Goal: Task Accomplishment & Management: Use online tool/utility

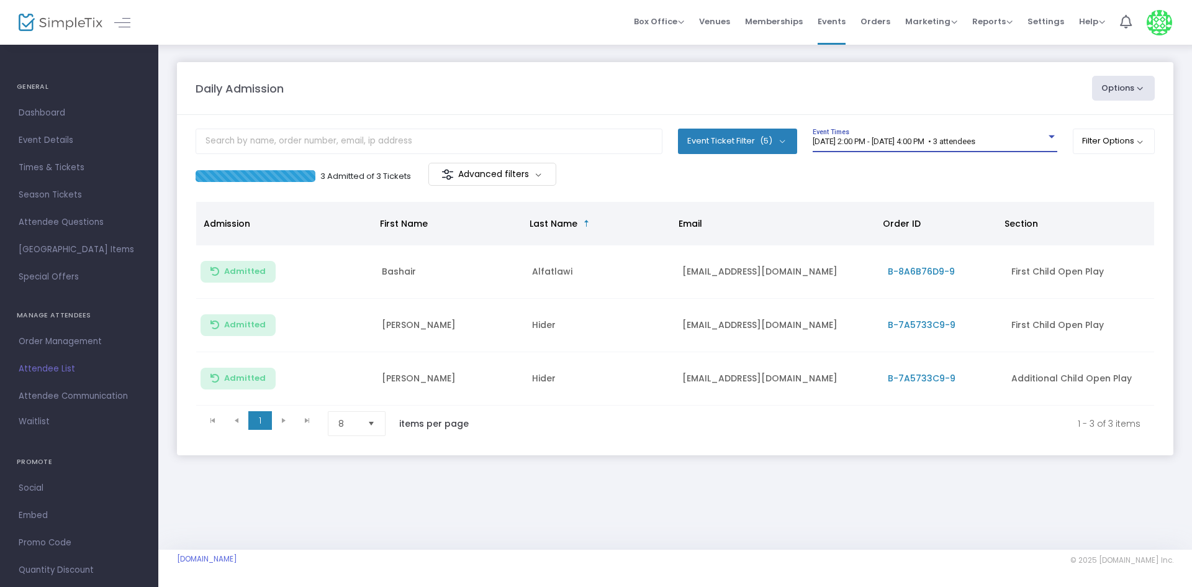
click at [911, 142] on span "8/13/2025 @ 2:00 PM - 8/13/2025 @ 4:00 PM • 3 attendees" at bounding box center [894, 141] width 163 height 9
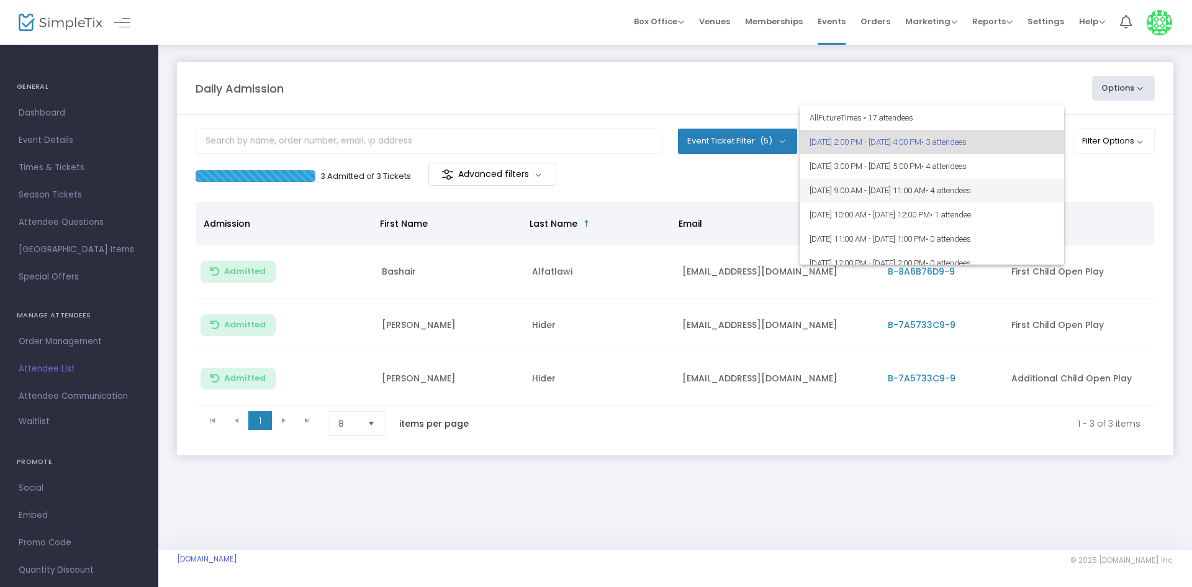
click at [893, 196] on span "8/14/2025 @ 9:00 AM - 8/14/2025 @ 11:00 AM • 4 attendees" at bounding box center [932, 190] width 245 height 24
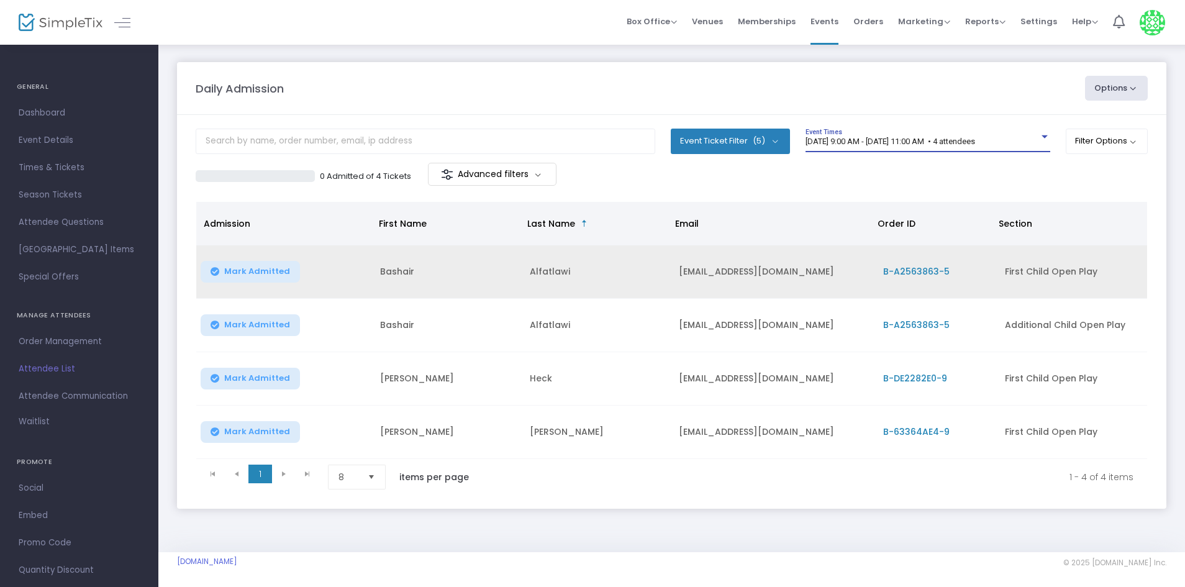
click at [276, 271] on span "Mark Admitted" at bounding box center [257, 271] width 66 height 10
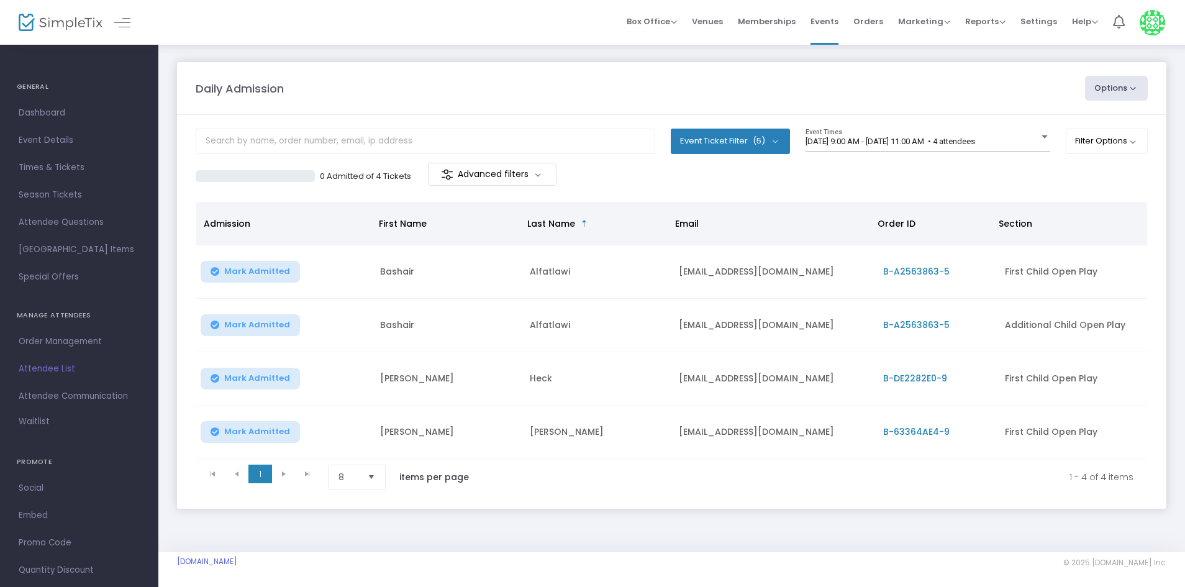
click at [272, 322] on span "Mark Admitted" at bounding box center [257, 325] width 66 height 10
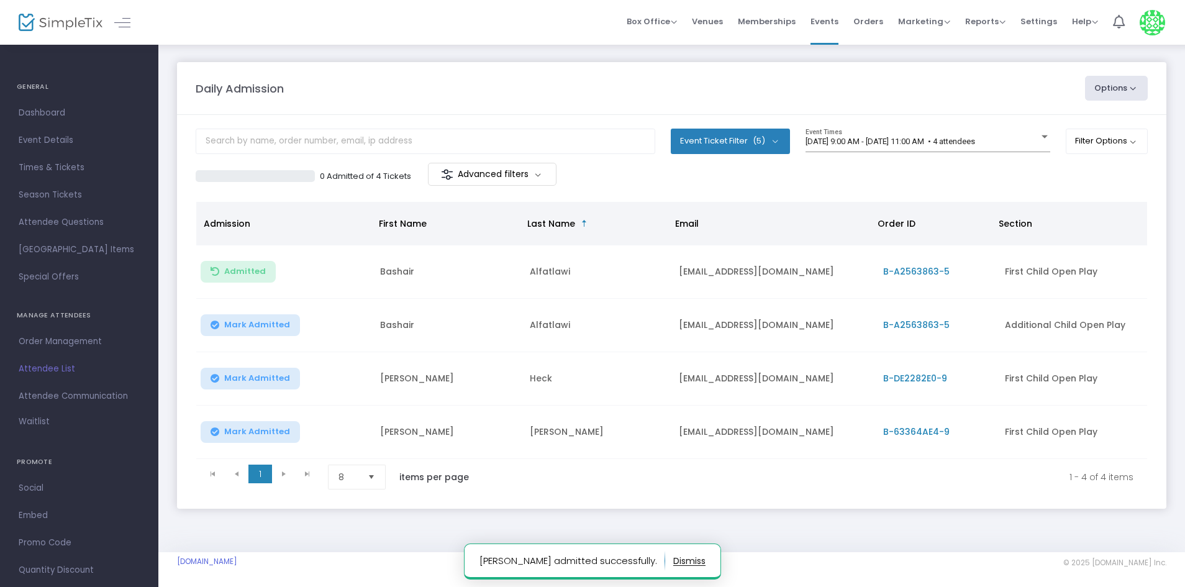
click at [263, 325] on span "Mark Admitted" at bounding box center [257, 325] width 66 height 10
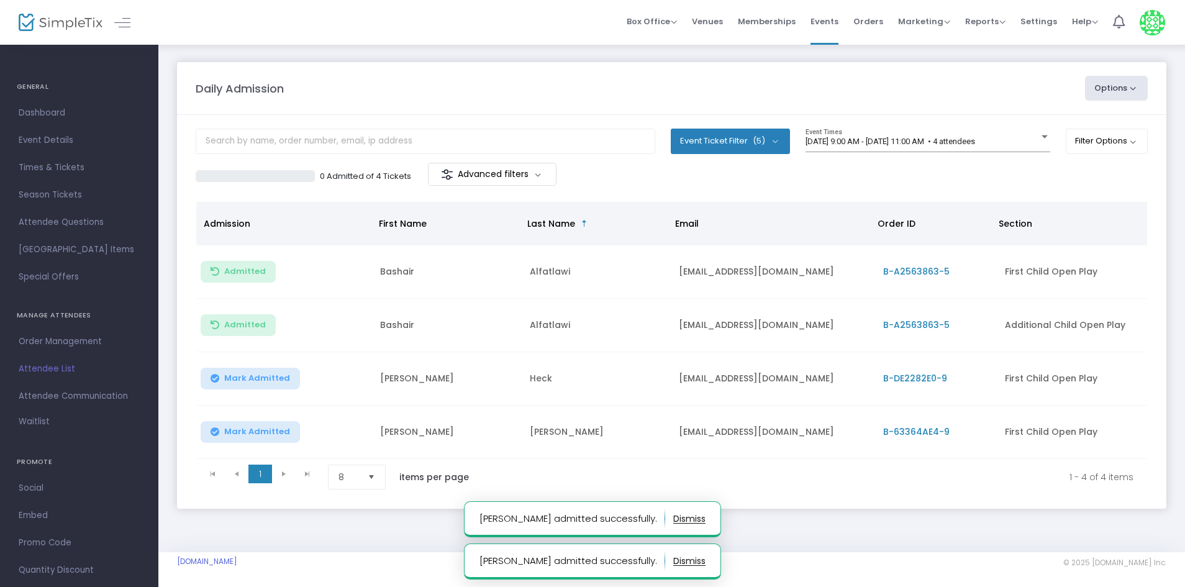
click at [240, 433] on span "Mark Admitted" at bounding box center [257, 432] width 66 height 10
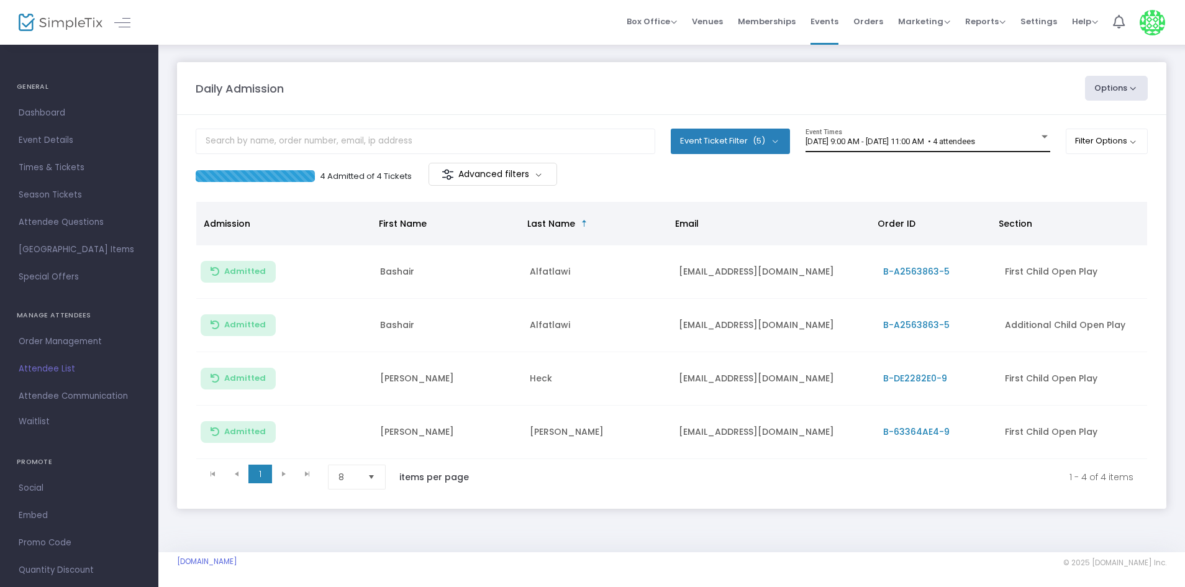
click at [826, 135] on div "8/14/2025 @ 9:00 AM - 8/14/2025 @ 11:00 AM • 4 attendees Event Times" at bounding box center [927, 141] width 245 height 24
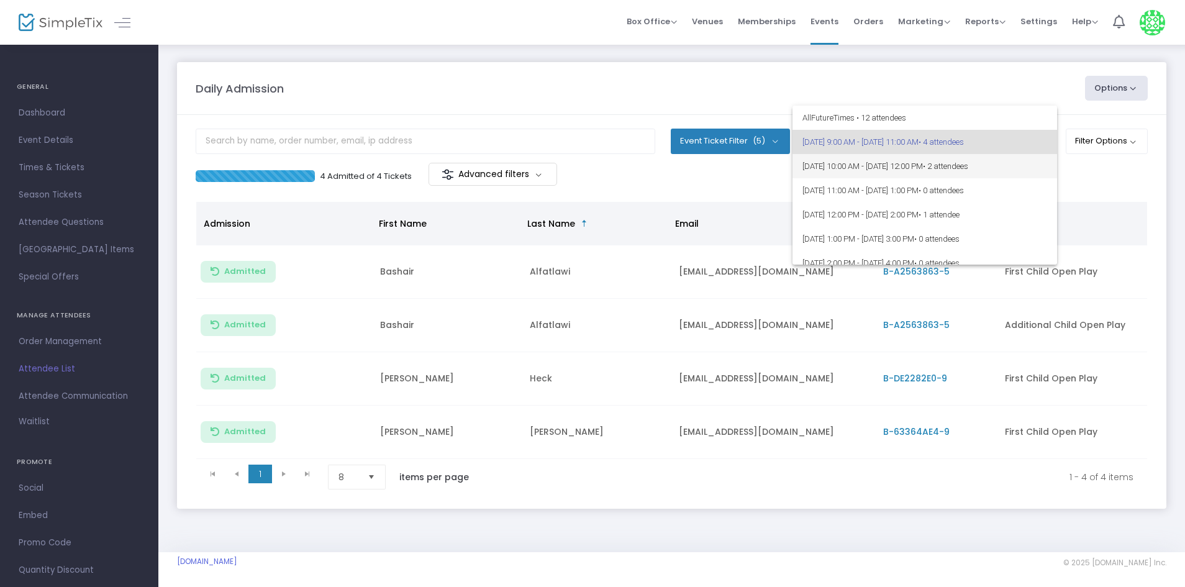
click at [871, 168] on span "[DATE] 10:00 AM - [DATE] 12:00 PM • 2 attendees" at bounding box center [924, 166] width 245 height 24
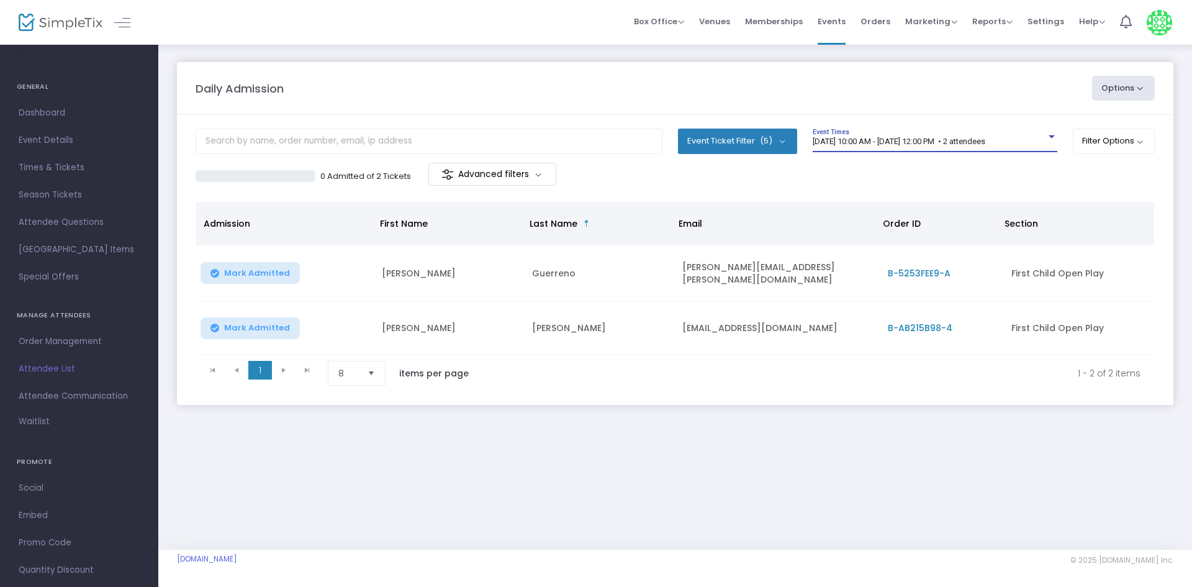
click at [932, 146] on div "[DATE] 10:00 AM - [DATE] 12:00 PM • 2 attendees" at bounding box center [929, 141] width 233 height 9
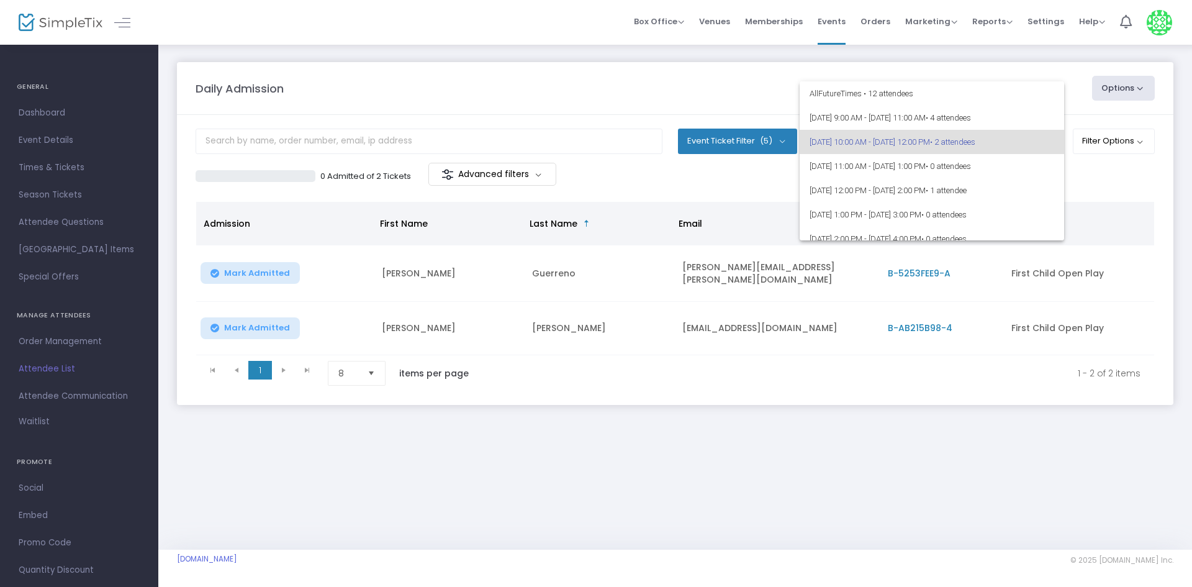
click at [720, 174] on div at bounding box center [596, 293] width 1192 height 587
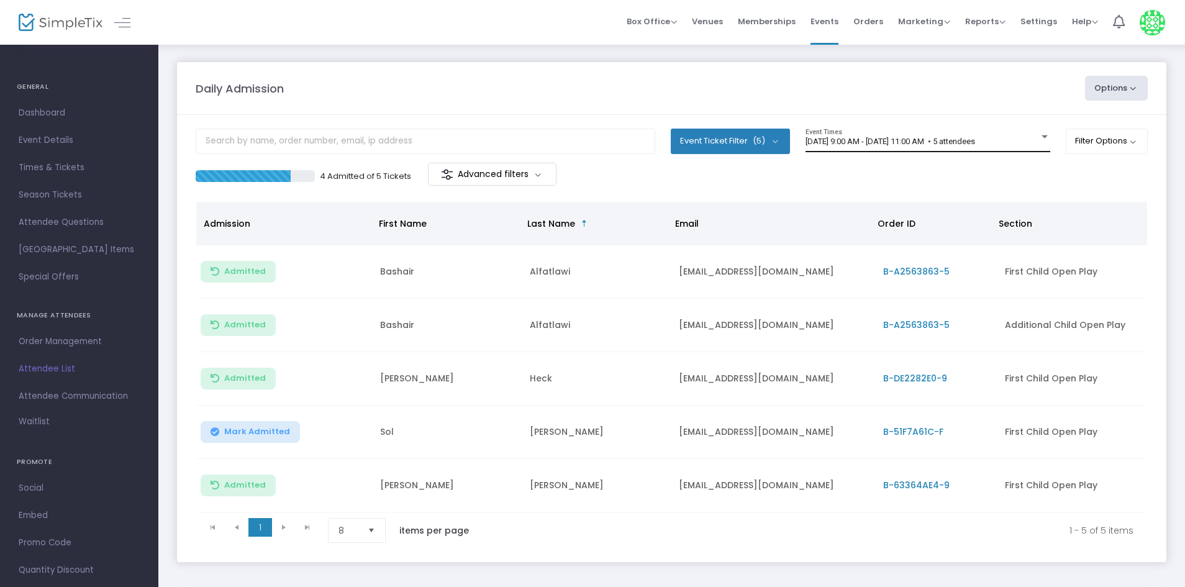
click at [881, 134] on div "[DATE] 9:00 AM - [DATE] 11:00 AM • 5 attendees Event Times" at bounding box center [927, 141] width 245 height 24
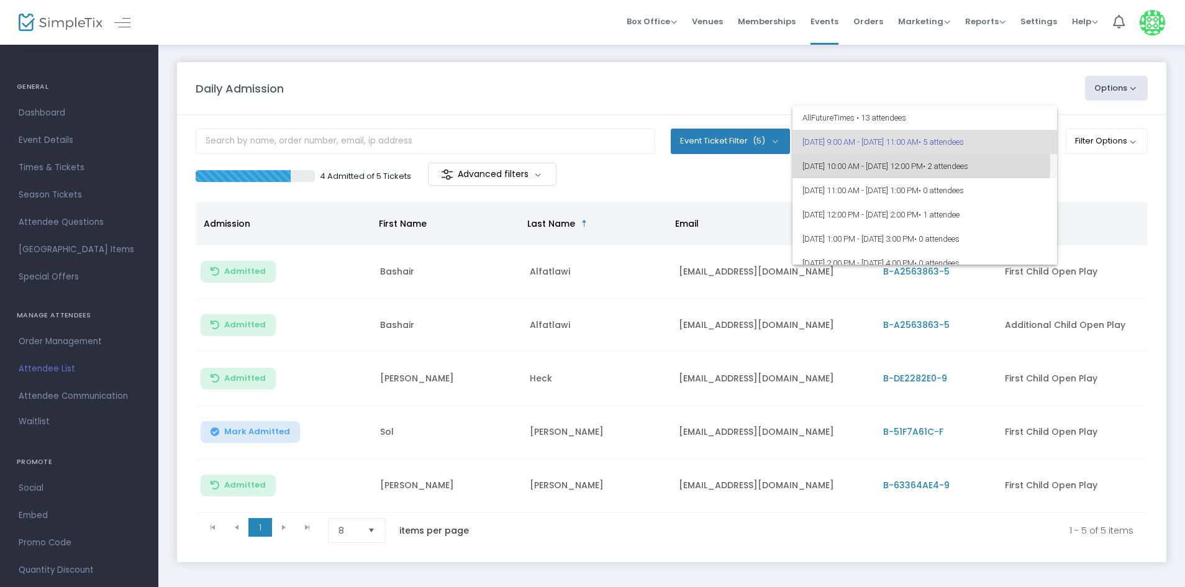
click at [873, 165] on span "8/14/2025 @ 10:00 AM - 8/14/2025 @ 12:00 PM • 2 attendees" at bounding box center [924, 166] width 245 height 24
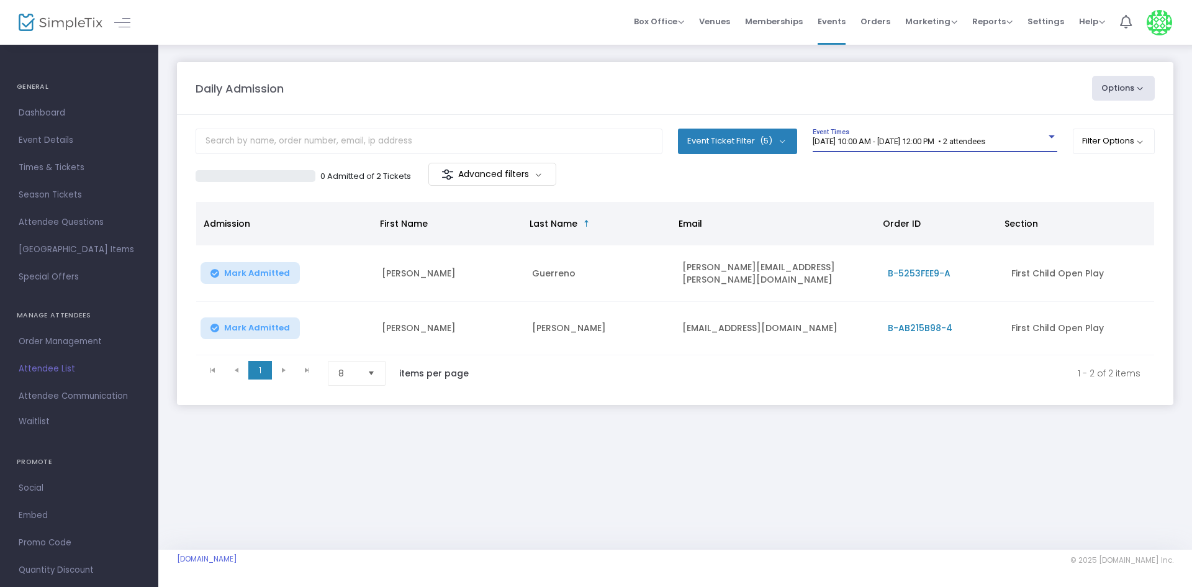
click at [885, 146] on div "[DATE] 10:00 AM - [DATE] 12:00 PM • 2 attendees" at bounding box center [929, 141] width 233 height 9
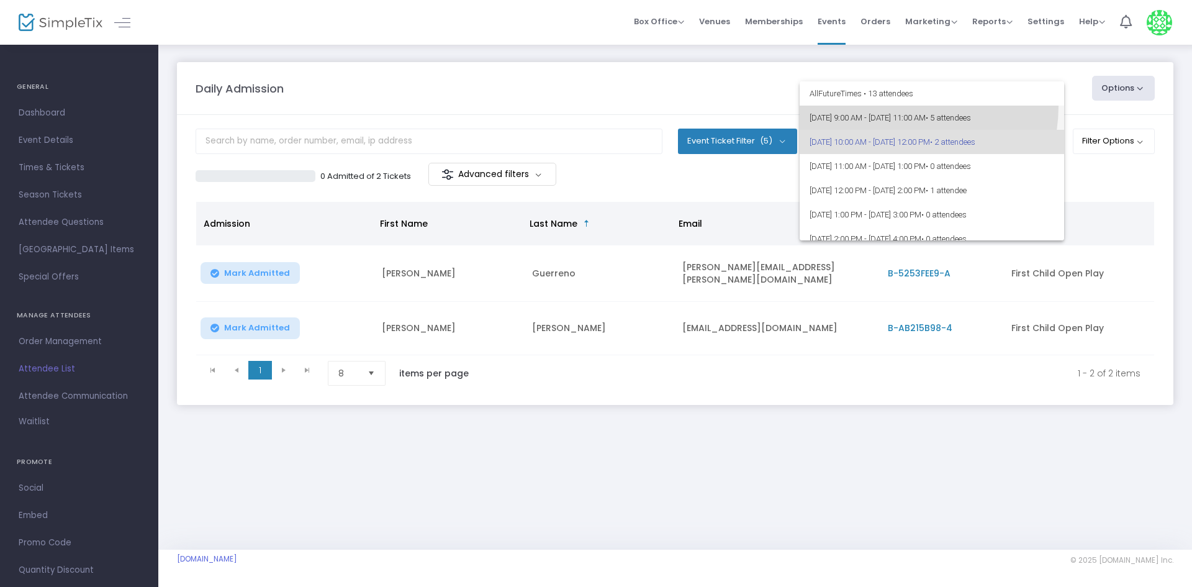
click at [897, 106] on span "8/14/2025 @ 9:00 AM - 8/14/2025 @ 11:00 AM • 5 attendees" at bounding box center [932, 118] width 245 height 24
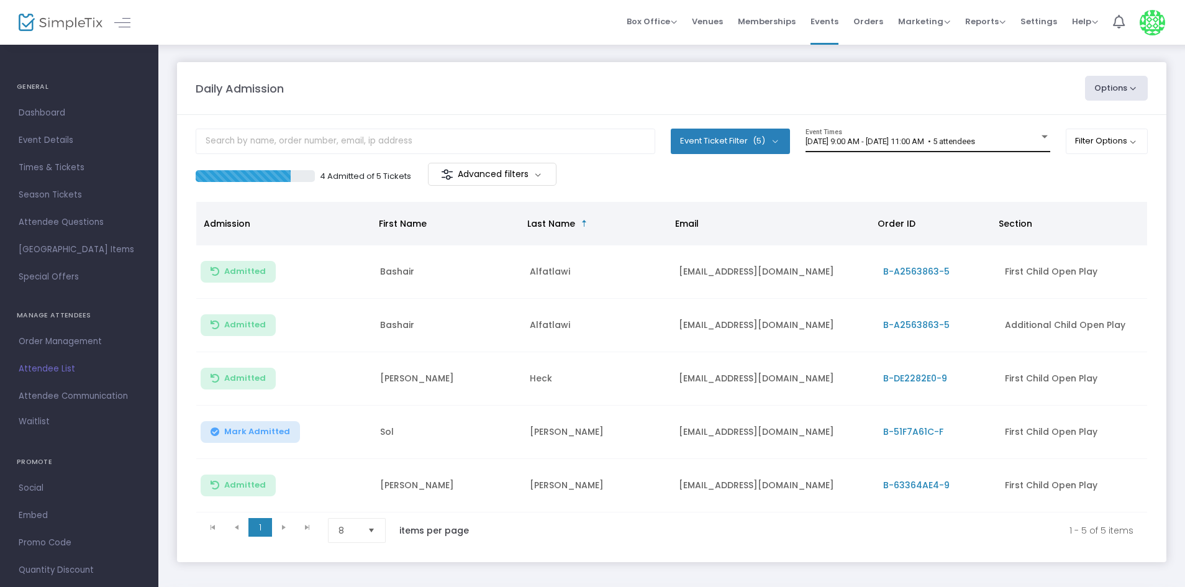
click at [972, 140] on span "[DATE] 9:00 AM - [DATE] 11:00 AM • 5 attendees" at bounding box center [890, 141] width 170 height 9
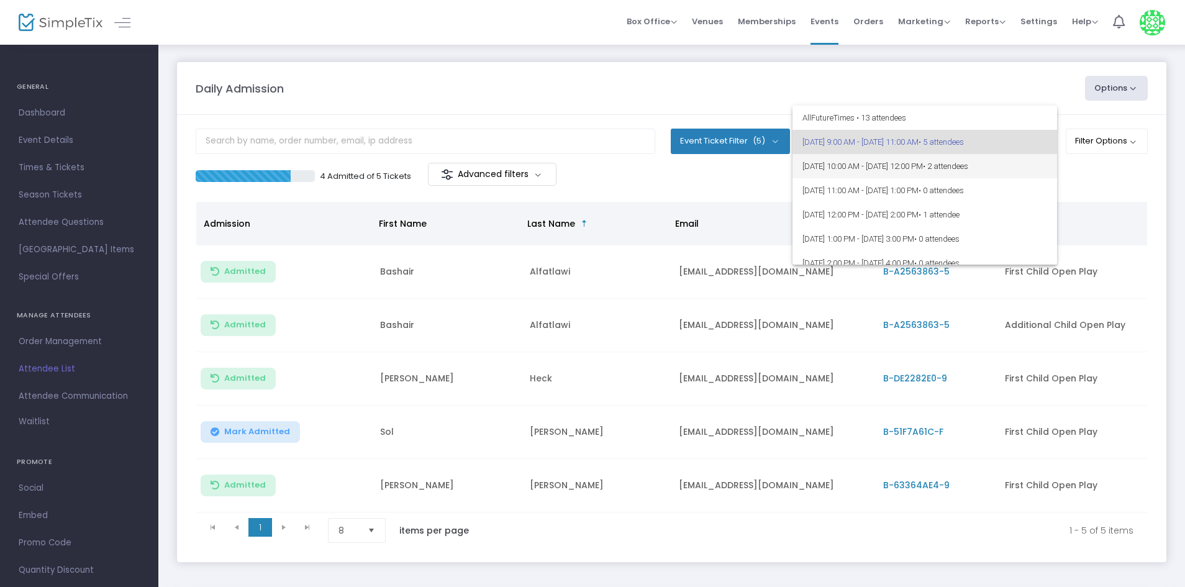
click at [967, 173] on span "[DATE] 10:00 AM - [DATE] 12:00 PM • 2 attendees" at bounding box center [924, 166] width 245 height 24
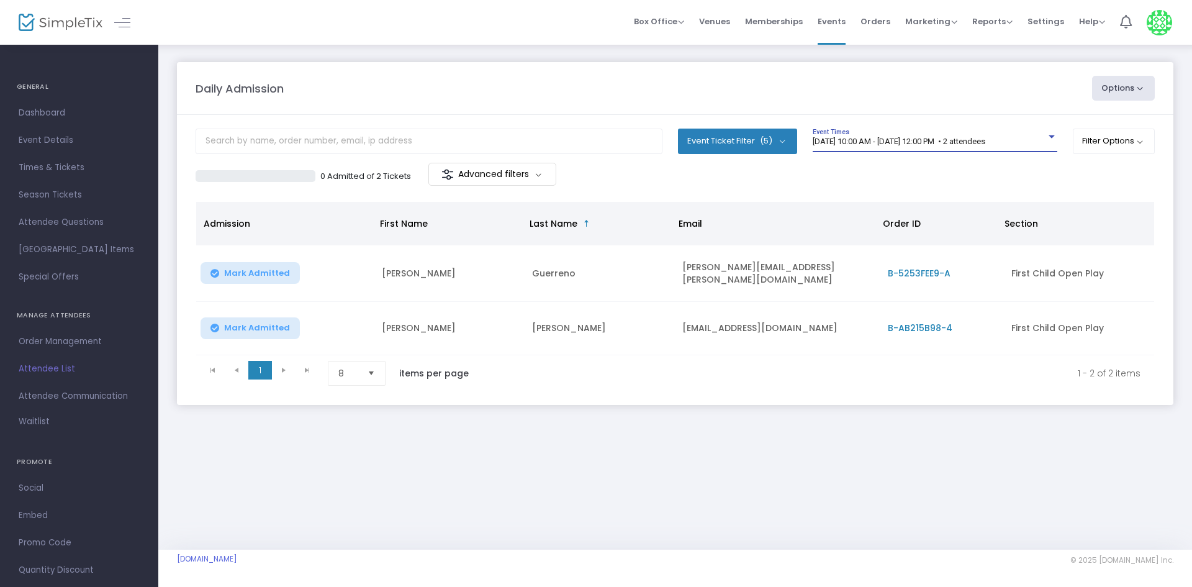
click at [985, 142] on span "[DATE] 10:00 AM - [DATE] 12:00 PM • 2 attendees" at bounding box center [899, 141] width 173 height 9
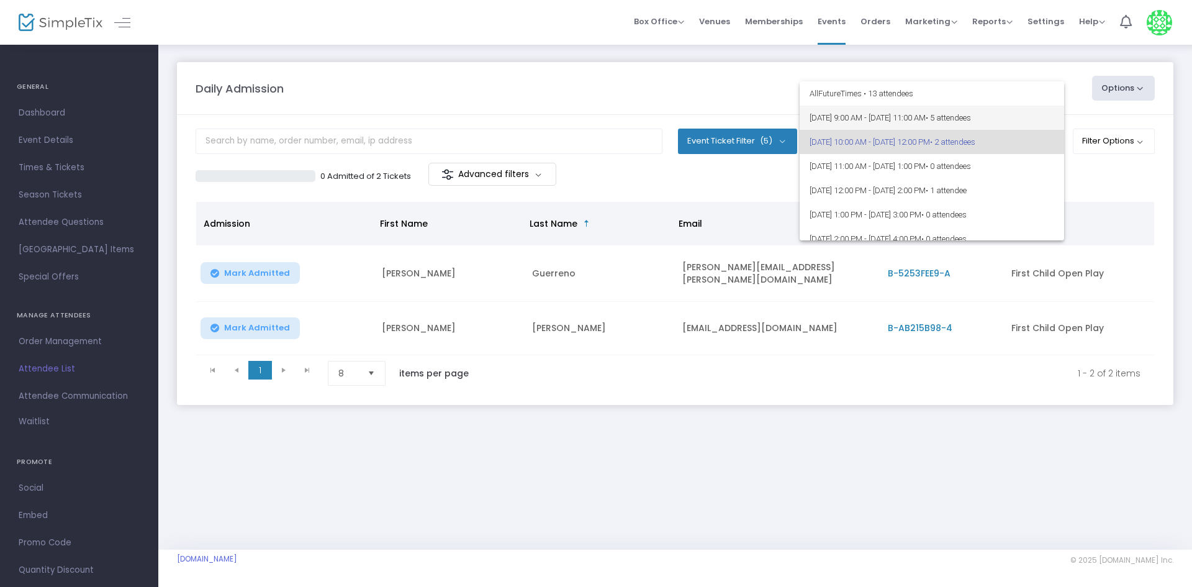
click at [1002, 127] on span "[DATE] 9:00 AM - [DATE] 11:00 AM • 5 attendees" at bounding box center [932, 118] width 245 height 24
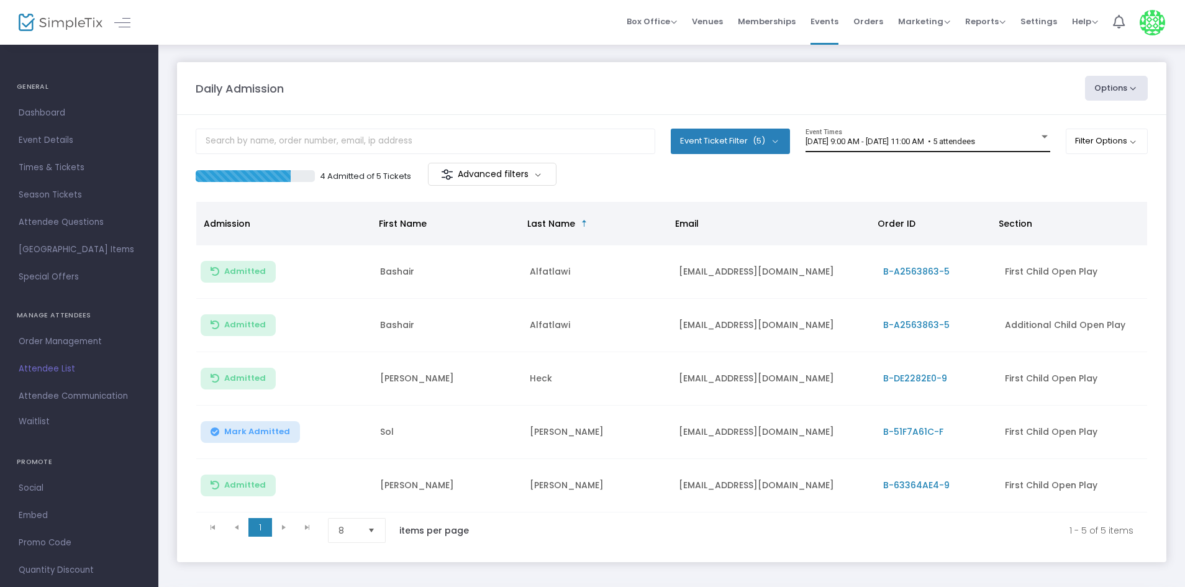
click at [859, 143] on span "[DATE] 9:00 AM - [DATE] 11:00 AM • 5 attendees" at bounding box center [890, 141] width 170 height 9
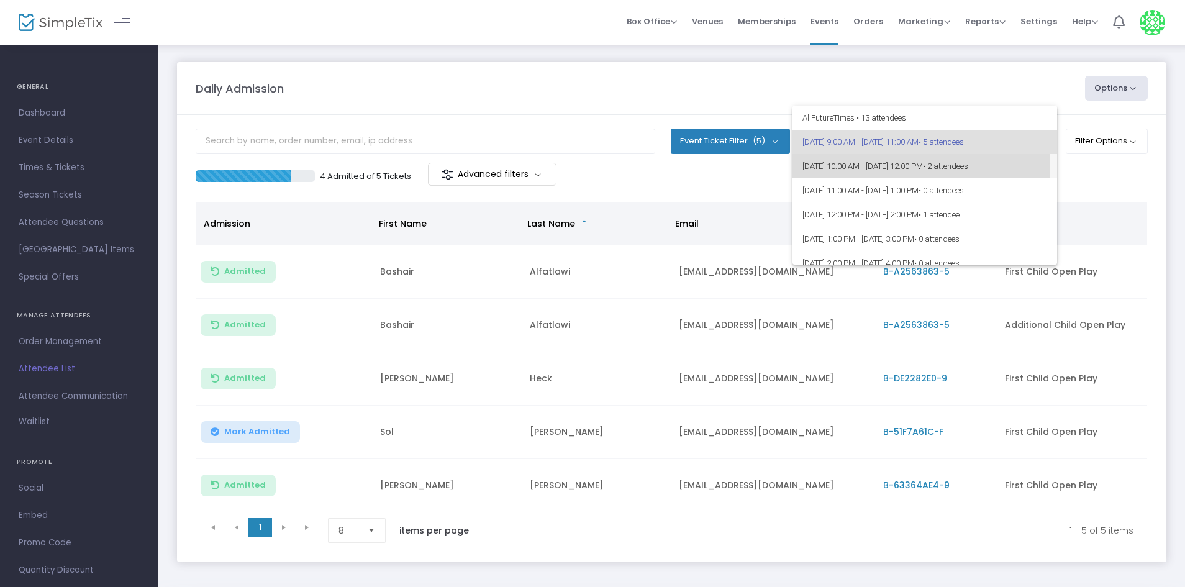
click at [848, 168] on span "8/14/2025 @ 10:00 AM - 8/14/2025 @ 12:00 PM • 2 attendees" at bounding box center [924, 166] width 245 height 24
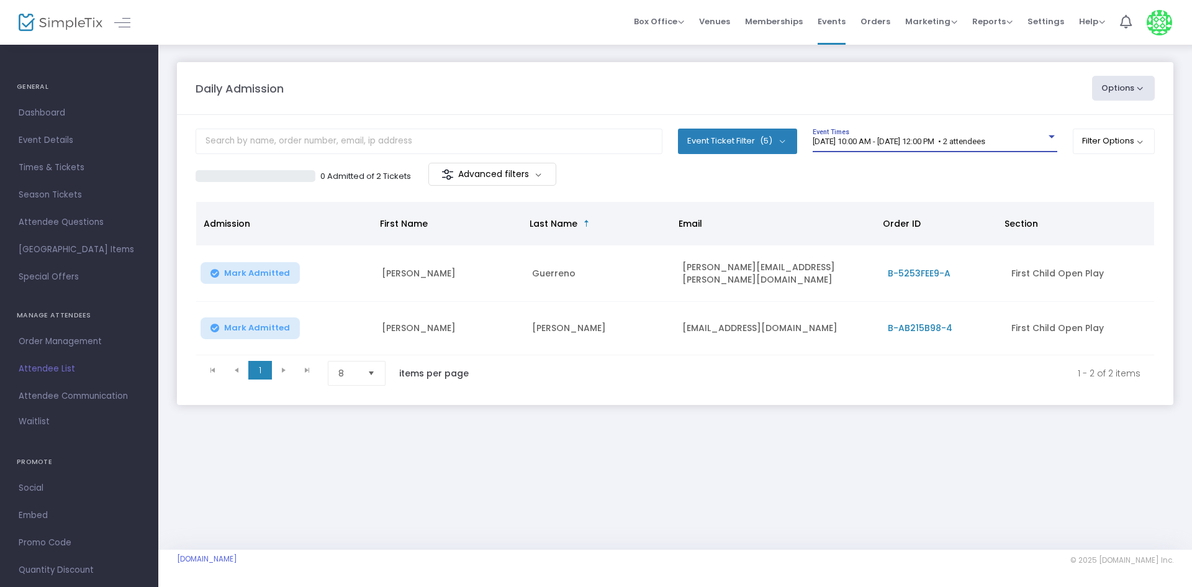
click at [858, 145] on span "8/14/2025 @ 10:00 AM - 8/14/2025 @ 12:00 PM • 2 attendees" at bounding box center [899, 141] width 173 height 9
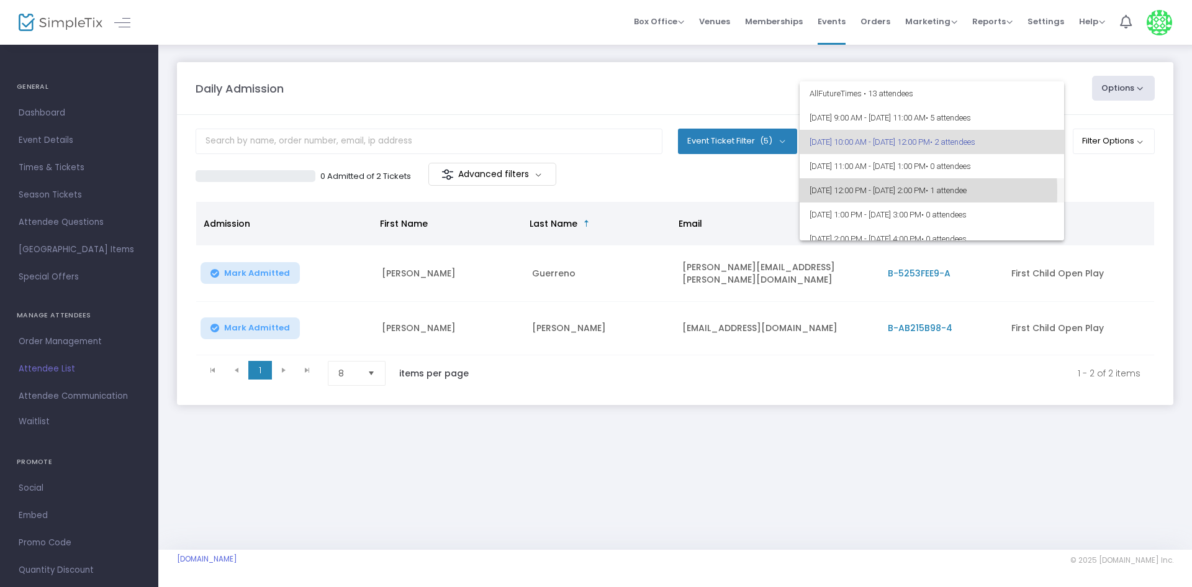
click at [828, 192] on span "8/14/2025 @ 12:00 PM - 8/14/2025 @ 2:00 PM • 1 attendee" at bounding box center [932, 190] width 245 height 24
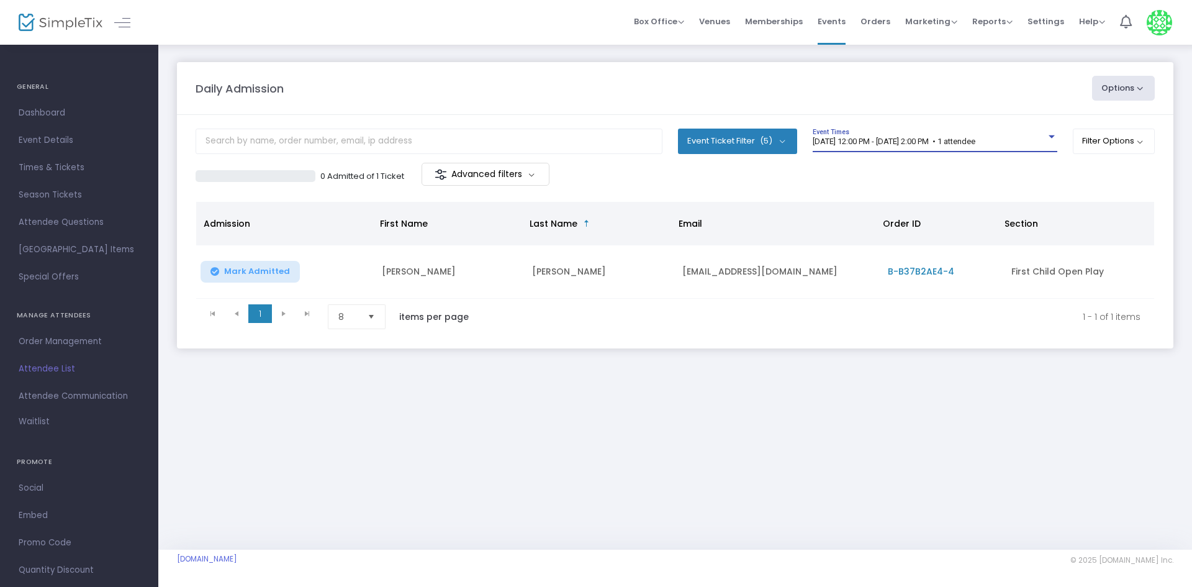
click at [842, 143] on span "8/14/2025 @ 12:00 PM - 8/14/2025 @ 2:00 PM • 1 attendee" at bounding box center [894, 141] width 163 height 9
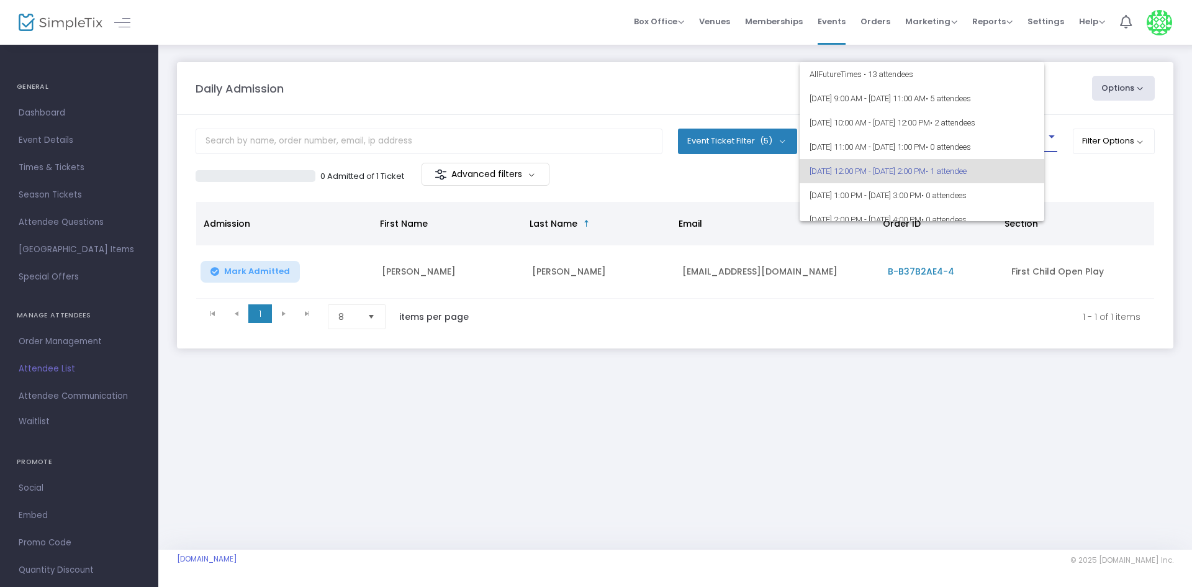
scroll to position [30, 0]
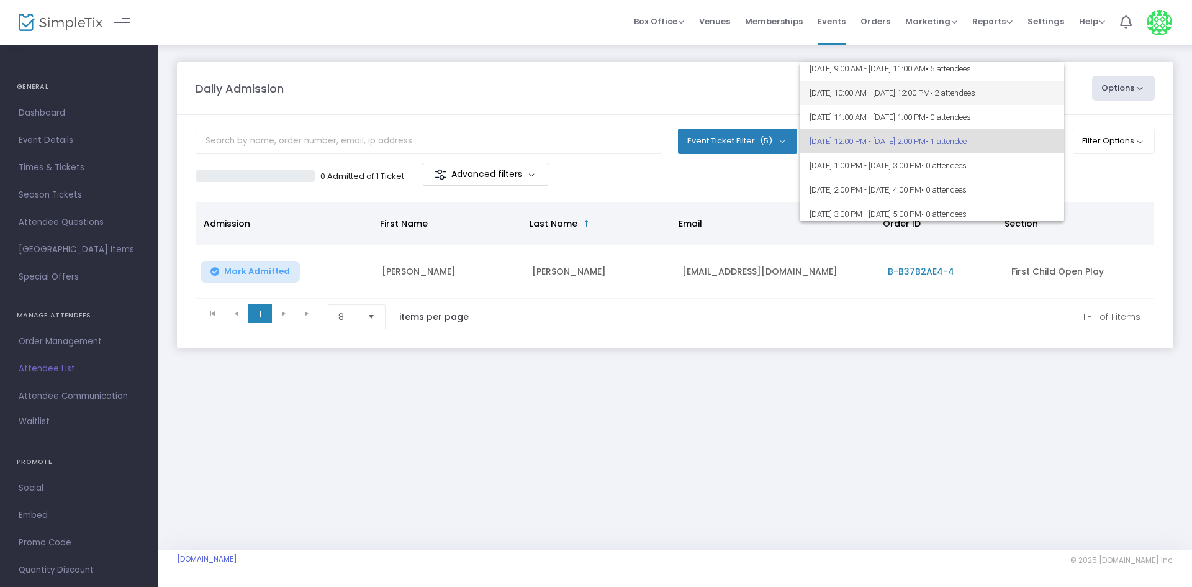
click at [864, 97] on span "8/14/2025 @ 10:00 AM - 8/14/2025 @ 12:00 PM • 2 attendees" at bounding box center [932, 93] width 245 height 24
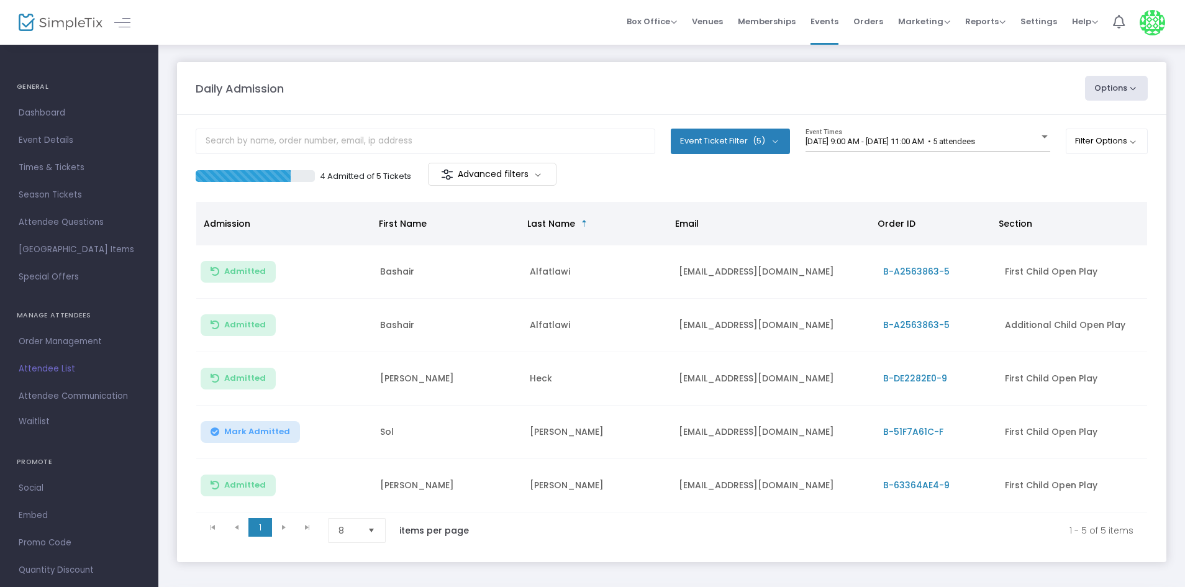
click at [887, 140] on span "[DATE] 9:00 AM - [DATE] 11:00 AM • 5 attendees" at bounding box center [890, 141] width 170 height 9
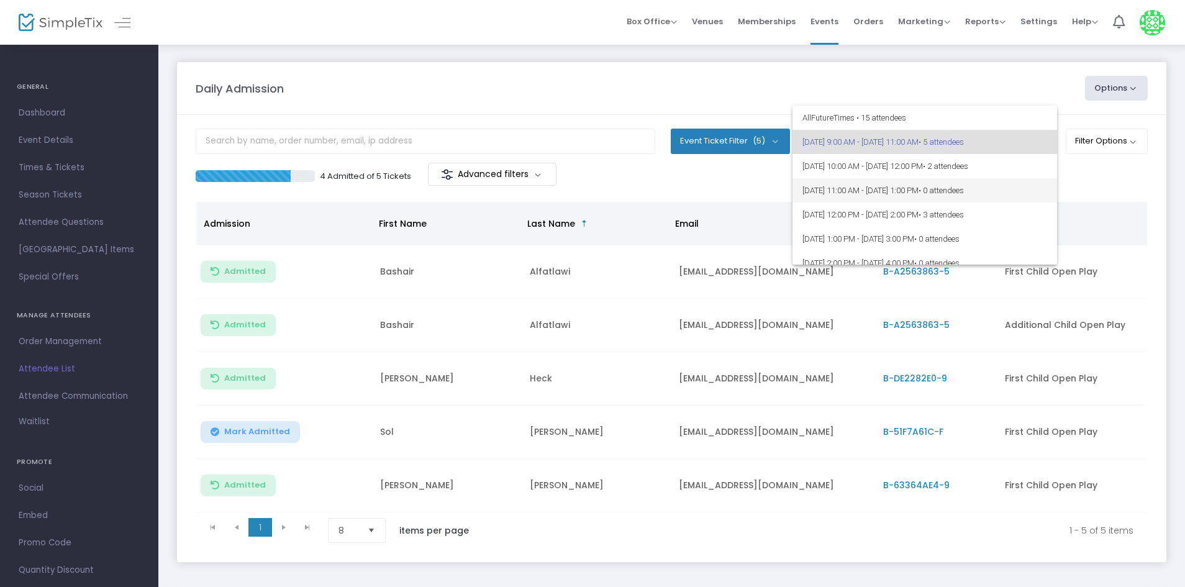
click at [889, 197] on span "8/14/2025 @ 11:00 AM - 8/14/2025 @ 1:00 PM • 0 attendees" at bounding box center [924, 190] width 245 height 24
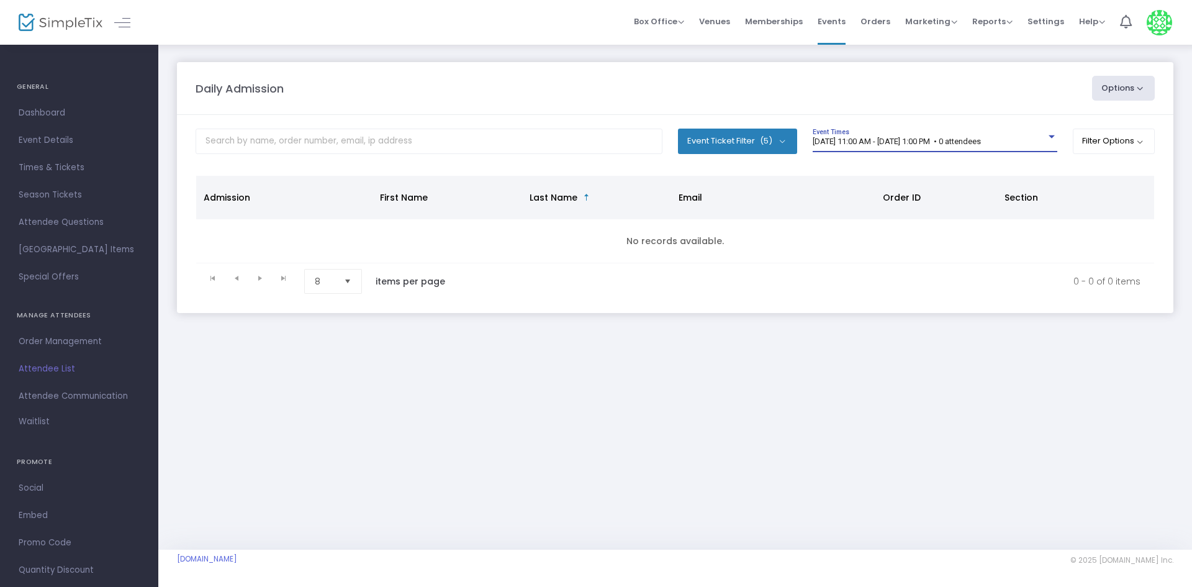
click at [882, 142] on span "8/14/2025 @ 11:00 AM - 8/14/2025 @ 1:00 PM • 0 attendees" at bounding box center [897, 141] width 168 height 9
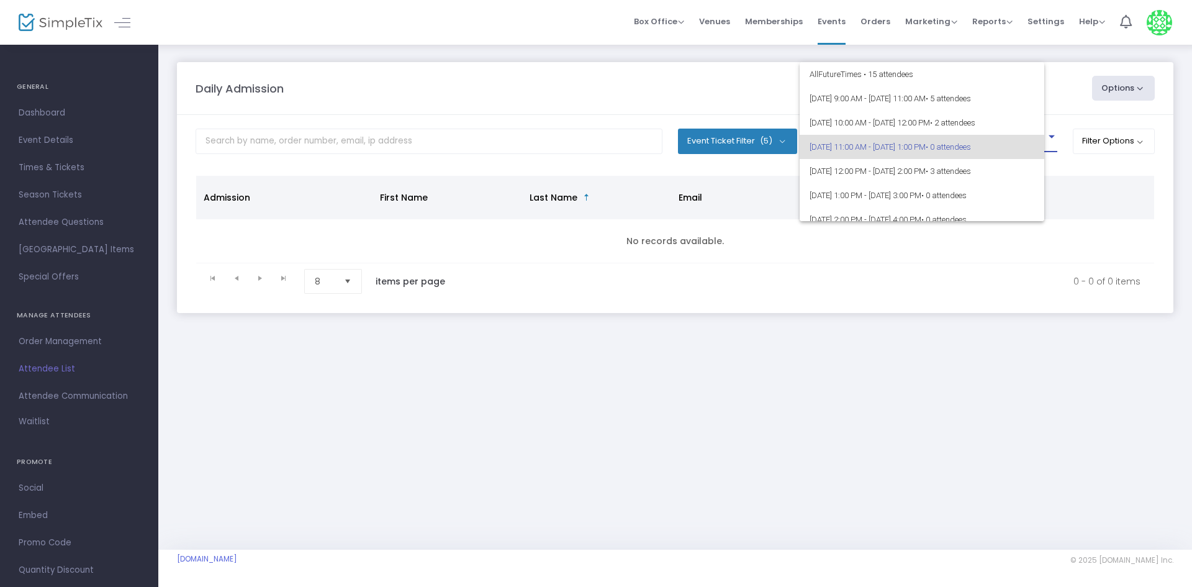
scroll to position [6, 0]
click at [896, 120] on span "[DATE] 10:00 AM - [DATE] 12:00 PM • 2 attendees" at bounding box center [932, 117] width 245 height 24
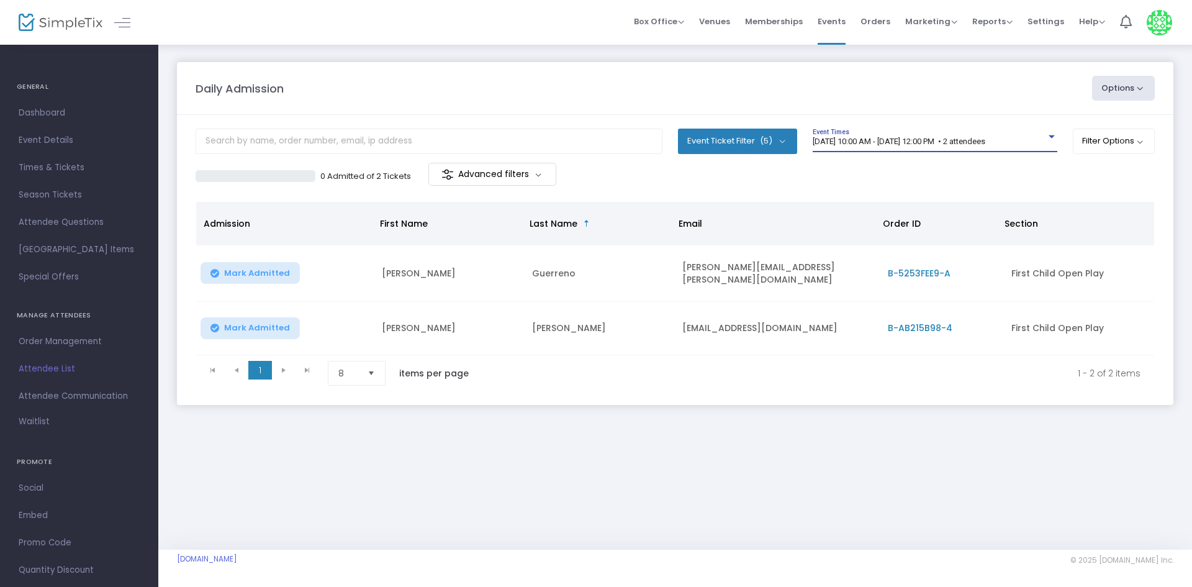
click at [237, 318] on button "Mark Admitted" at bounding box center [250, 328] width 99 height 22
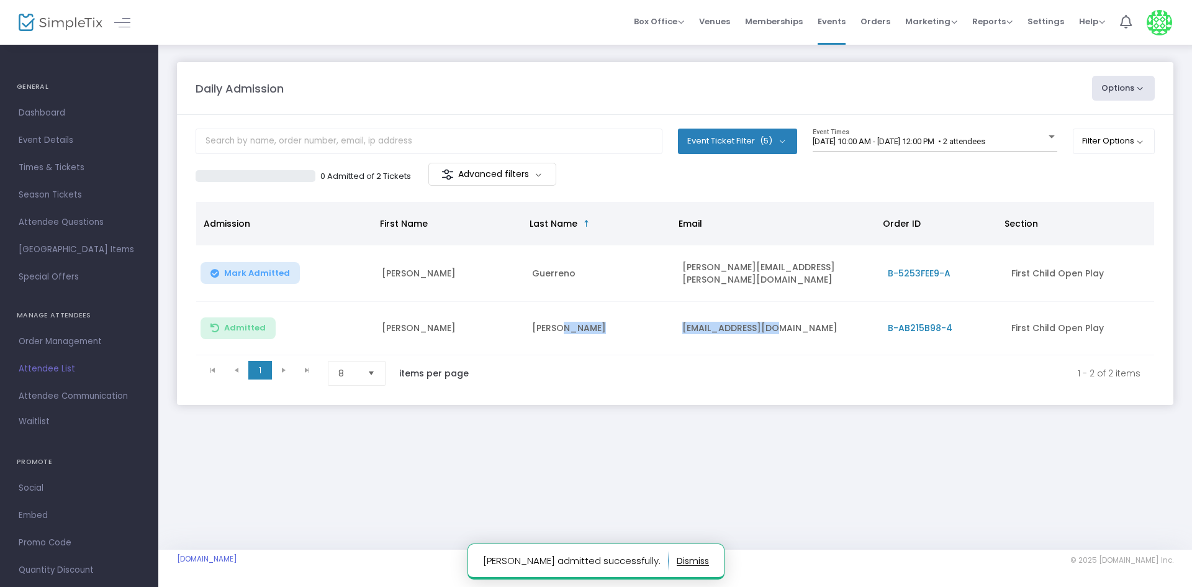
drag, startPoint x: 768, startPoint y: 325, endPoint x: 674, endPoint y: 319, distance: 94.5
click at [674, 319] on tr "Admitted Emily Spotts emkjason@gmail.com B-AB215B98-4 First Child Open Play" at bounding box center [675, 328] width 958 height 53
copy tr "[EMAIL_ADDRESS][DOMAIN_NAME]"
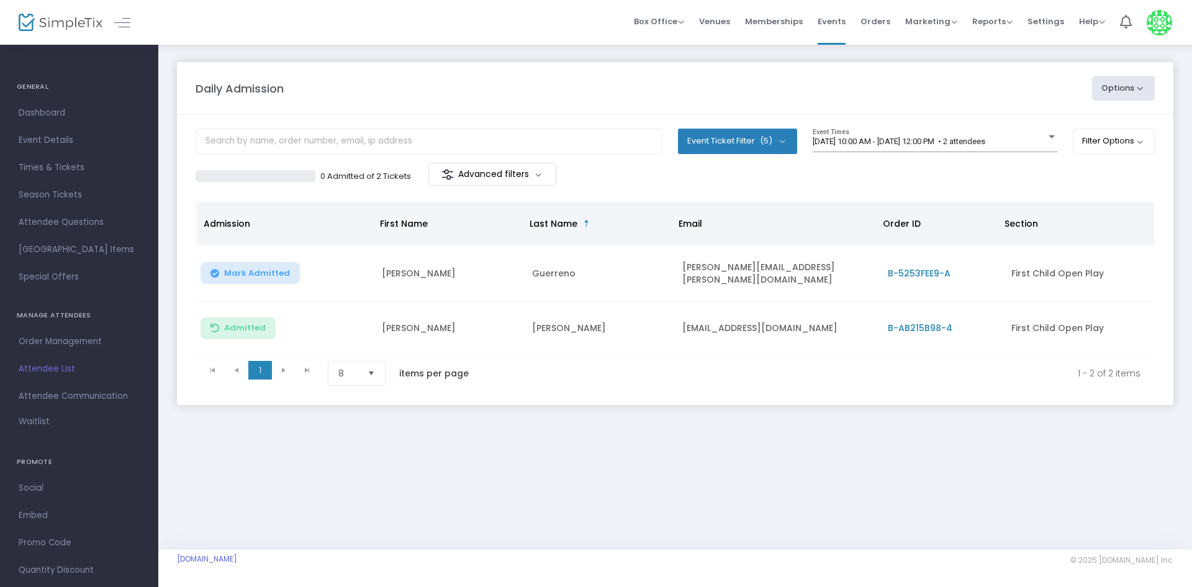
click at [791, 240] on th "Email" at bounding box center [773, 223] width 204 height 43
click at [895, 146] on div "[DATE] 10:00 AM - [DATE] 12:00 PM • 2 attendees" at bounding box center [929, 141] width 233 height 9
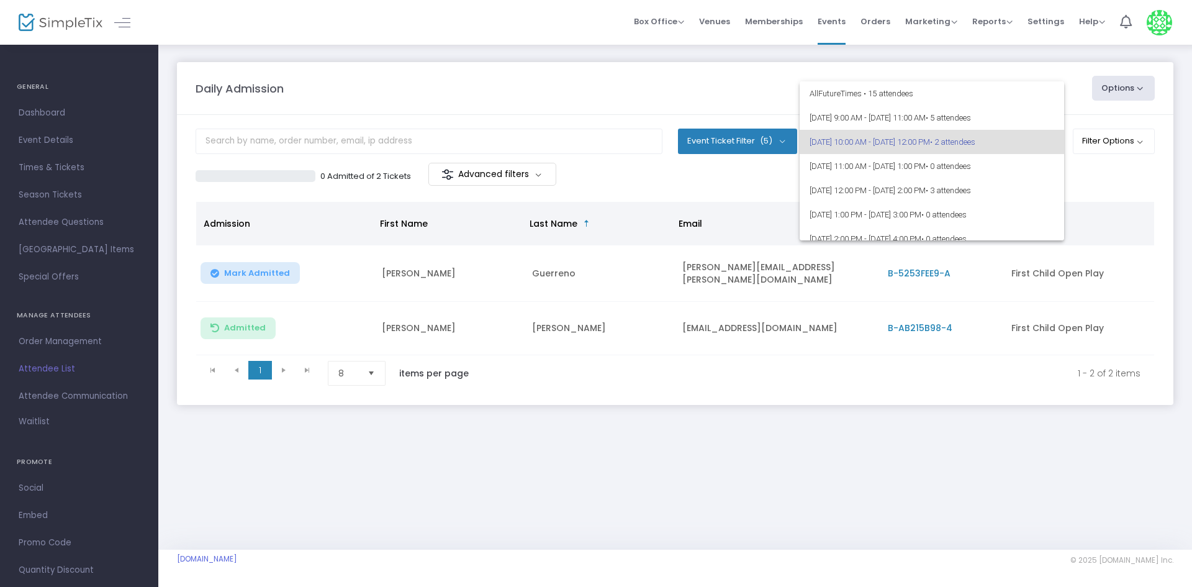
click at [892, 143] on span "[DATE] 10:00 AM - [DATE] 12:00 PM • 2 attendees" at bounding box center [932, 142] width 245 height 24
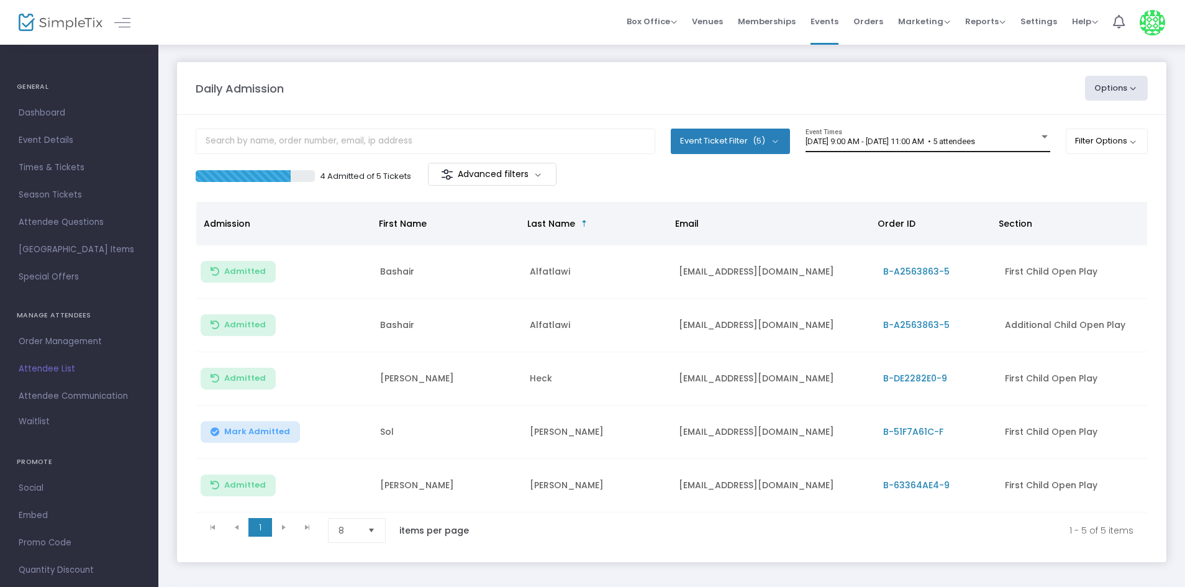
click at [967, 130] on div "[DATE] 9:00 AM - [DATE] 11:00 AM • 5 attendees Event Times" at bounding box center [927, 141] width 245 height 24
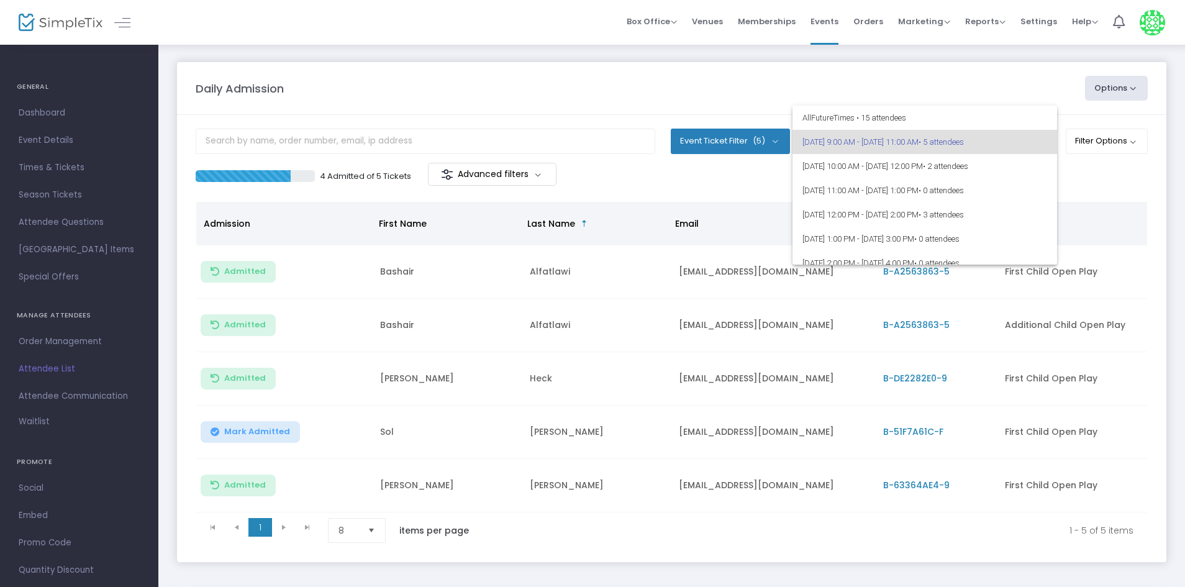
click at [579, 516] on div at bounding box center [592, 293] width 1185 height 587
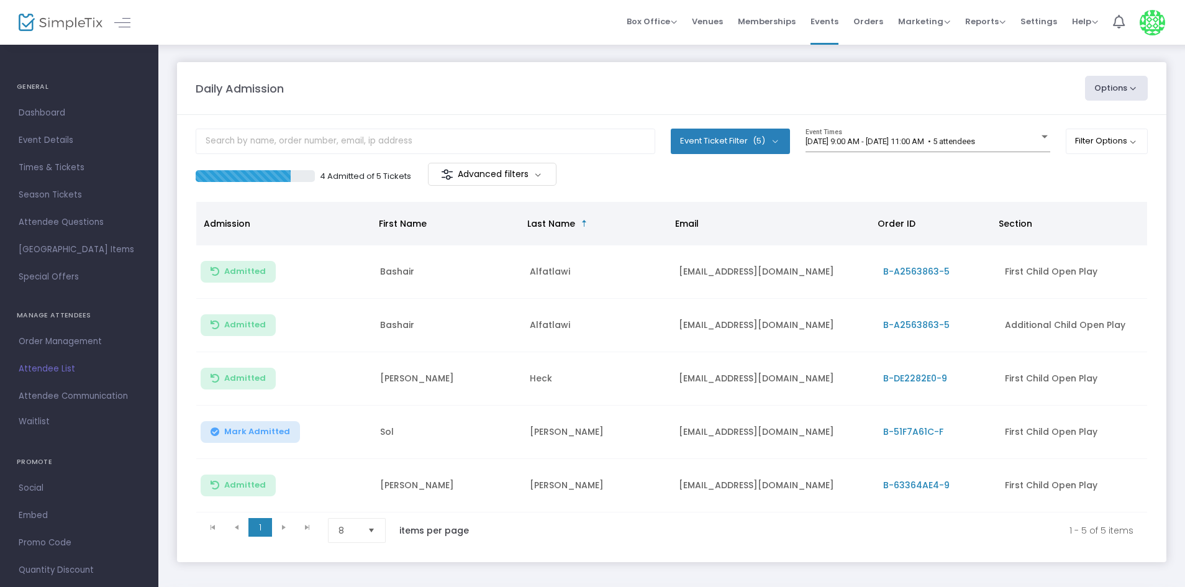
click at [890, 427] on span "B-51F7A61C-F" at bounding box center [913, 431] width 60 height 12
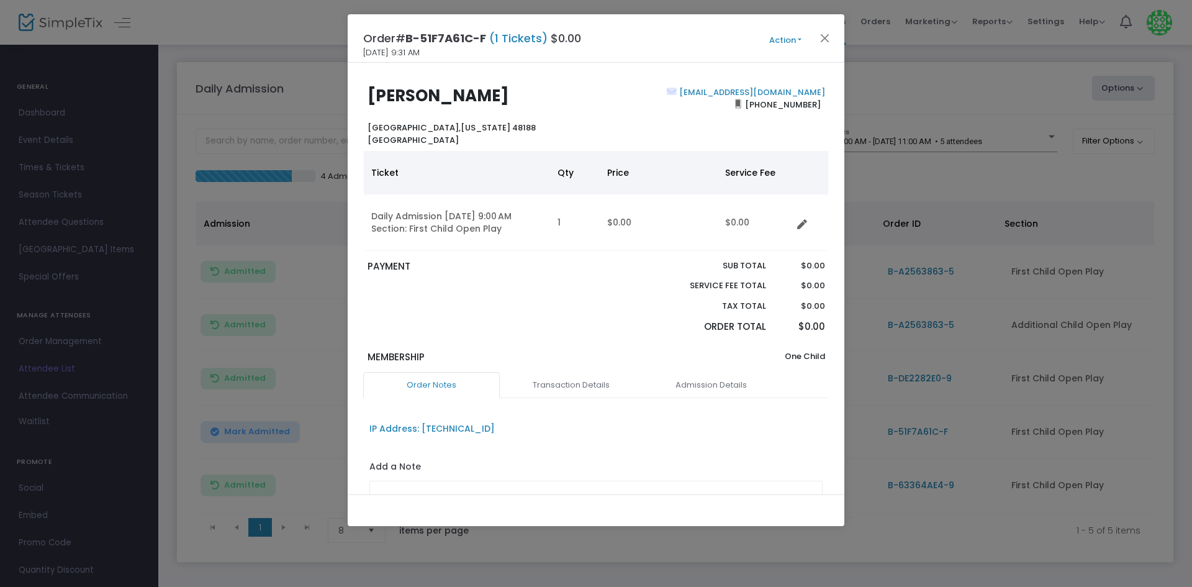
click at [811, 45] on button "Action" at bounding box center [785, 41] width 75 height 14
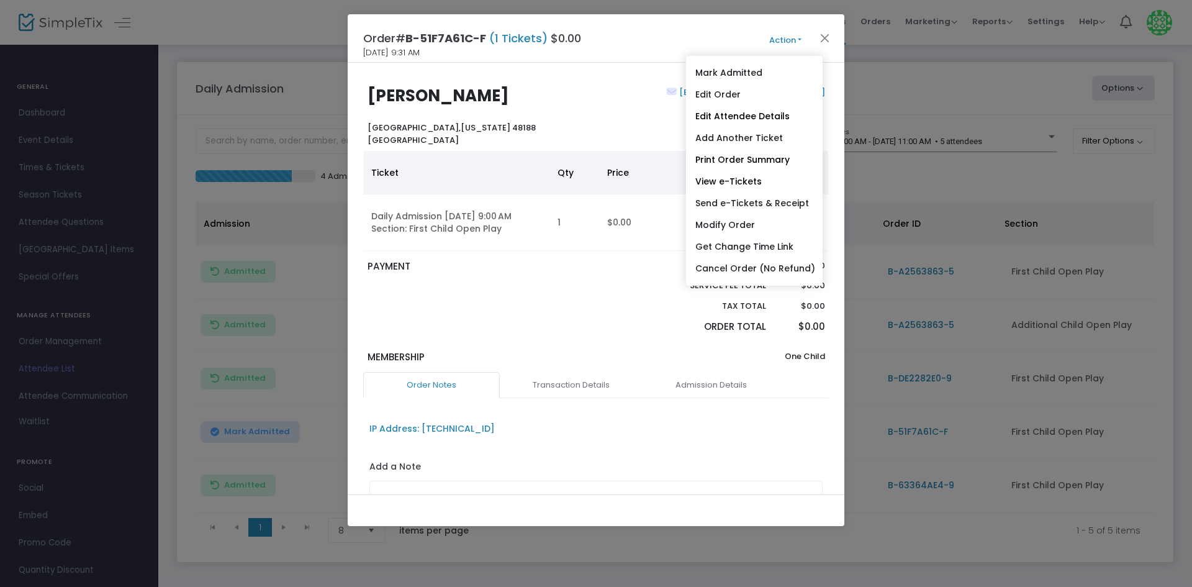
click at [828, 26] on div "Order# B-51F7A61C-F (1 Tickets) $0.00 8/14/2025 9:31 AM Action Mark Admitted Ed…" at bounding box center [596, 38] width 497 height 48
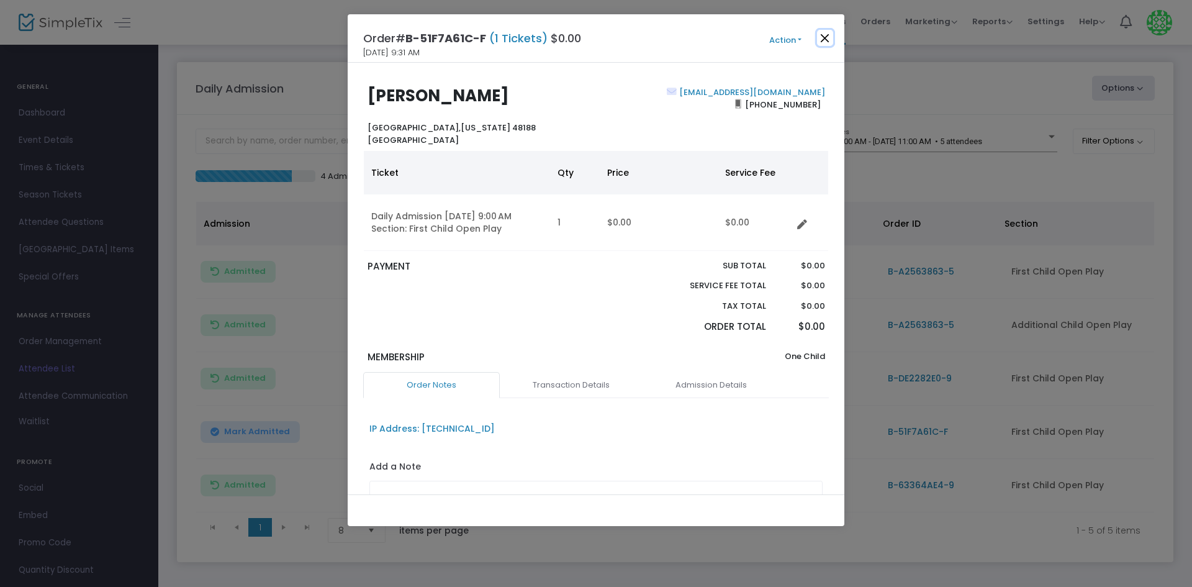
click at [821, 40] on button "Close" at bounding box center [825, 38] width 16 height 16
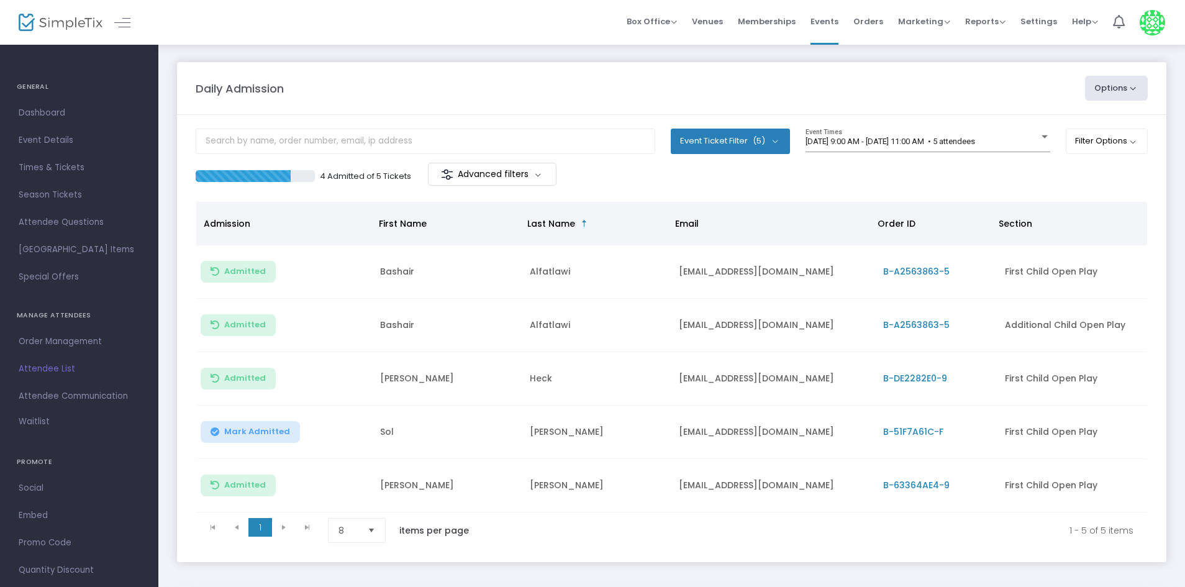
click at [885, 127] on m-panel-content "Event Ticket Filter (5) Select All First Child Open Play Additional Child Open …" at bounding box center [671, 338] width 989 height 447
click at [880, 139] on span "[DATE] 9:00 AM - [DATE] 11:00 AM • 5 attendees" at bounding box center [890, 141] width 170 height 9
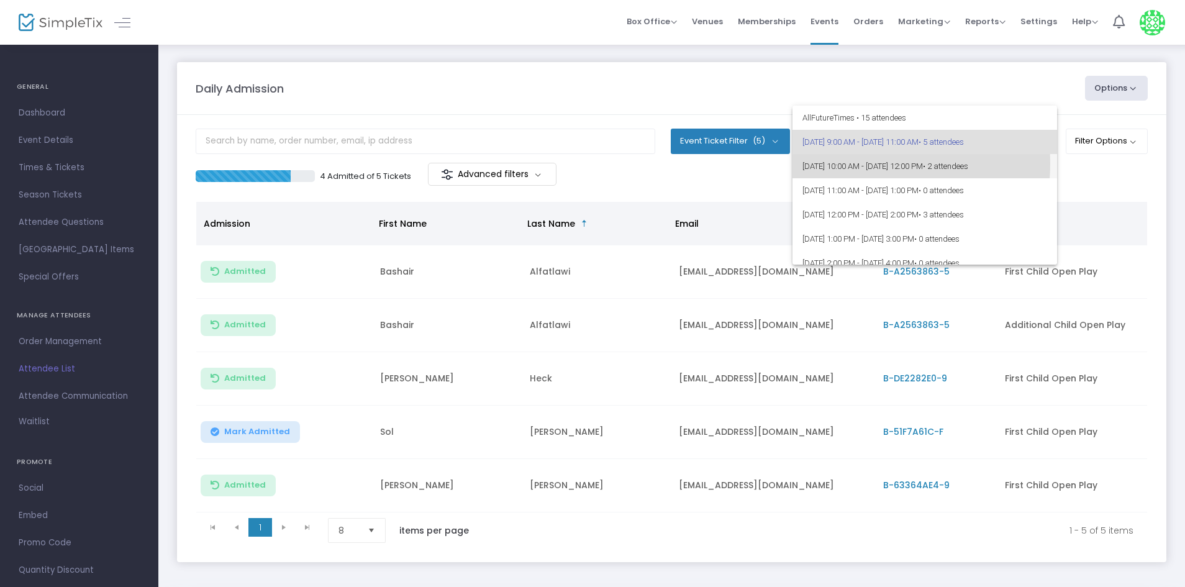
click at [856, 163] on span "8/14/2025 @ 10:00 AM - 8/14/2025 @ 12:00 PM • 2 attendees" at bounding box center [924, 166] width 245 height 24
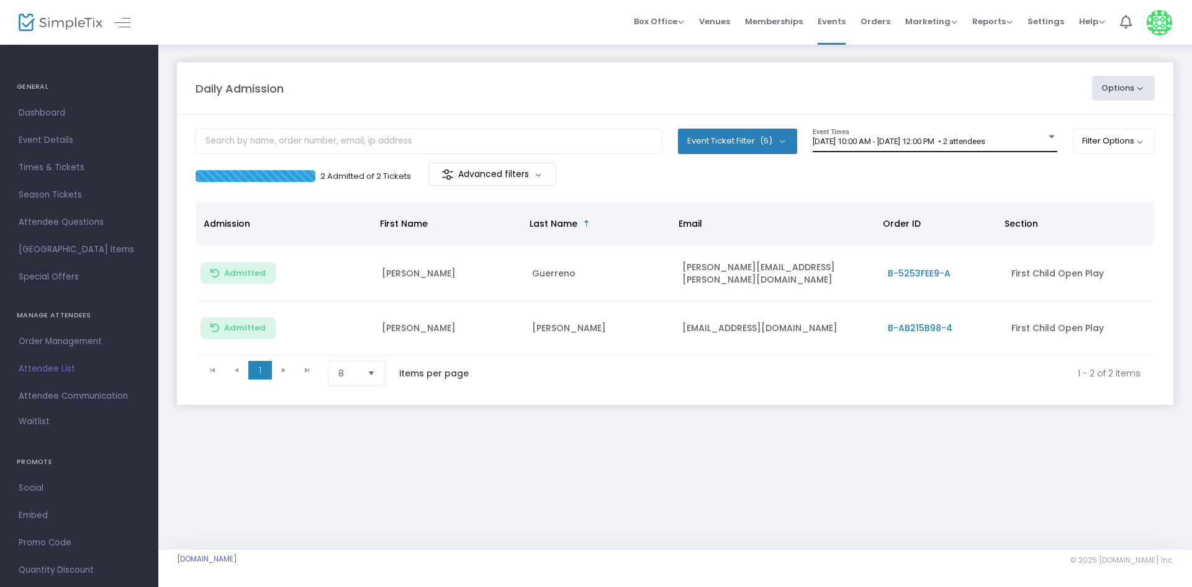
click at [849, 147] on div "8/14/2025 @ 10:00 AM - 8/14/2025 @ 12:00 PM • 2 attendees Event Times" at bounding box center [935, 141] width 245 height 24
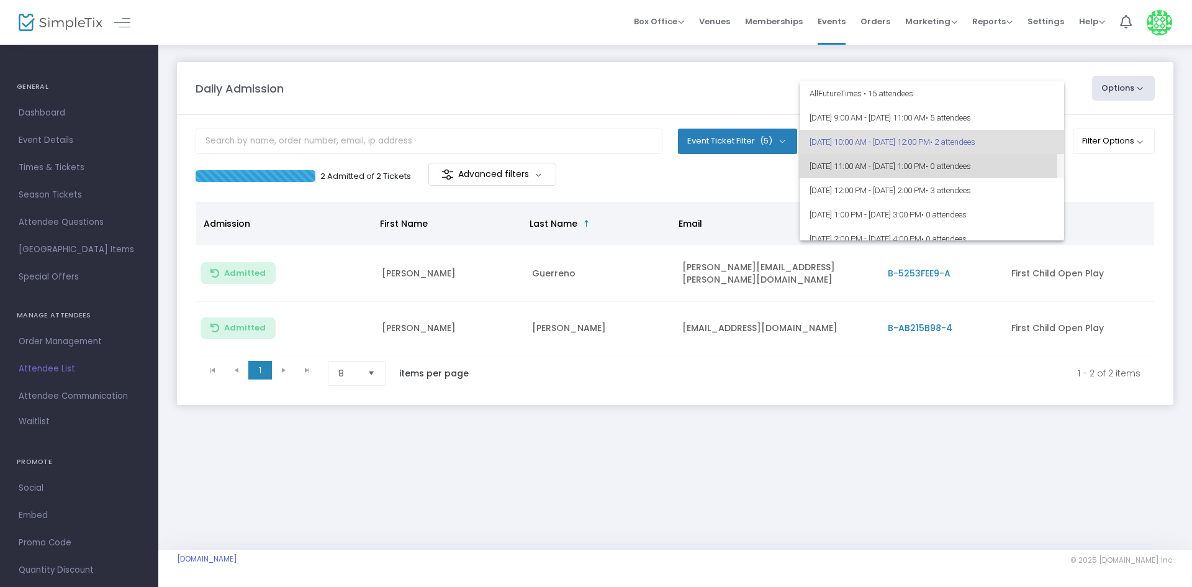
click at [851, 168] on span "8/14/2025 @ 11:00 AM - 8/14/2025 @ 1:00 PM • 0 attendees" at bounding box center [932, 166] width 245 height 24
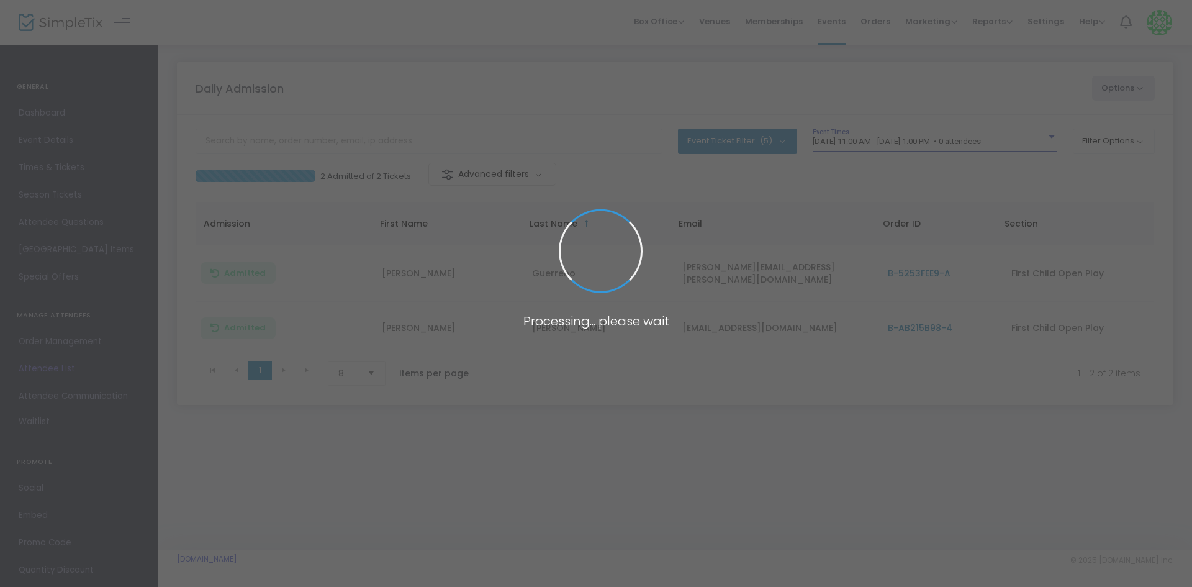
click at [853, 149] on span at bounding box center [596, 293] width 1192 height 587
click at [865, 130] on span at bounding box center [596, 293] width 1192 height 587
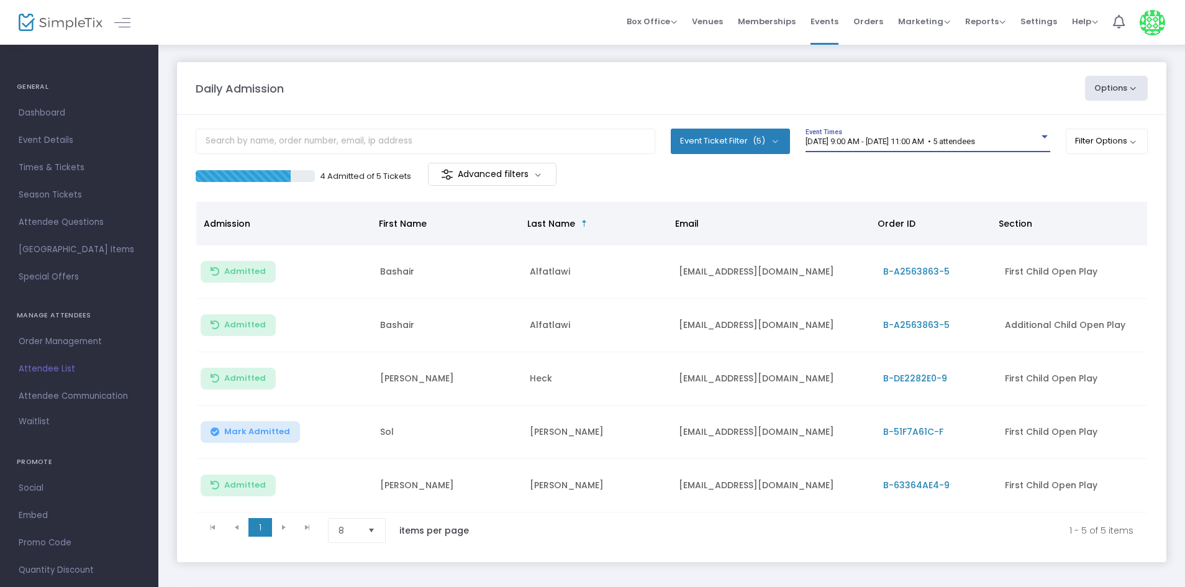
click at [869, 137] on span "[DATE] 9:00 AM - [DATE] 11:00 AM • 5 attendees" at bounding box center [890, 141] width 170 height 9
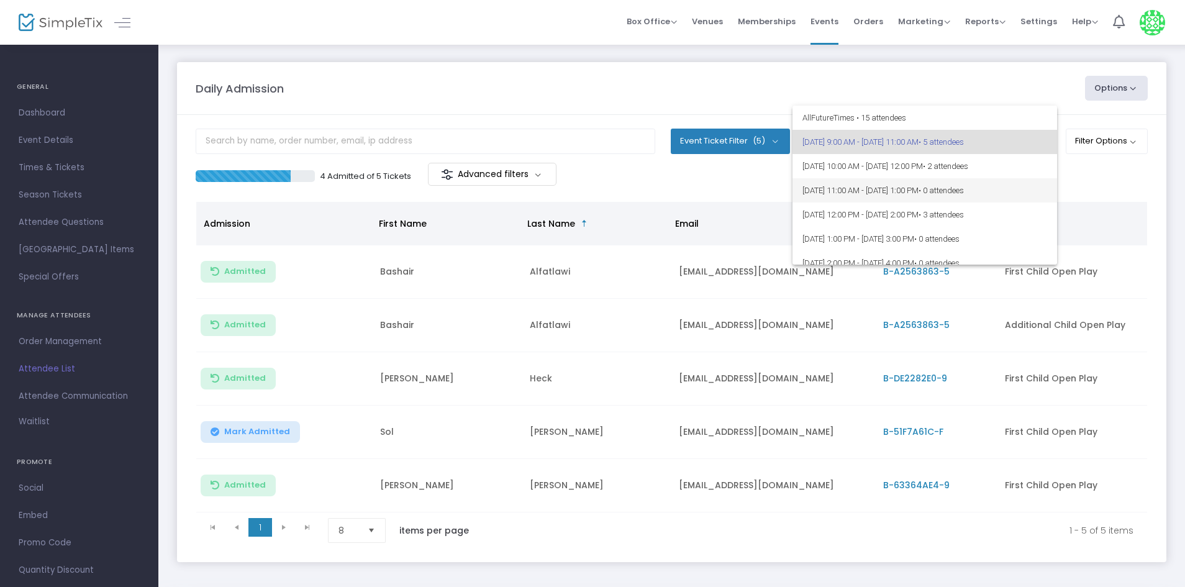
click at [843, 192] on span "[DATE] 11:00 AM - [DATE] 1:00 PM • 0 attendees" at bounding box center [924, 190] width 245 height 24
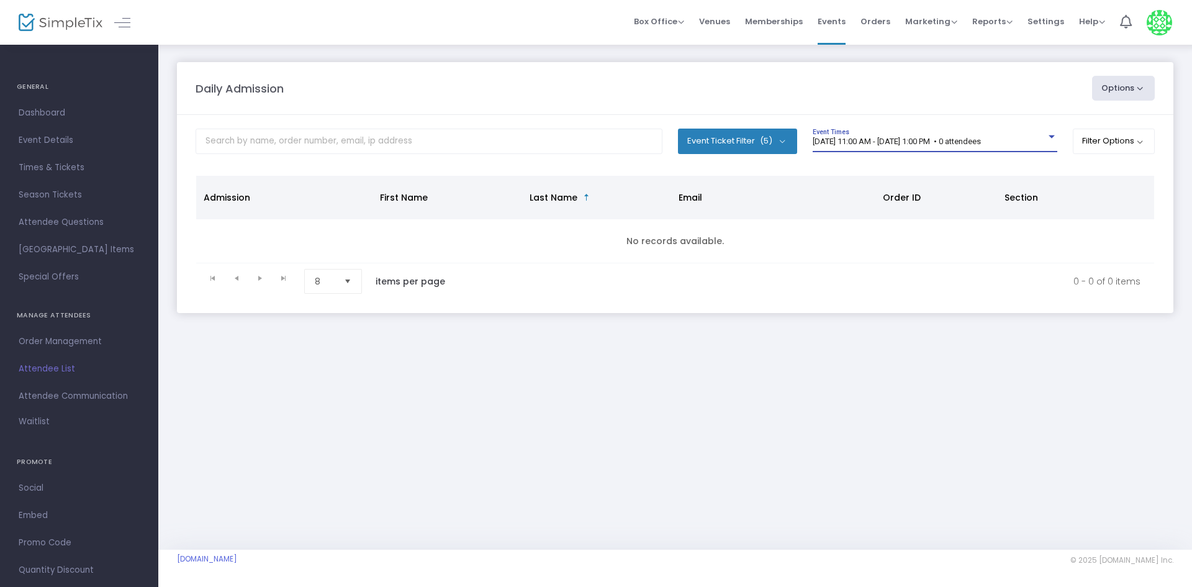
click at [848, 145] on span "[DATE] 11:00 AM - [DATE] 1:00 PM • 0 attendees" at bounding box center [897, 141] width 168 height 9
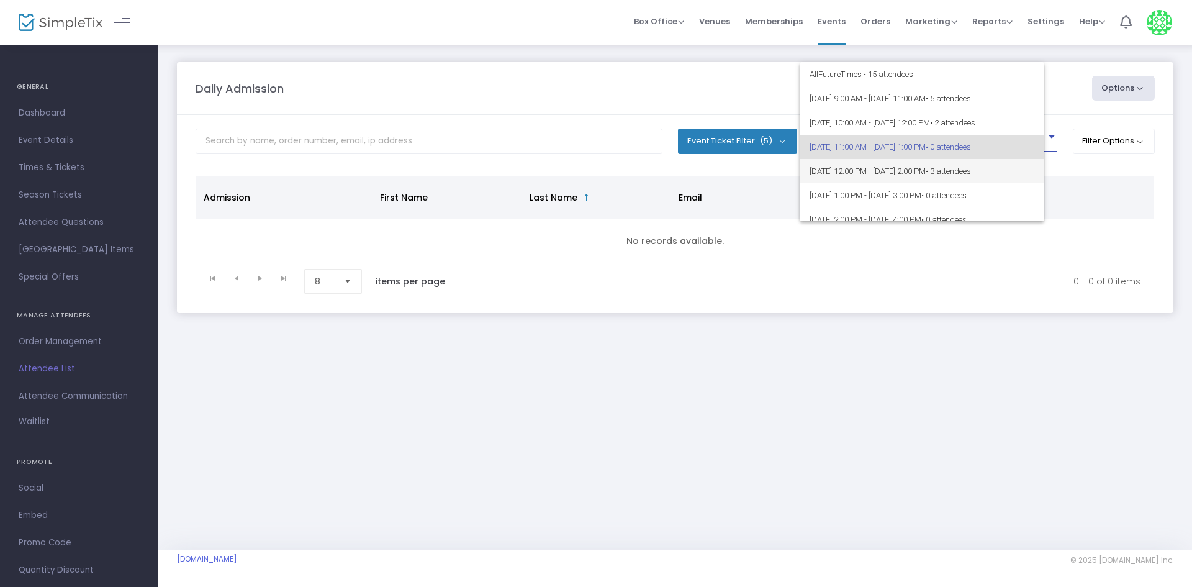
scroll to position [6, 0]
click at [835, 170] on span "[DATE] 12:00 PM - [DATE] 2:00 PM • 3 attendees" at bounding box center [932, 165] width 245 height 24
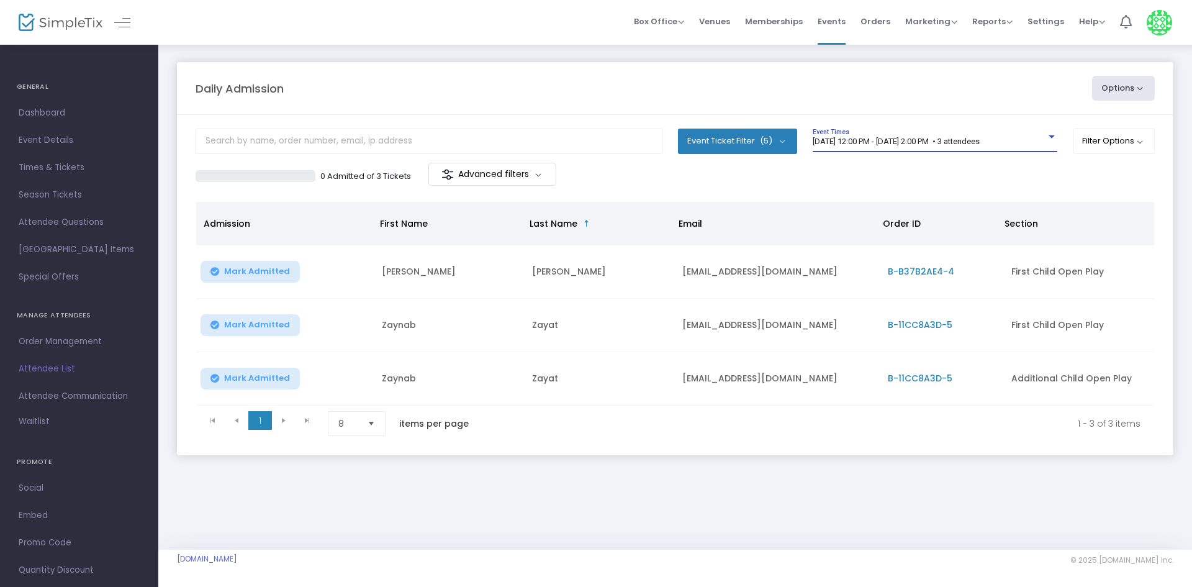
click at [913, 139] on span "[DATE] 12:00 PM - [DATE] 2:00 PM • 3 attendees" at bounding box center [896, 141] width 167 height 9
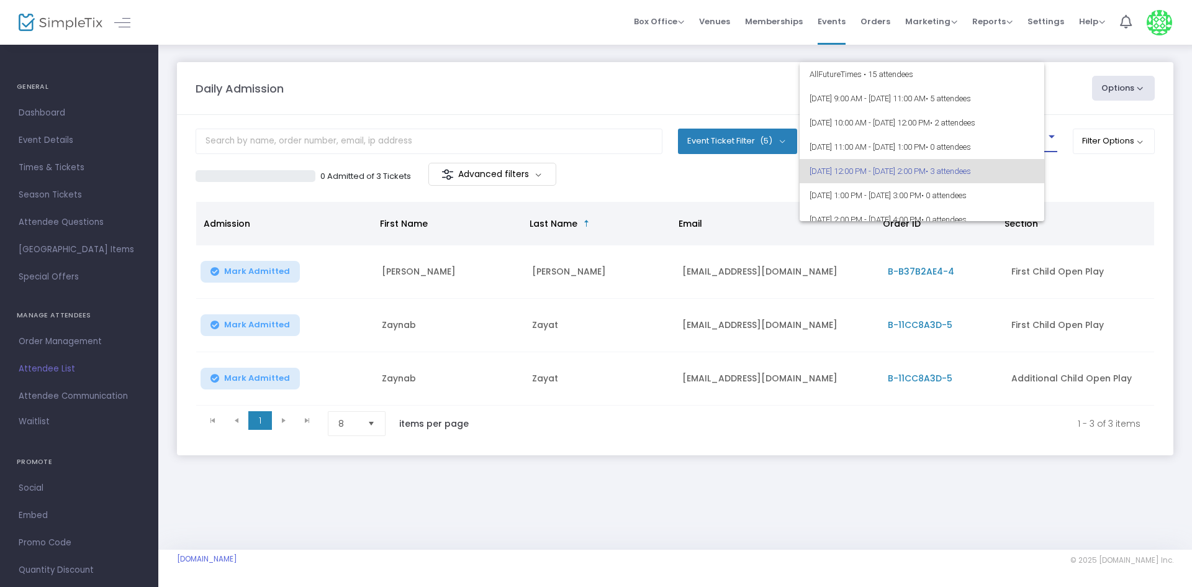
scroll to position [30, 0]
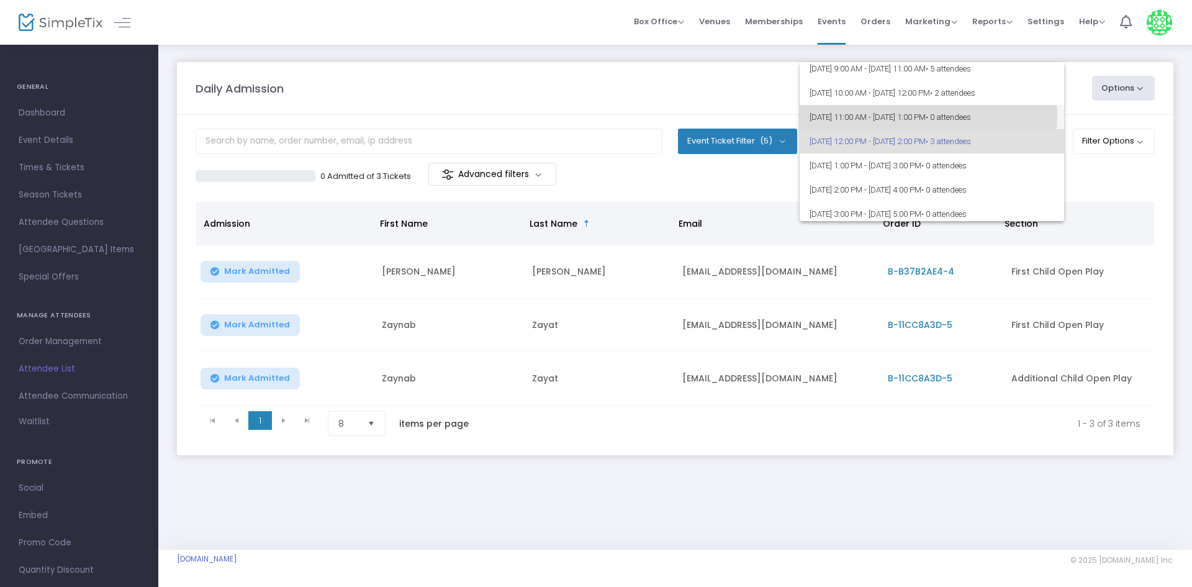
click at [900, 115] on span "[DATE] 11:00 AM - [DATE] 1:00 PM • 0 attendees" at bounding box center [932, 117] width 245 height 24
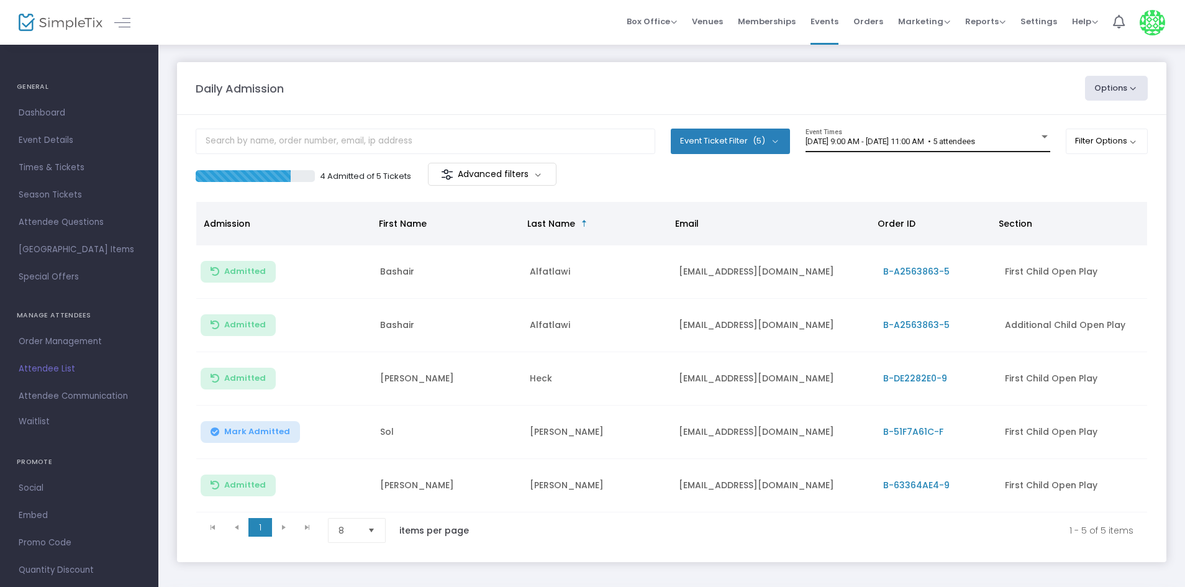
click at [924, 138] on span "[DATE] 9:00 AM - [DATE] 11:00 AM • 5 attendees" at bounding box center [890, 141] width 170 height 9
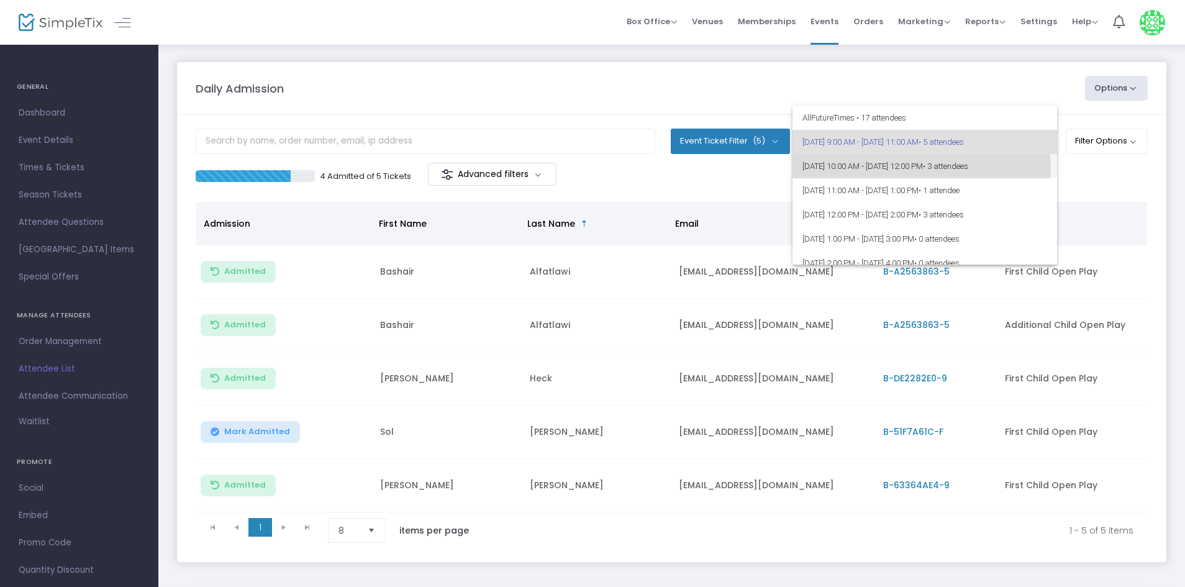
click at [867, 172] on span "[DATE] 10:00 AM - [DATE] 12:00 PM • 3 attendees" at bounding box center [924, 166] width 245 height 24
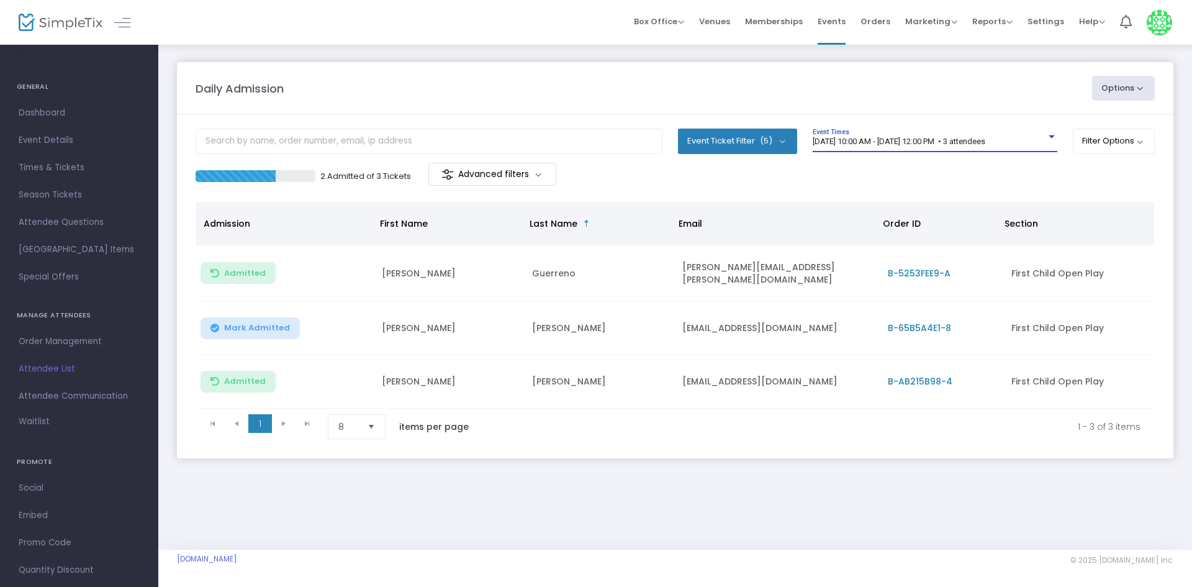
click at [271, 325] on span "Mark Admitted" at bounding box center [257, 328] width 66 height 10
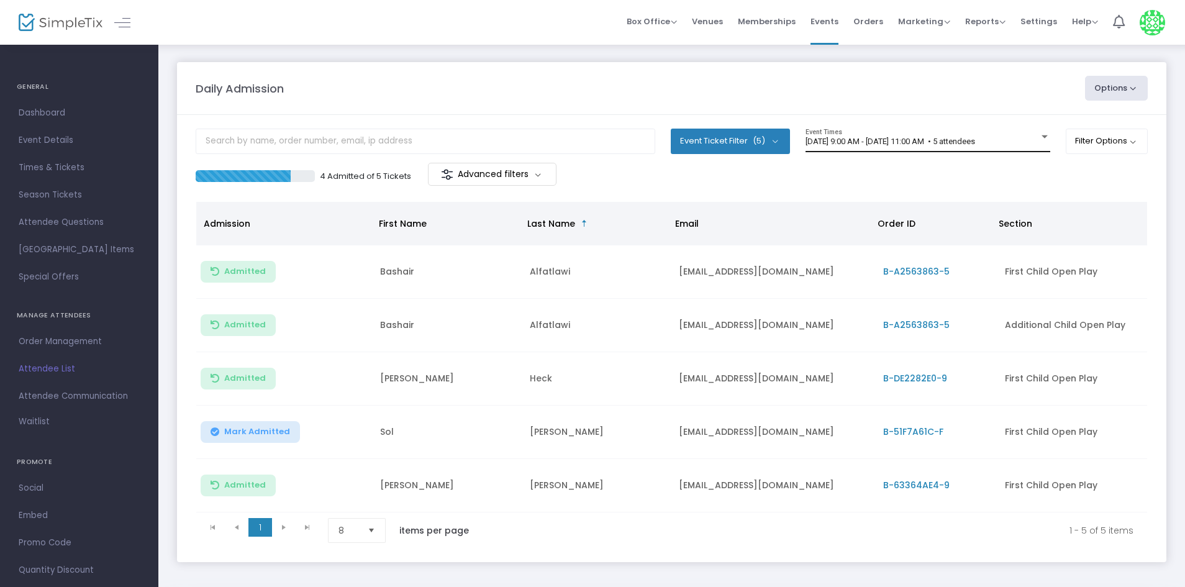
click at [835, 137] on span "[DATE] 9:00 AM - [DATE] 11:00 AM • 5 attendees" at bounding box center [890, 141] width 170 height 9
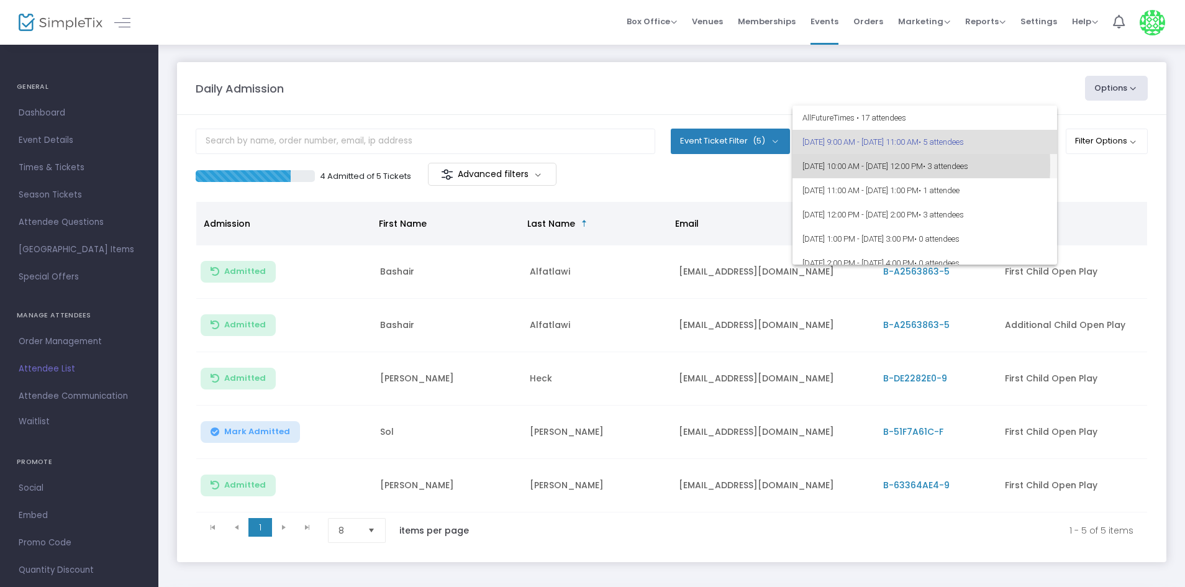
click at [835, 165] on span "[DATE] 10:00 AM - [DATE] 12:00 PM • 3 attendees" at bounding box center [924, 166] width 245 height 24
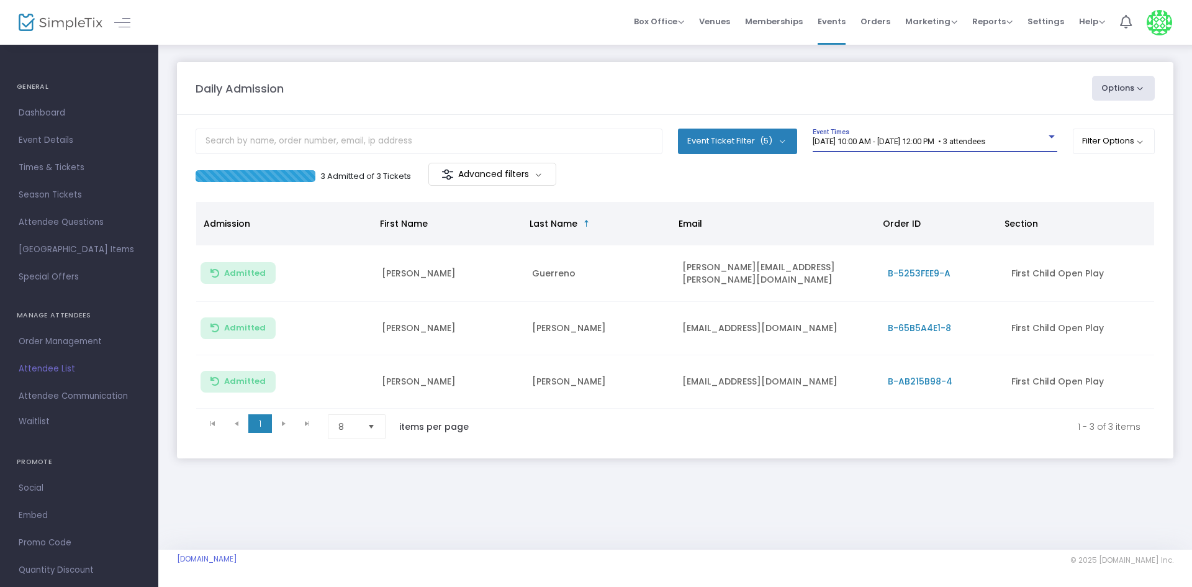
click at [863, 133] on div "[DATE] 10:00 AM - [DATE] 12:00 PM • 3 attendees Event Times" at bounding box center [935, 141] width 245 height 24
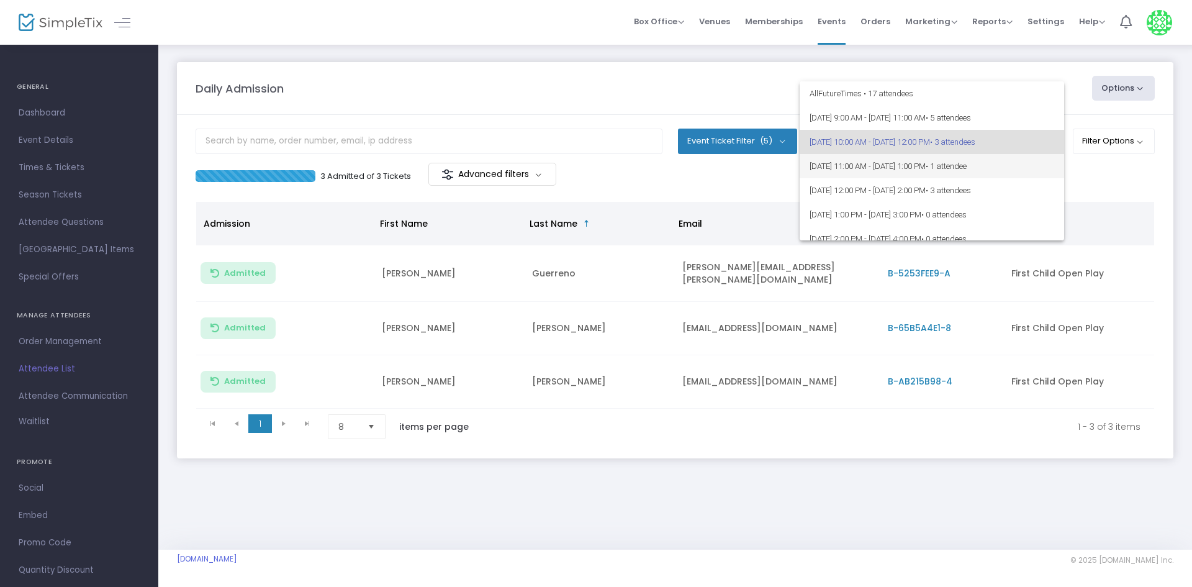
click at [849, 166] on span "[DATE] 11:00 AM - [DATE] 1:00 PM • 1 attendee" at bounding box center [932, 166] width 245 height 24
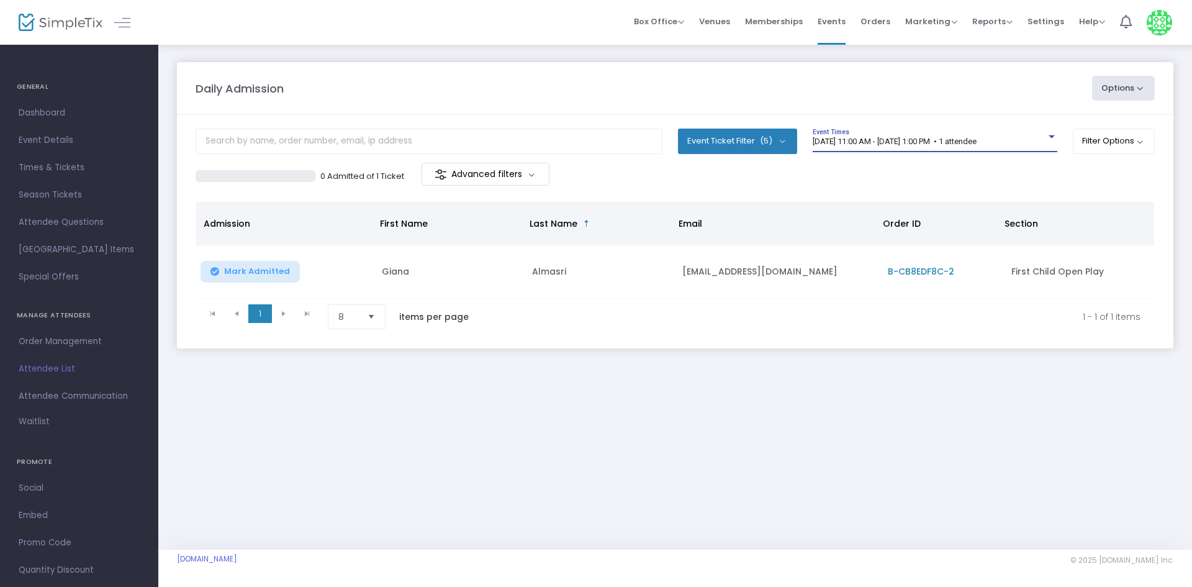
click at [898, 133] on div "8/14/2025 @ 11:00 AM - 8/14/2025 @ 1:00 PM • 1 attendee Event Times" at bounding box center [935, 141] width 245 height 24
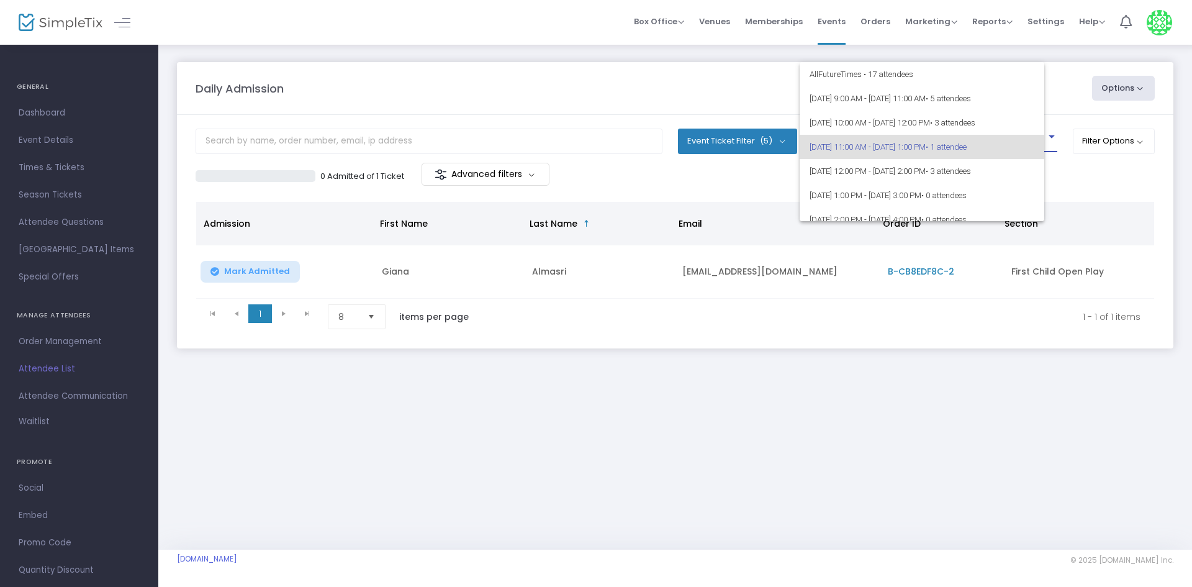
scroll to position [6, 0]
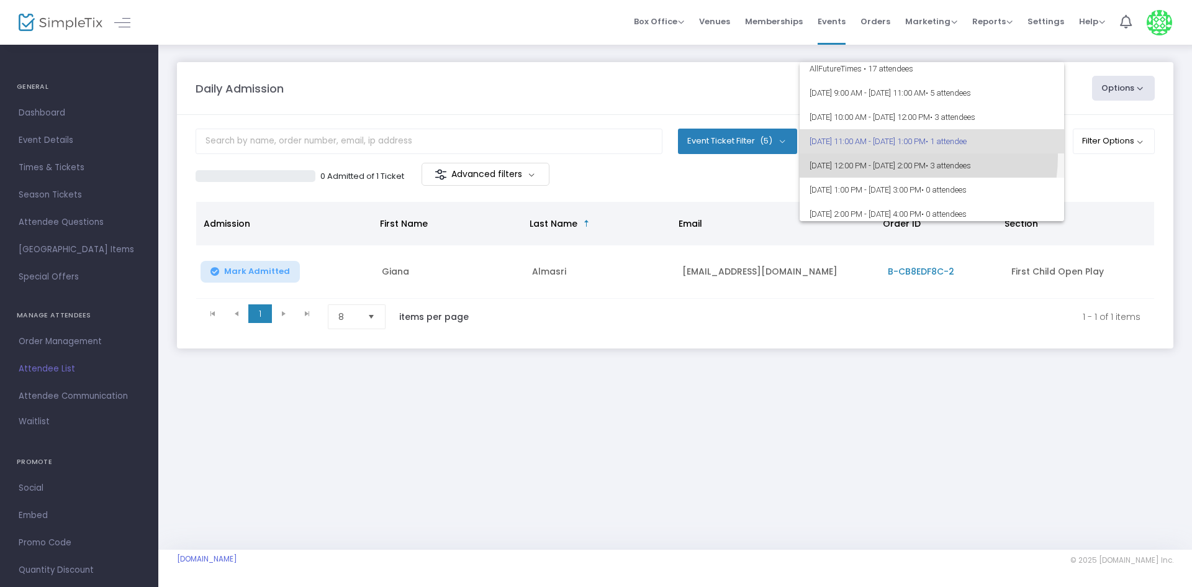
click at [899, 156] on span "8/14/2025 @ 12:00 PM - 8/14/2025 @ 2:00 PM • 3 attendees" at bounding box center [932, 165] width 245 height 24
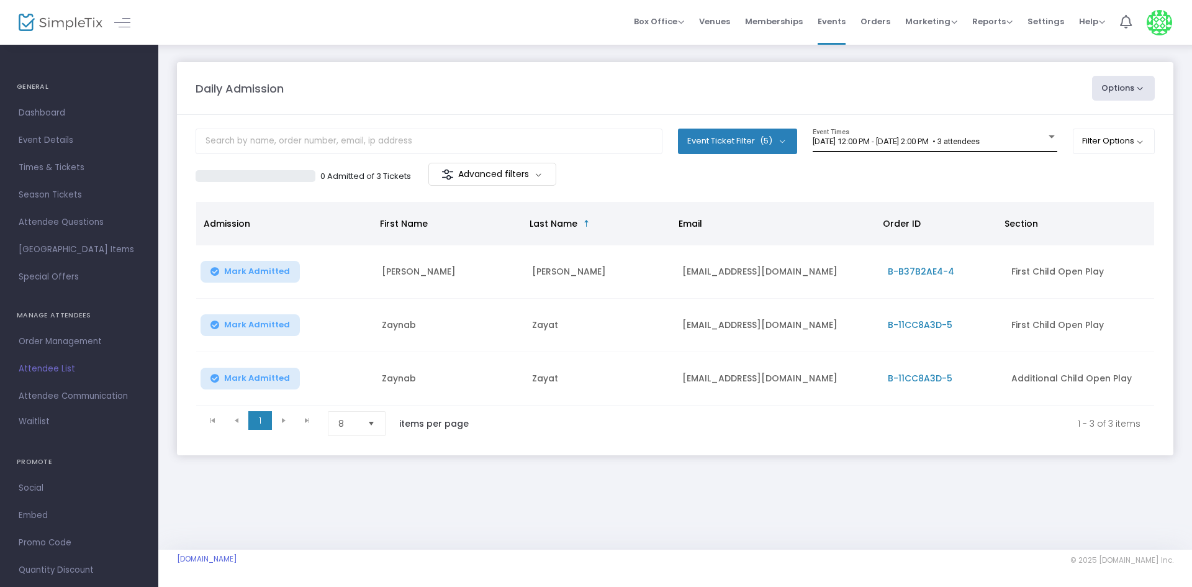
click at [910, 131] on div "8/14/2025 @ 12:00 PM - 8/14/2025 @ 2:00 PM • 3 attendees Event Times" at bounding box center [935, 141] width 245 height 24
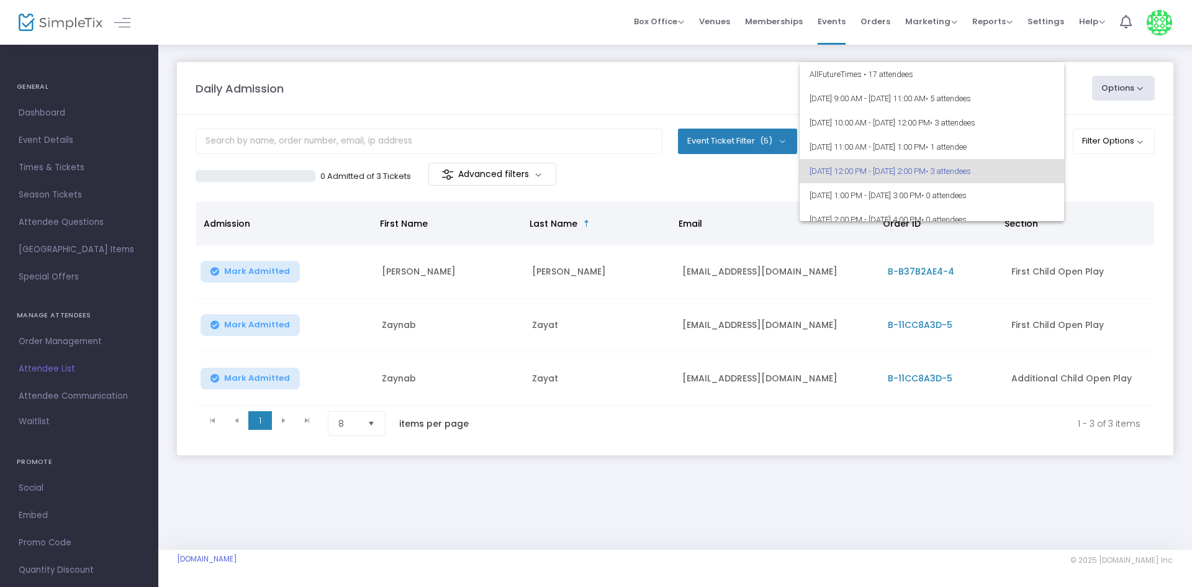
scroll to position [30, 0]
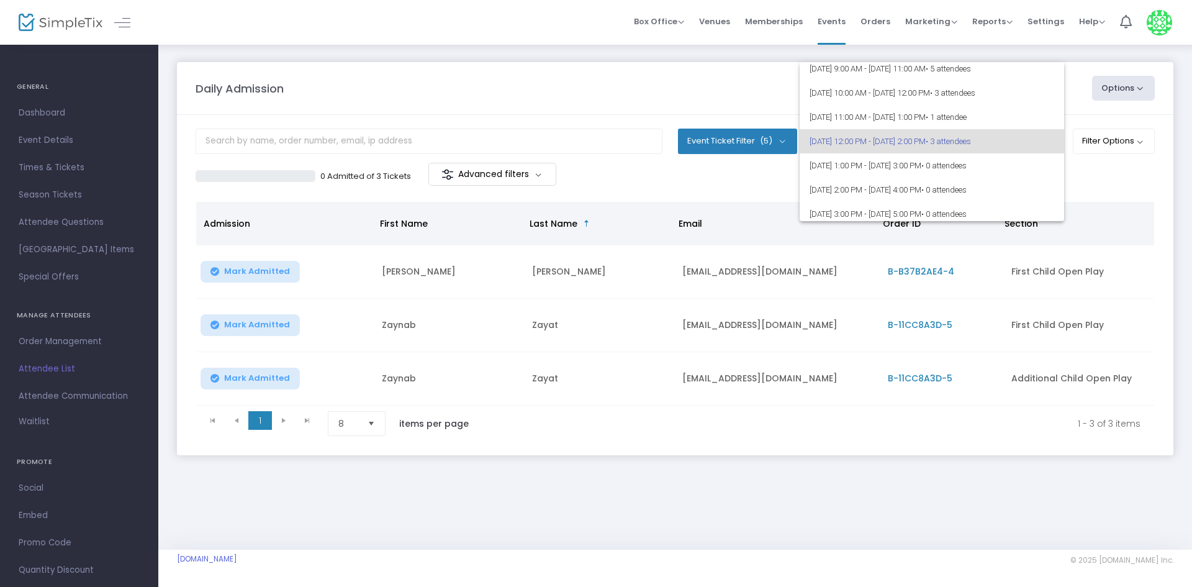
click at [971, 137] on span "8/14/2025 @ 12:00 PM - 8/14/2025 @ 2:00 PM • 3 attendees" at bounding box center [932, 141] width 245 height 24
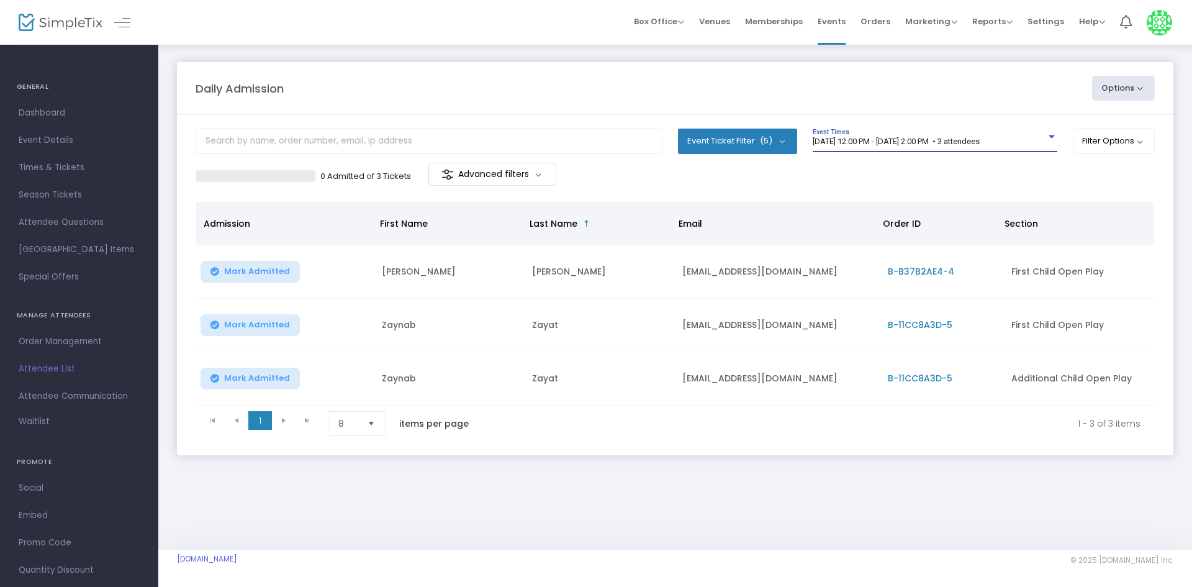
click at [972, 135] on div "8/14/2025 @ 12:00 PM - 8/14/2025 @ 2:00 PM • 3 attendees Event Times" at bounding box center [935, 141] width 245 height 24
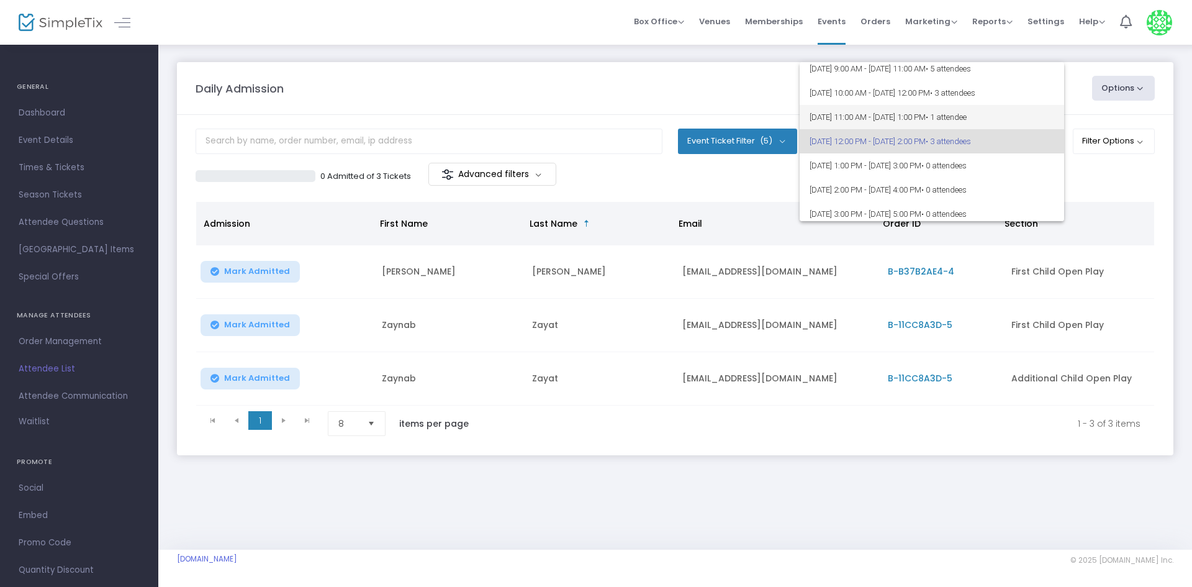
click at [973, 117] on span "8/14/2025 @ 11:00 AM - 8/14/2025 @ 1:00 PM • 1 attendee" at bounding box center [932, 117] width 245 height 24
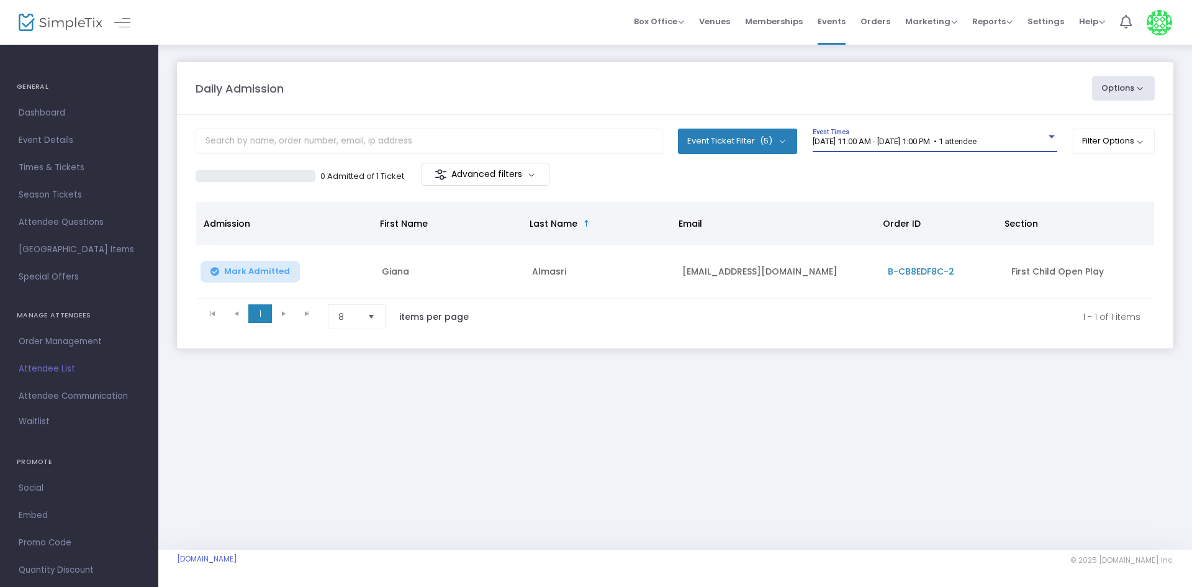
click at [895, 142] on span "8/14/2025 @ 11:00 AM - 8/14/2025 @ 1:00 PM • 1 attendee" at bounding box center [895, 141] width 164 height 9
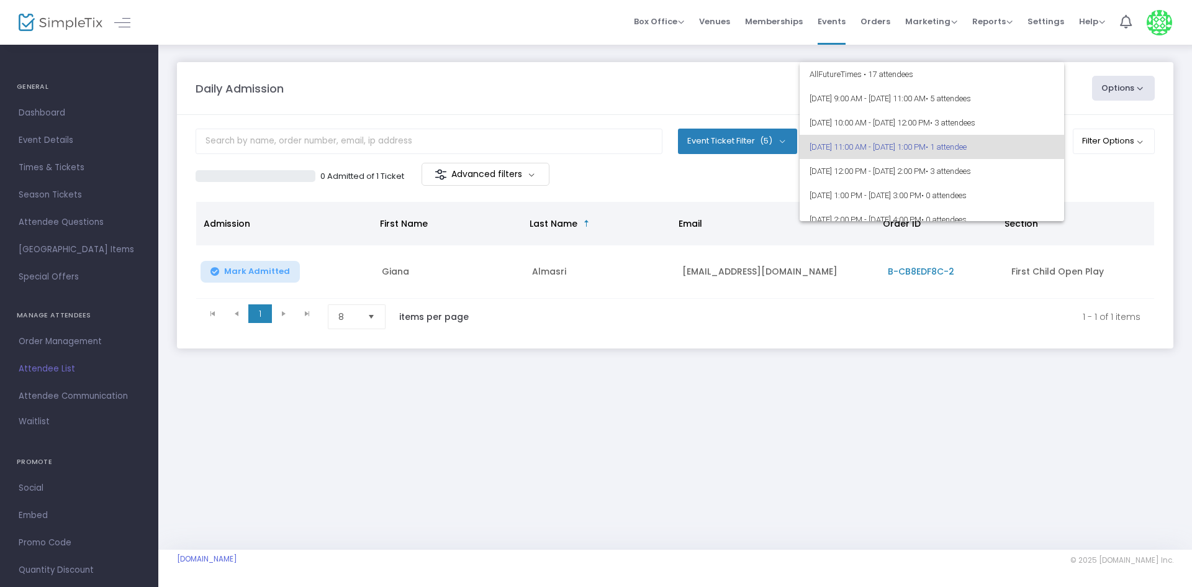
scroll to position [6, 0]
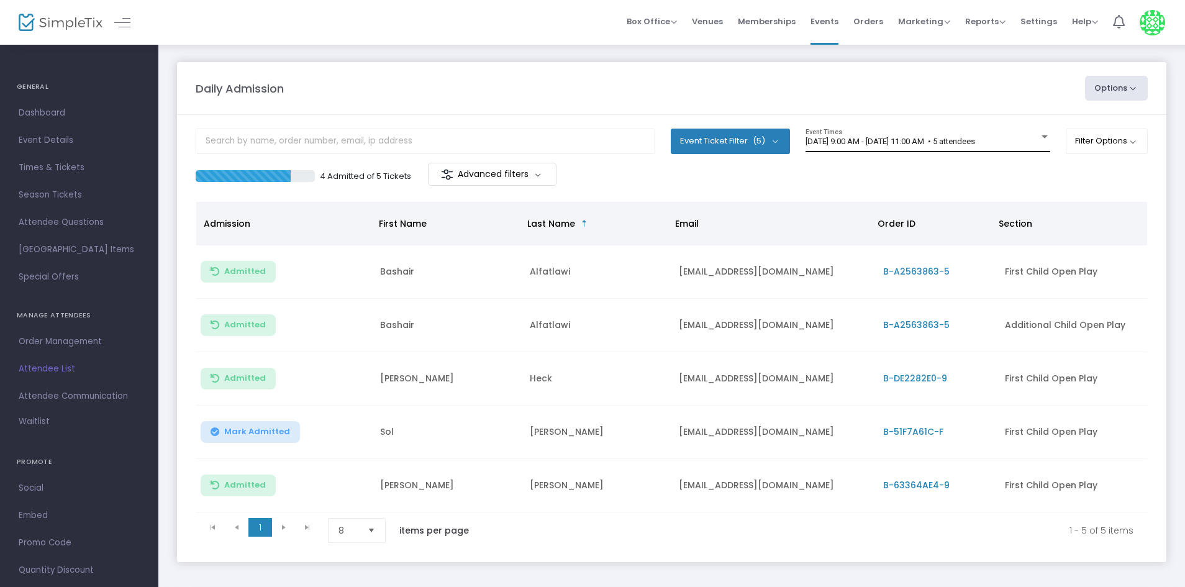
click at [862, 140] on span "8/14/2025 @ 9:00 AM - 8/14/2025 @ 11:00 AM • 5 attendees" at bounding box center [890, 141] width 170 height 9
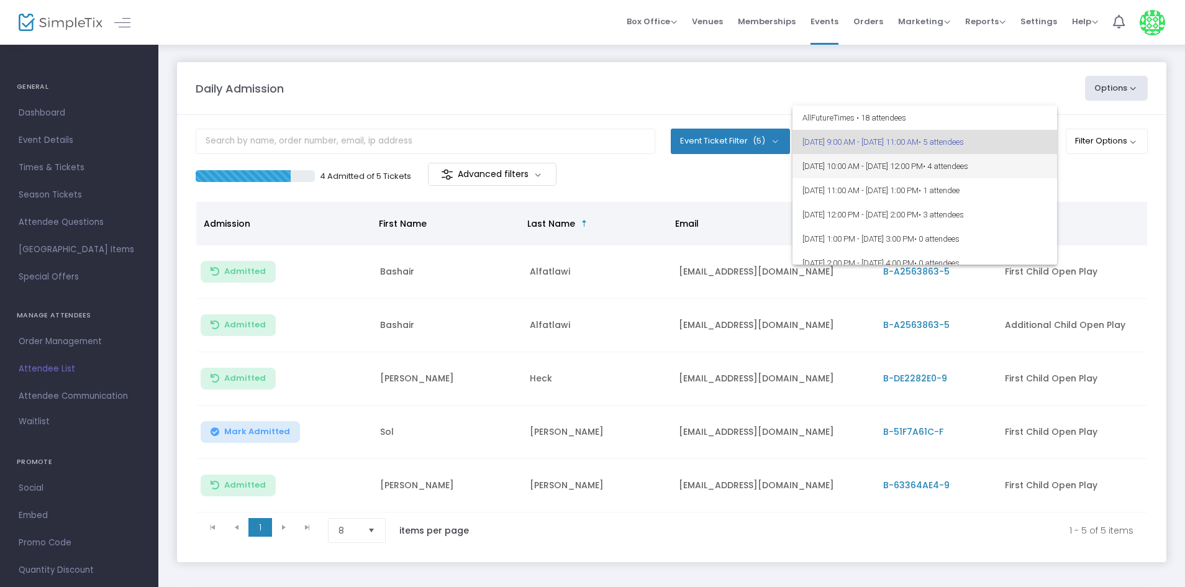
click at [874, 168] on span "8/14/2025 @ 10:00 AM - 8/14/2025 @ 12:00 PM • 4 attendees" at bounding box center [924, 166] width 245 height 24
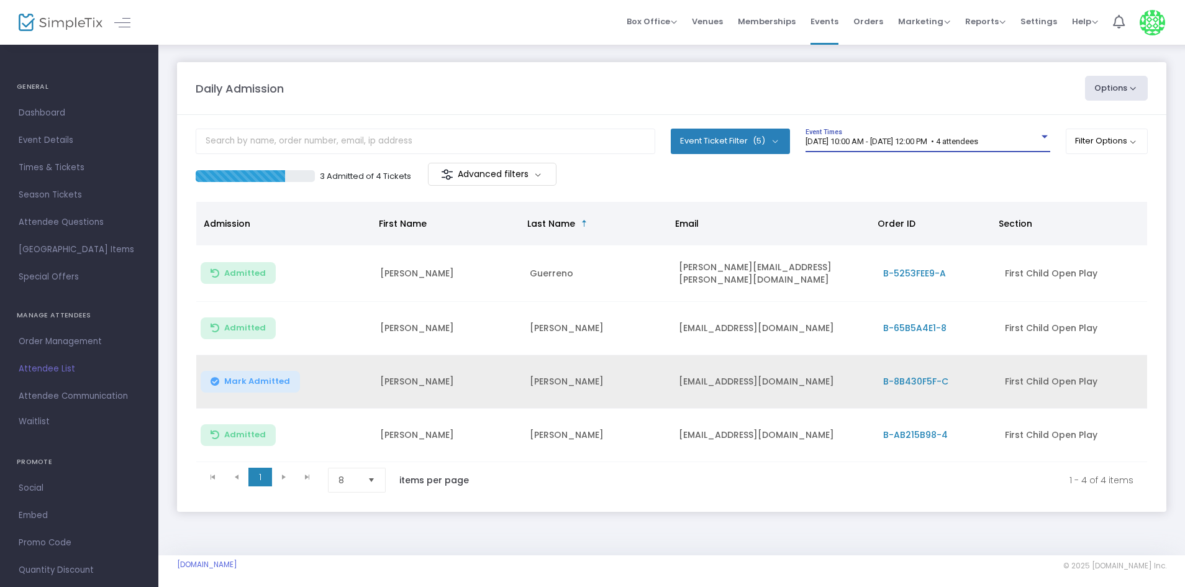
click at [269, 381] on span "Mark Admitted" at bounding box center [257, 381] width 66 height 10
click at [903, 138] on span "[DATE] 10:00 AM - [DATE] 12:00 PM • 4 attendees" at bounding box center [891, 141] width 173 height 9
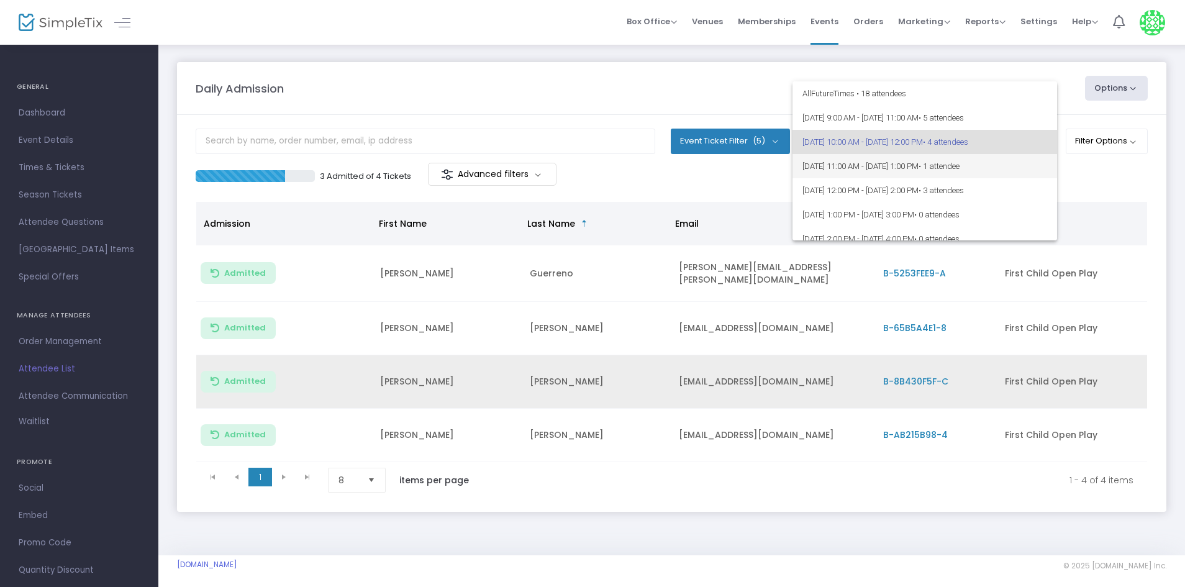
click at [914, 159] on span "8/14/2025 @ 11:00 AM - 8/14/2025 @ 1:00 PM • 1 attendee" at bounding box center [924, 166] width 245 height 24
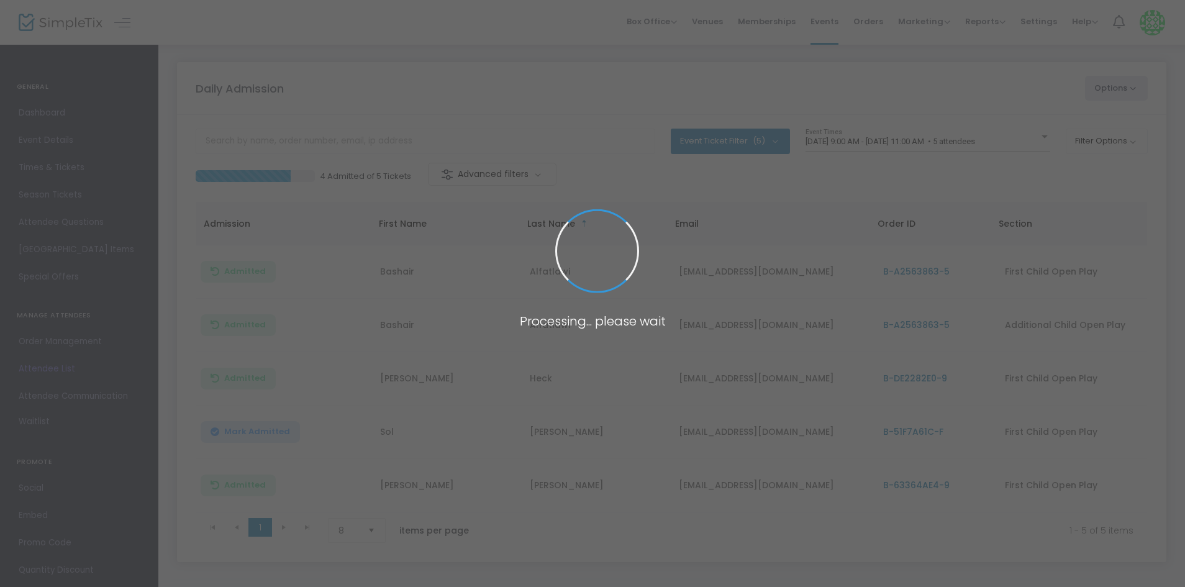
click at [975, 141] on span "[DATE] 9:00 AM - [DATE] 11:00 AM • 5 attendees" at bounding box center [890, 141] width 170 height 9
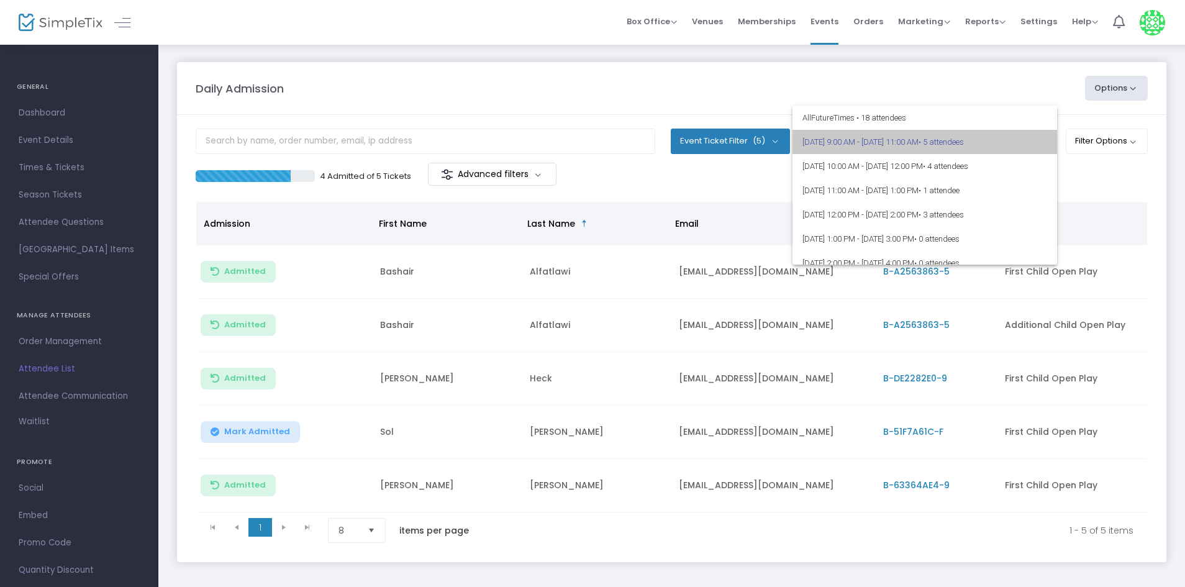
click at [964, 142] on span "• 5 attendees" at bounding box center [940, 141] width 45 height 9
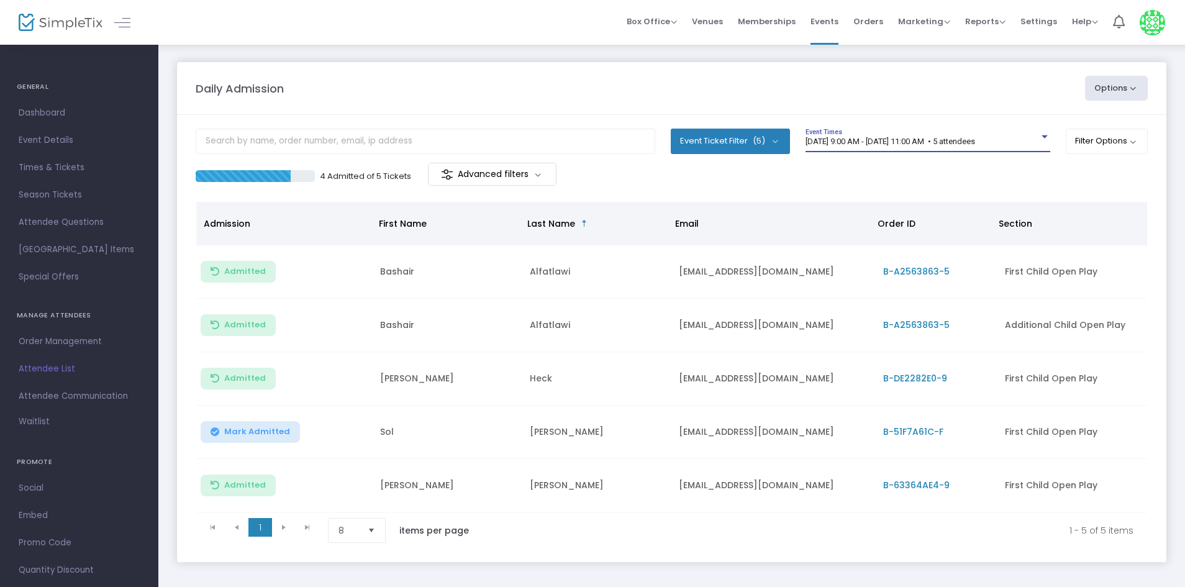
click at [975, 141] on span "[DATE] 9:00 AM - [DATE] 11:00 AM • 5 attendees" at bounding box center [890, 141] width 170 height 9
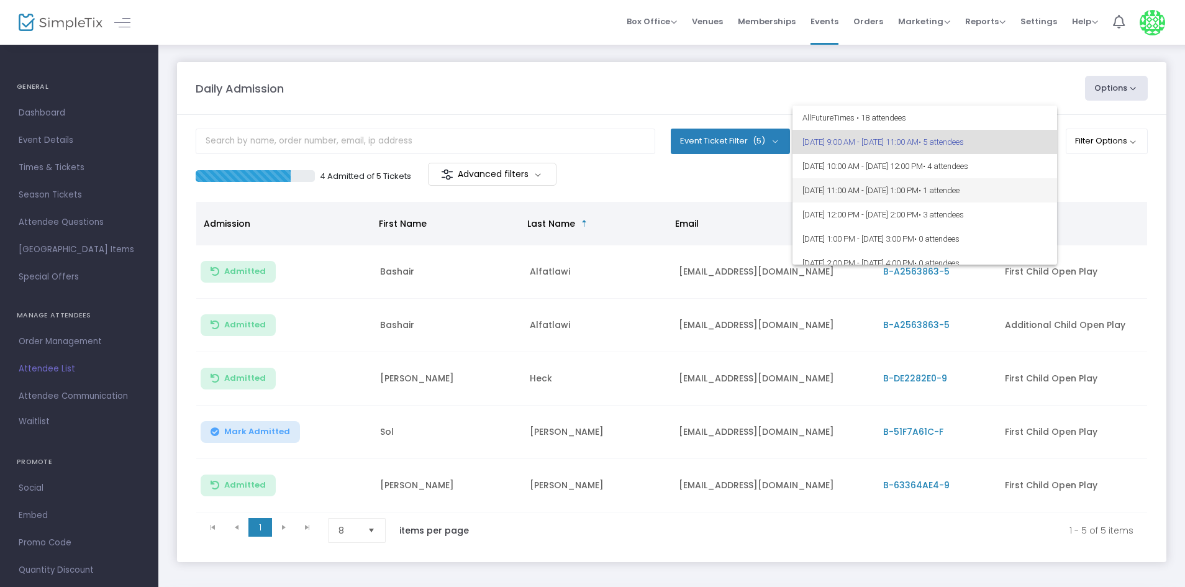
click at [967, 189] on span "[DATE] 11:00 AM - [DATE] 1:00 PM • 1 attendee" at bounding box center [924, 190] width 245 height 24
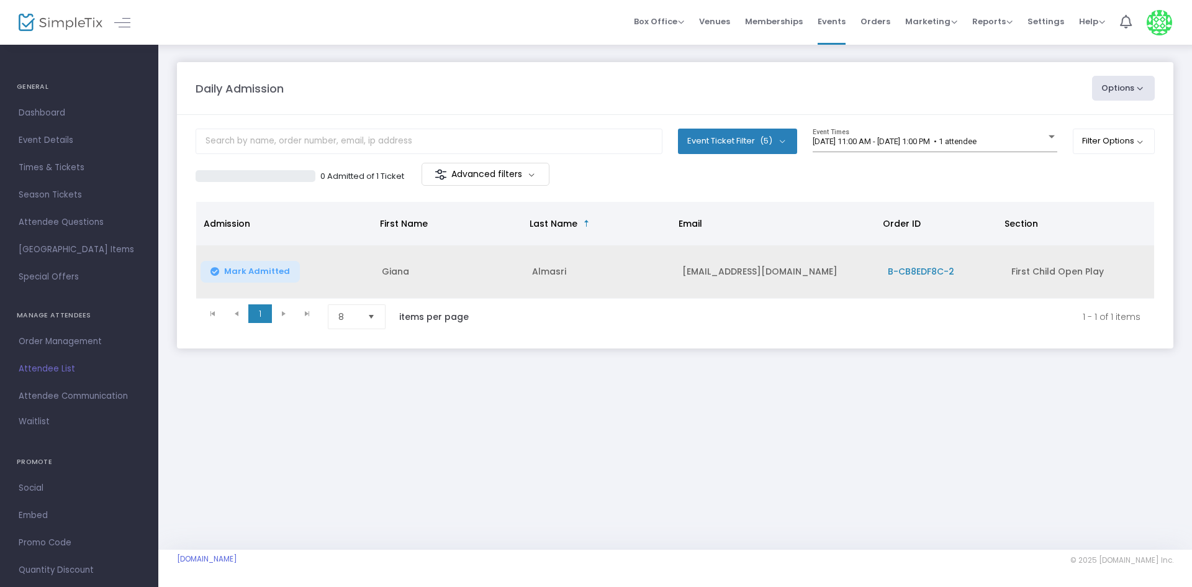
click at [258, 257] on td "Mark Admitted" at bounding box center [285, 271] width 178 height 53
click at [254, 273] on span "Mark Admitted" at bounding box center [257, 271] width 66 height 10
click at [916, 138] on span "[DATE] 11:00 AM - [DATE] 1:00 PM • 1 attendee" at bounding box center [895, 141] width 164 height 9
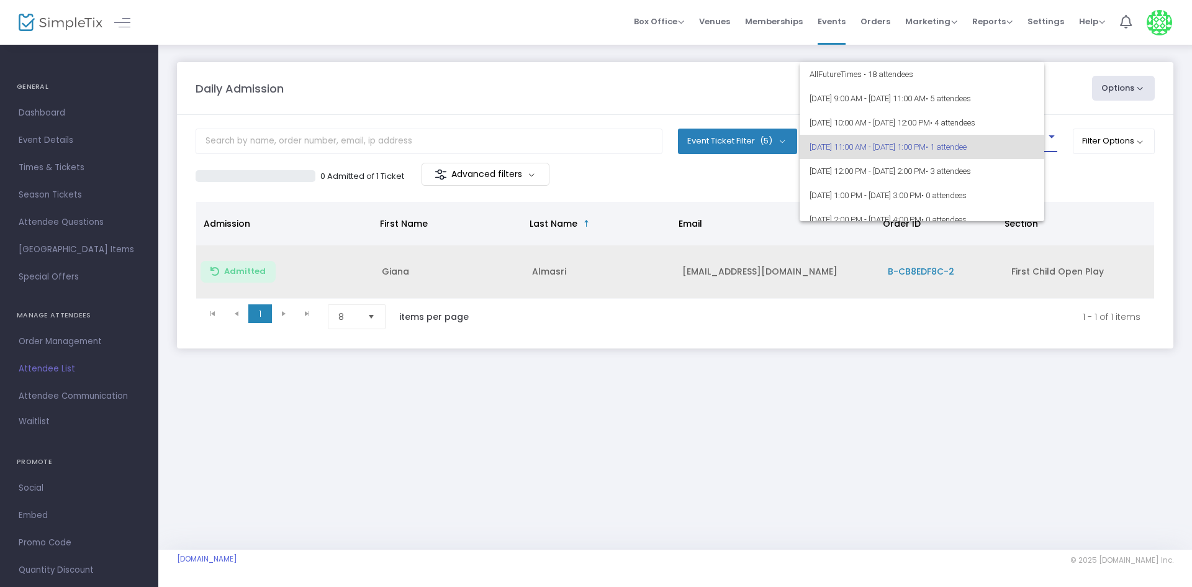
scroll to position [6, 0]
click at [912, 159] on span "8/14/2025 @ 12:00 PM - 8/14/2025 @ 2:00 PM • 3 attendees" at bounding box center [932, 165] width 245 height 24
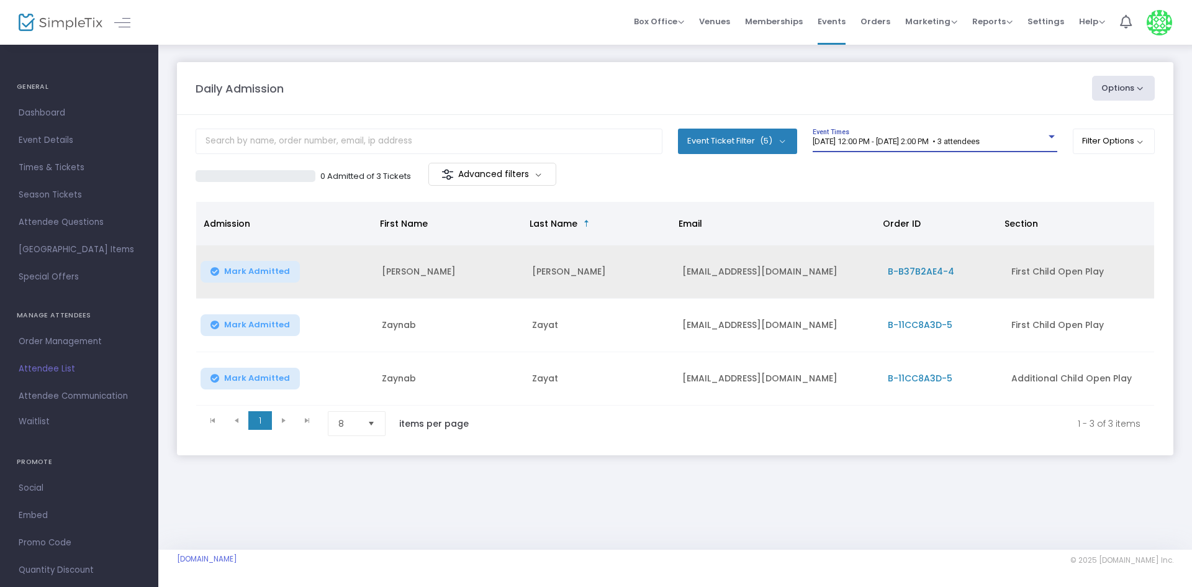
click at [968, 142] on span "8/14/2025 @ 12:00 PM - 8/14/2025 @ 2:00 PM • 3 attendees" at bounding box center [896, 141] width 167 height 9
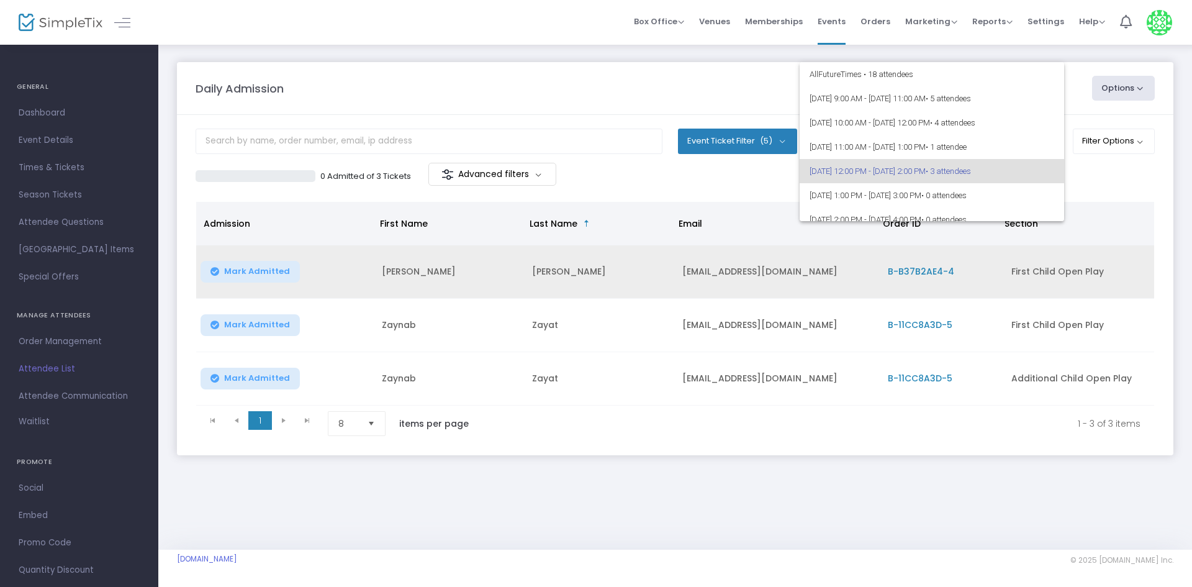
scroll to position [30, 0]
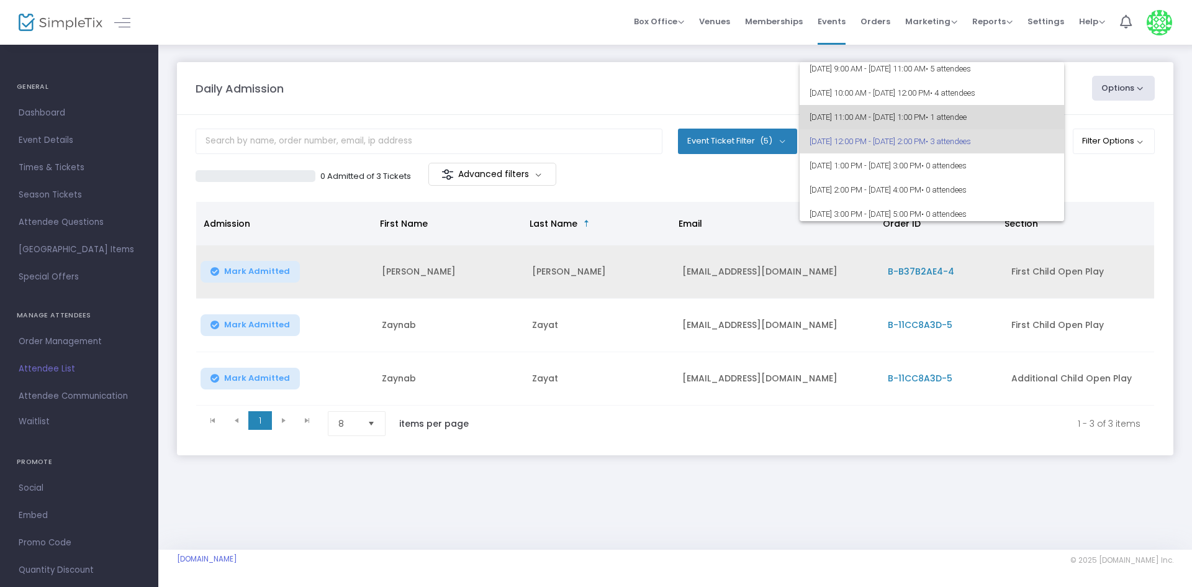
click at [967, 114] on span "• 1 attendee" at bounding box center [946, 116] width 41 height 9
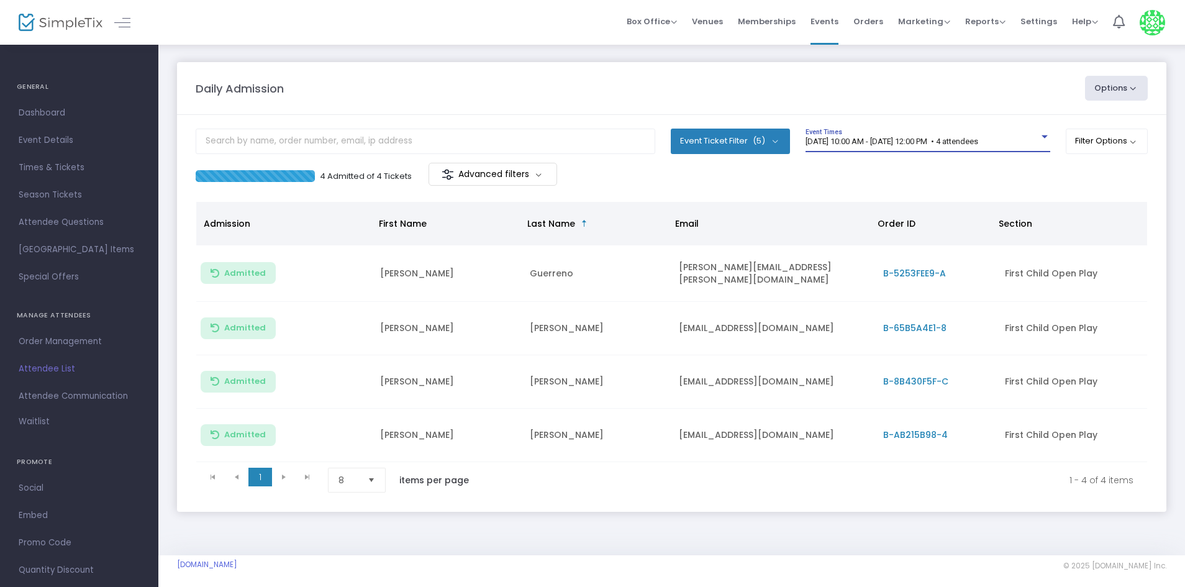
click at [919, 140] on span "[DATE] 10:00 AM - [DATE] 12:00 PM • 4 attendees" at bounding box center [891, 141] width 173 height 9
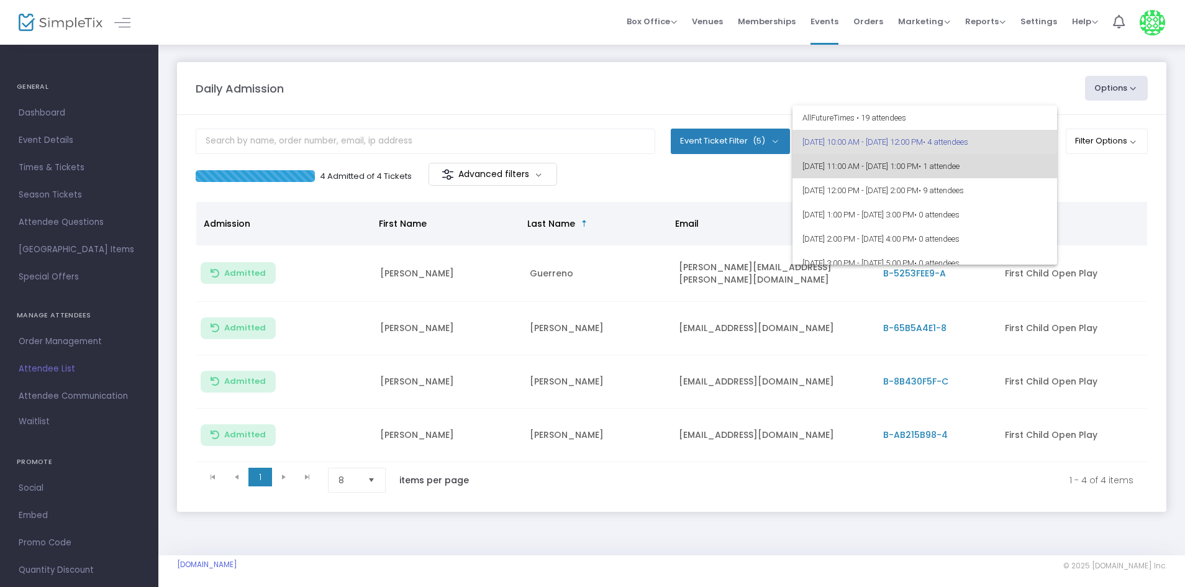
click at [930, 167] on span "[DATE] 11:00 AM - [DATE] 1:00 PM • 1 attendee" at bounding box center [924, 166] width 245 height 24
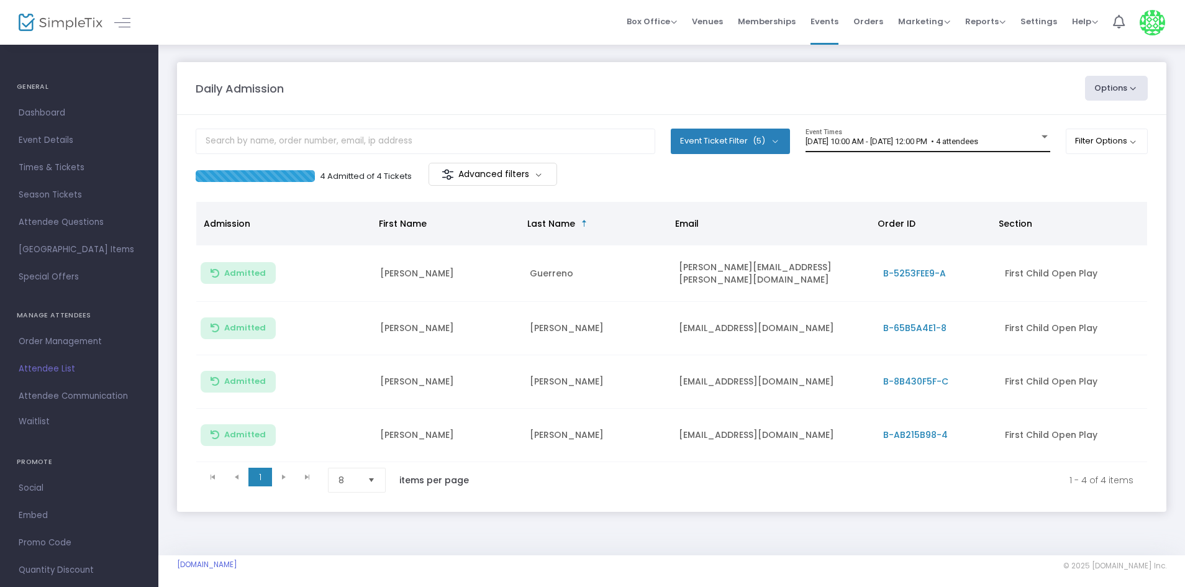
click at [871, 132] on div "[DATE] 10:00 AM - [DATE] 12:00 PM • 4 attendees Event Times" at bounding box center [927, 141] width 245 height 24
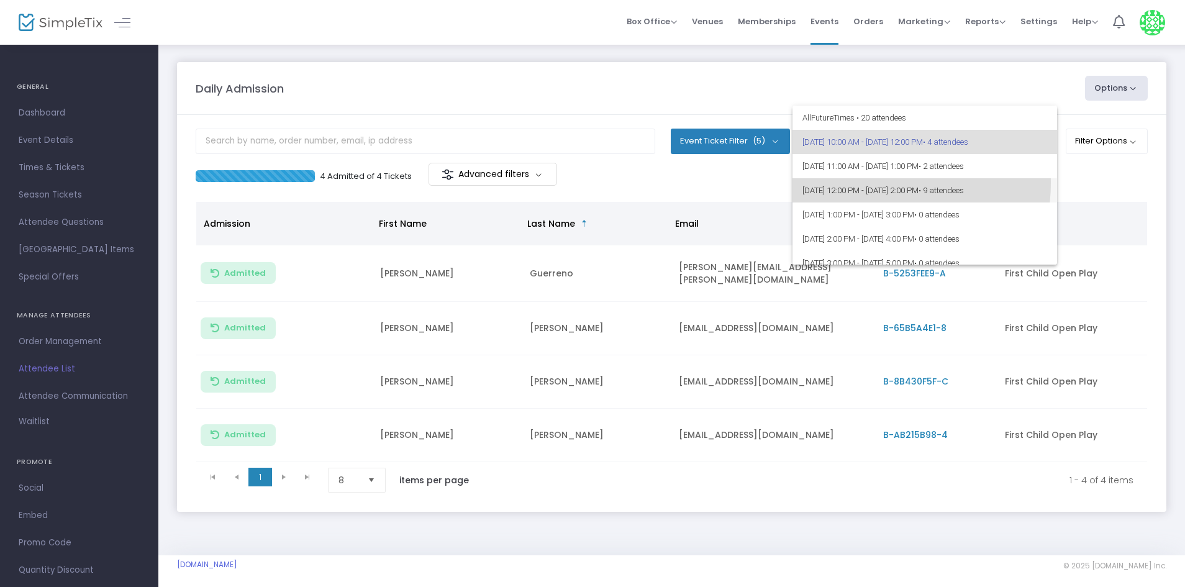
click at [872, 183] on span "[DATE] 12:00 PM - [DATE] 2:00 PM • 9 attendees" at bounding box center [924, 190] width 245 height 24
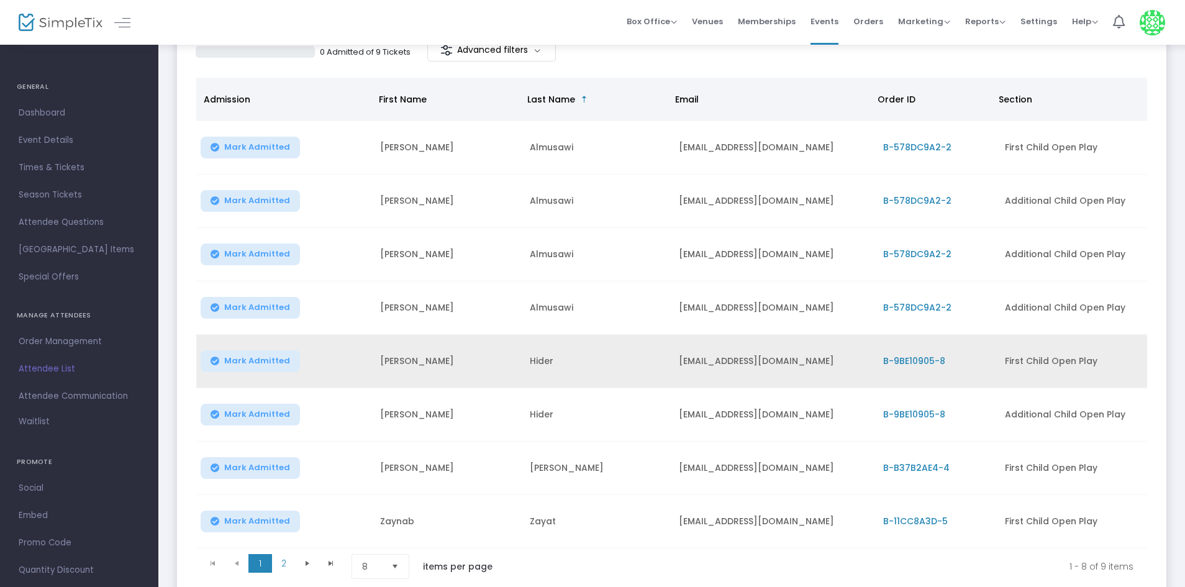
scroll to position [186, 0]
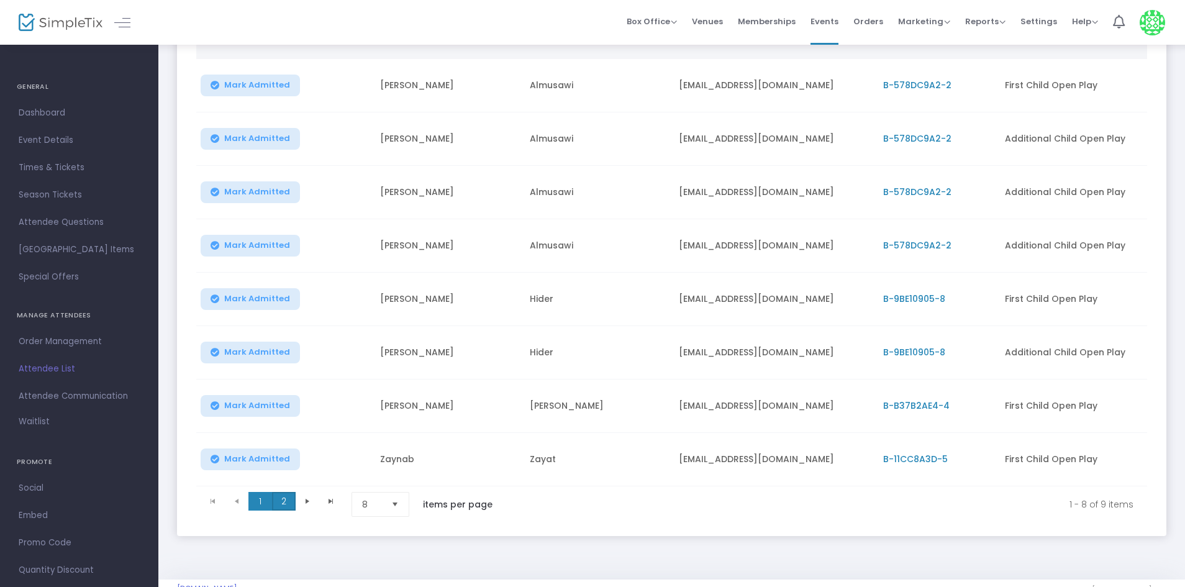
click at [289, 505] on span "2" at bounding box center [284, 501] width 24 height 19
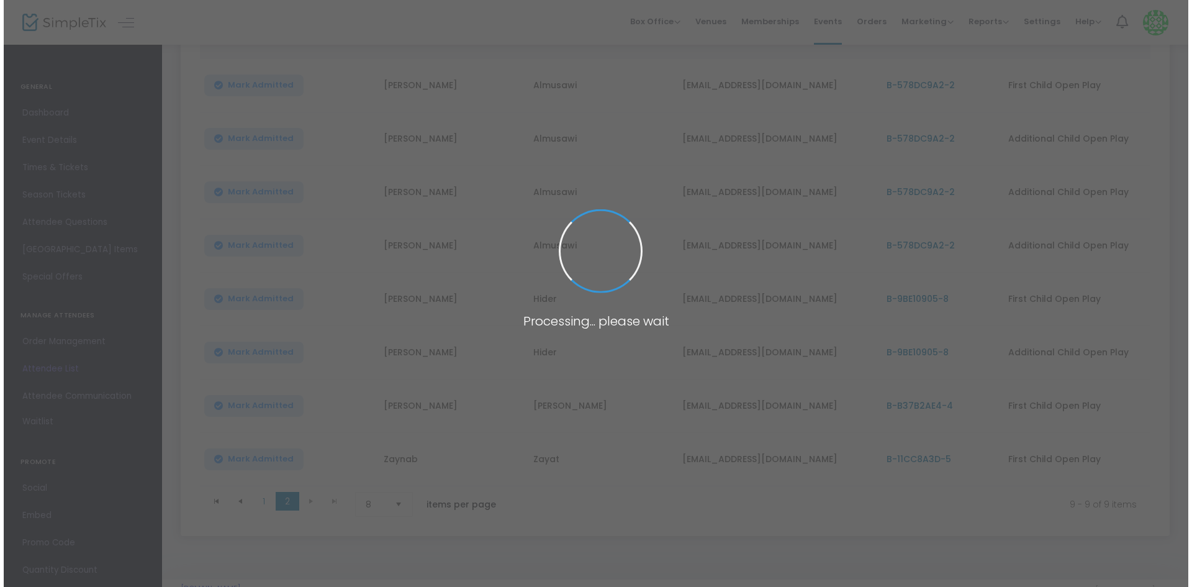
scroll to position [0, 0]
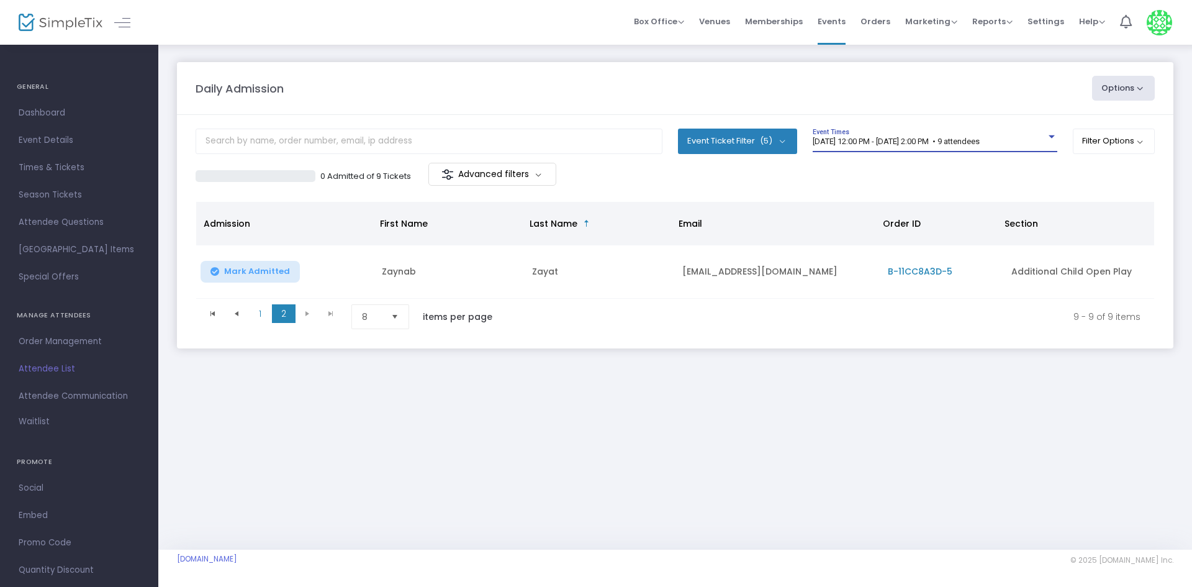
click at [880, 138] on span "[DATE] 12:00 PM - [DATE] 2:00 PM • 9 attendees" at bounding box center [896, 141] width 167 height 9
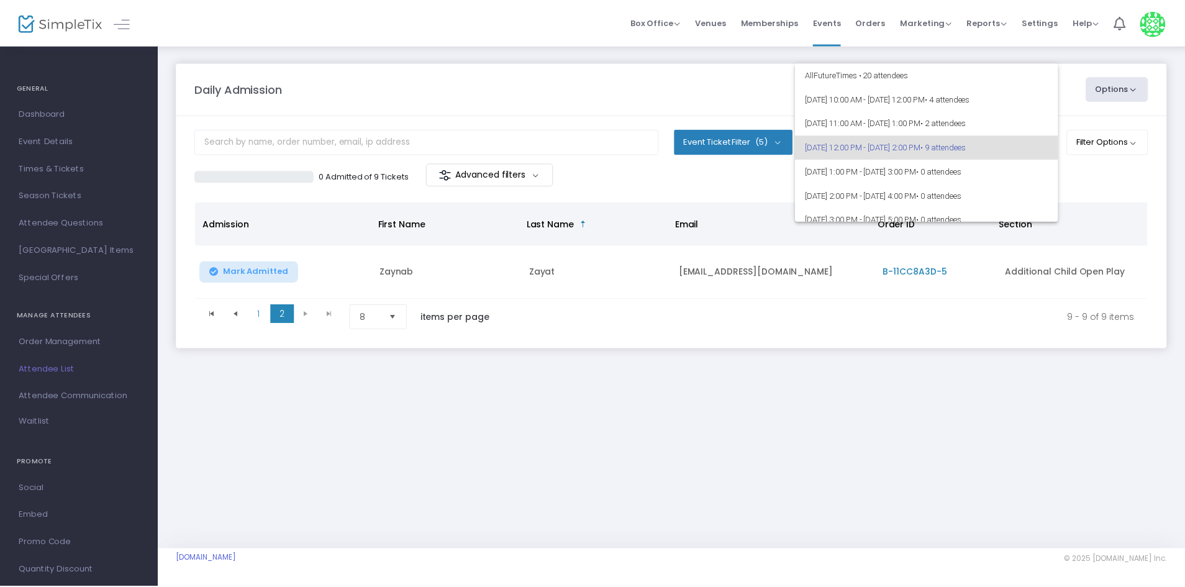
scroll to position [6, 0]
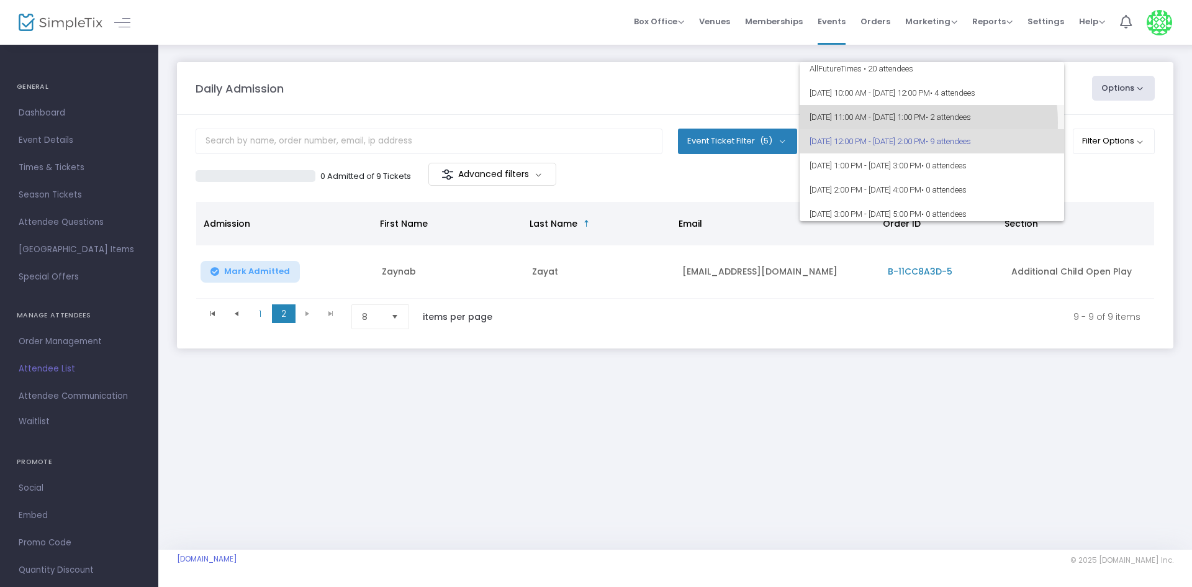
click at [897, 122] on span "[DATE] 11:00 AM - [DATE] 1:00 PM • 2 attendees" at bounding box center [932, 117] width 245 height 24
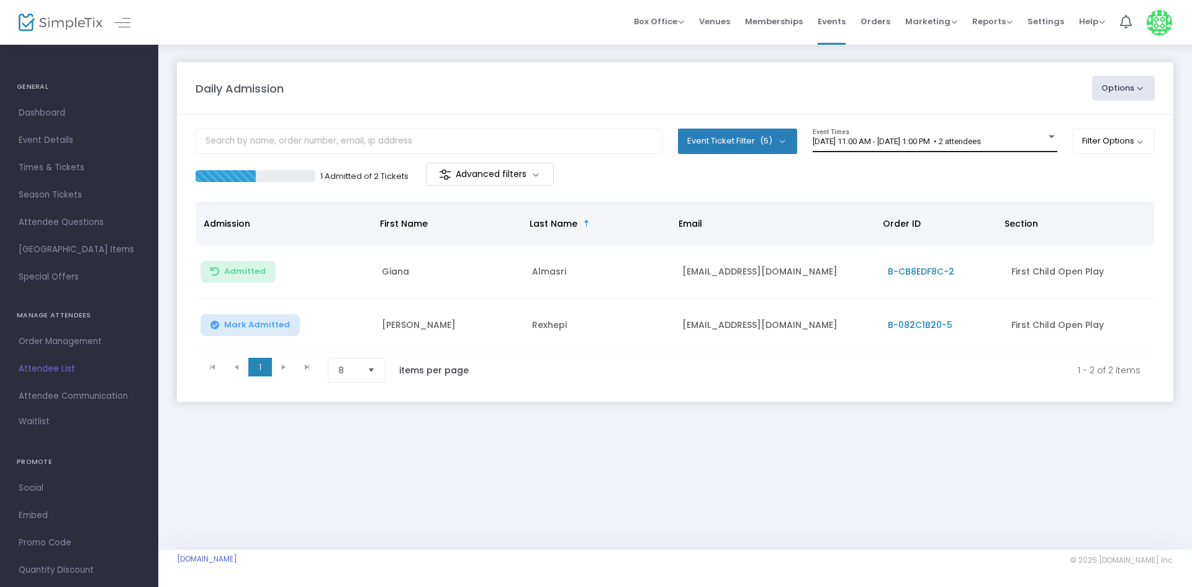
click at [963, 132] on div "[DATE] 11:00 AM - [DATE] 1:00 PM • 2 attendees Event Times" at bounding box center [935, 141] width 245 height 24
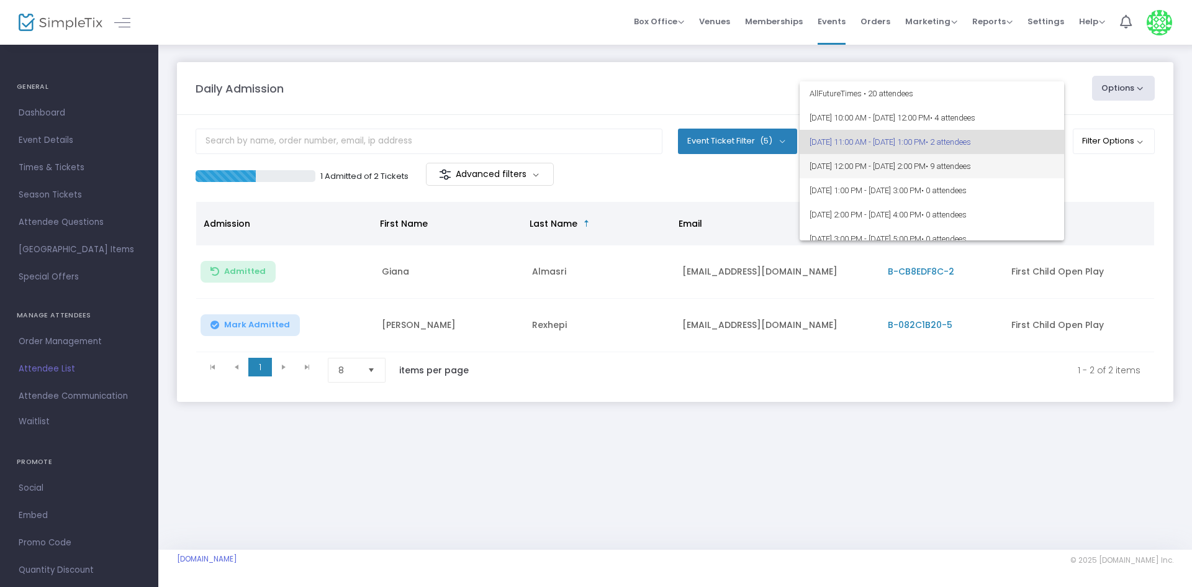
click at [855, 174] on span "[DATE] 12:00 PM - [DATE] 2:00 PM • 9 attendees" at bounding box center [932, 166] width 245 height 24
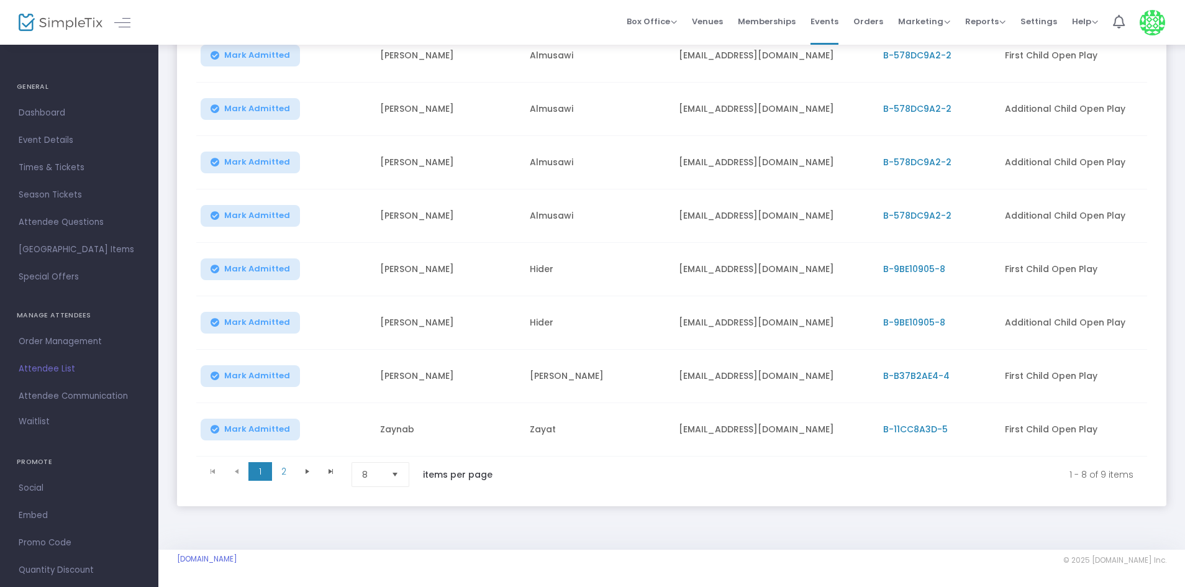
scroll to position [158, 0]
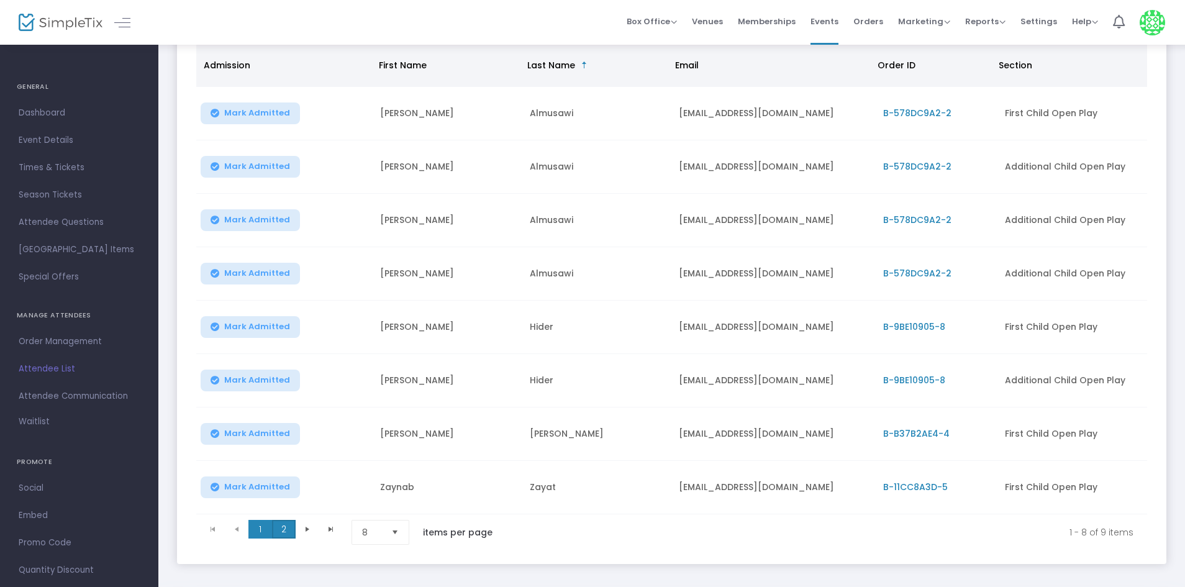
click at [290, 530] on span "2" at bounding box center [284, 529] width 24 height 19
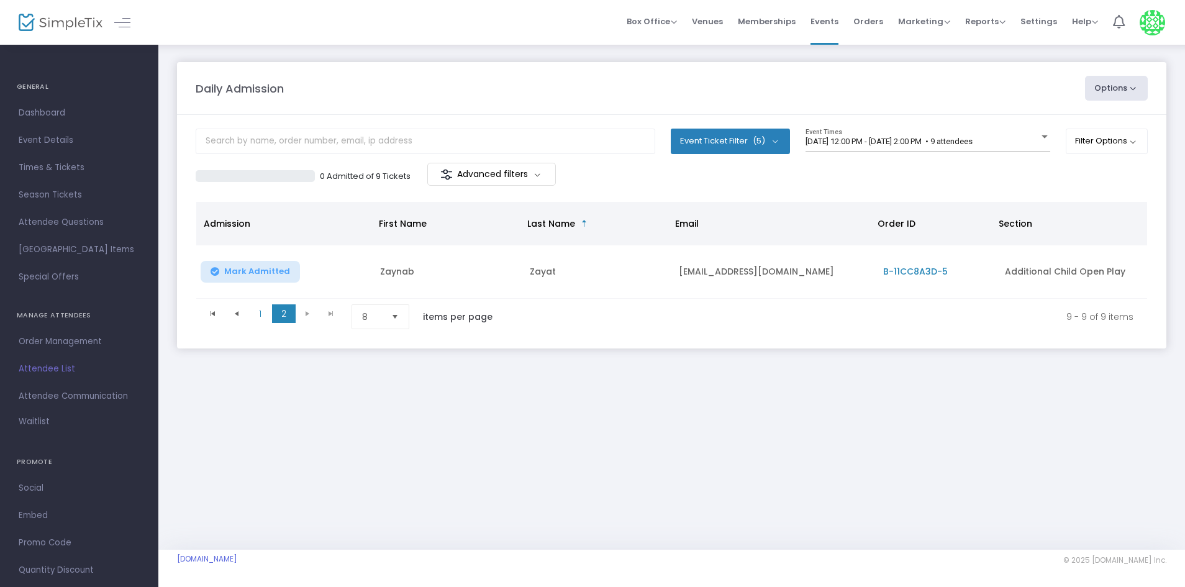
scroll to position [0, 0]
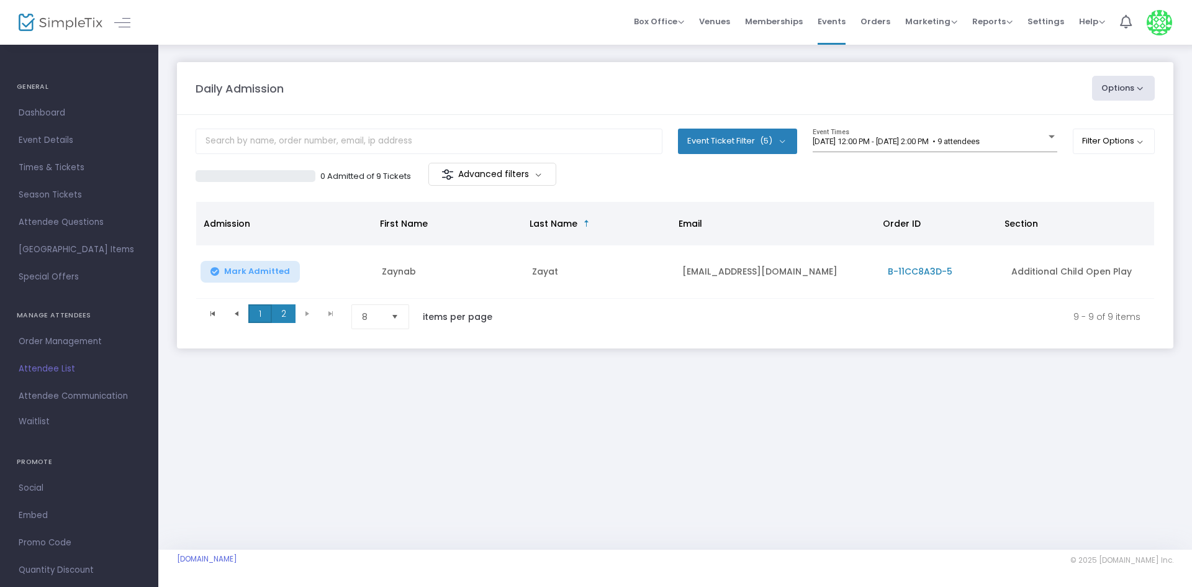
click at [261, 312] on span "1" at bounding box center [260, 313] width 24 height 19
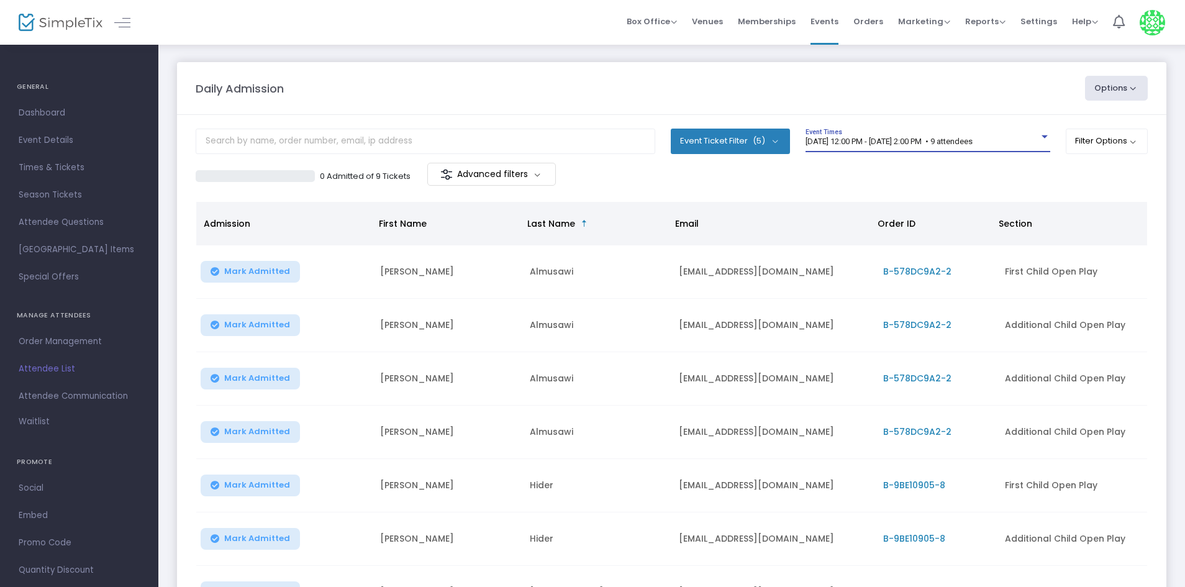
click at [972, 145] on span "[DATE] 12:00 PM - [DATE] 2:00 PM • 9 attendees" at bounding box center [888, 141] width 167 height 9
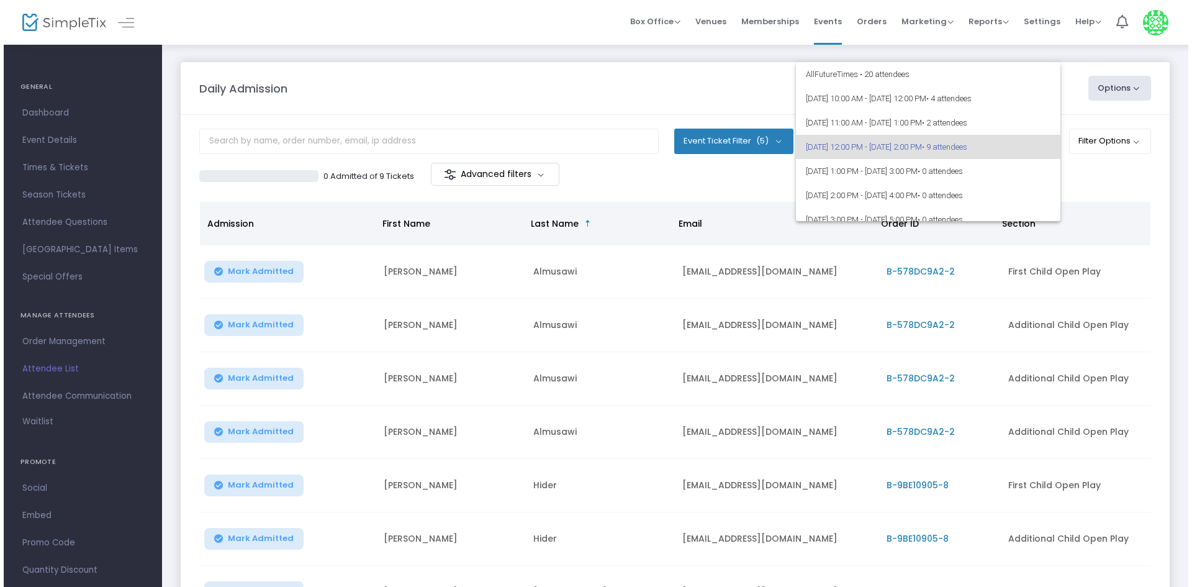
scroll to position [6, 0]
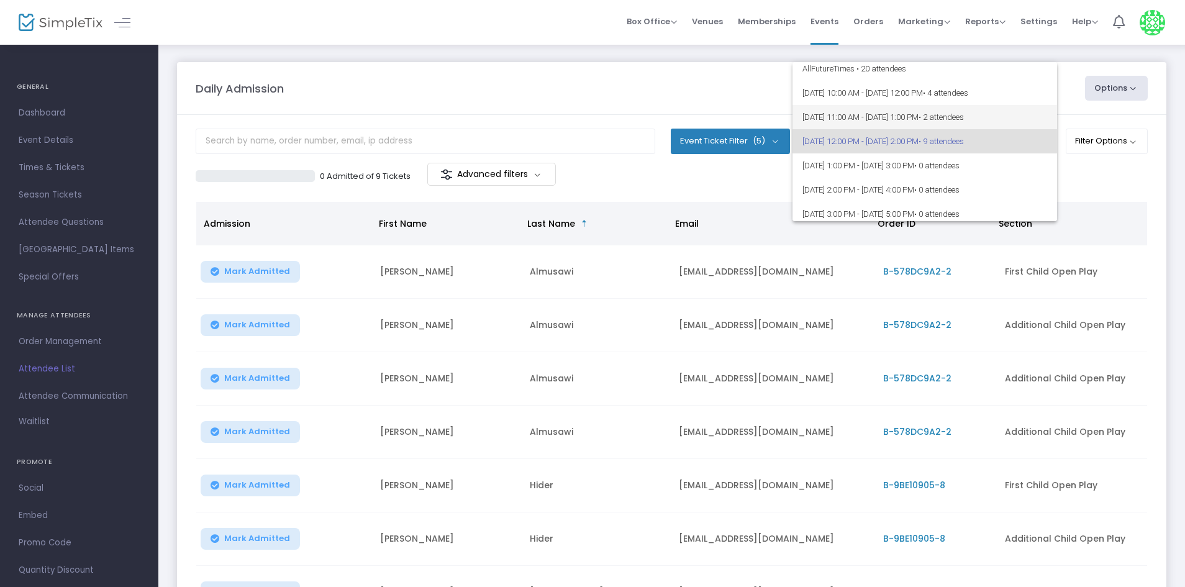
click at [964, 120] on span "• 2 attendees" at bounding box center [940, 116] width 45 height 9
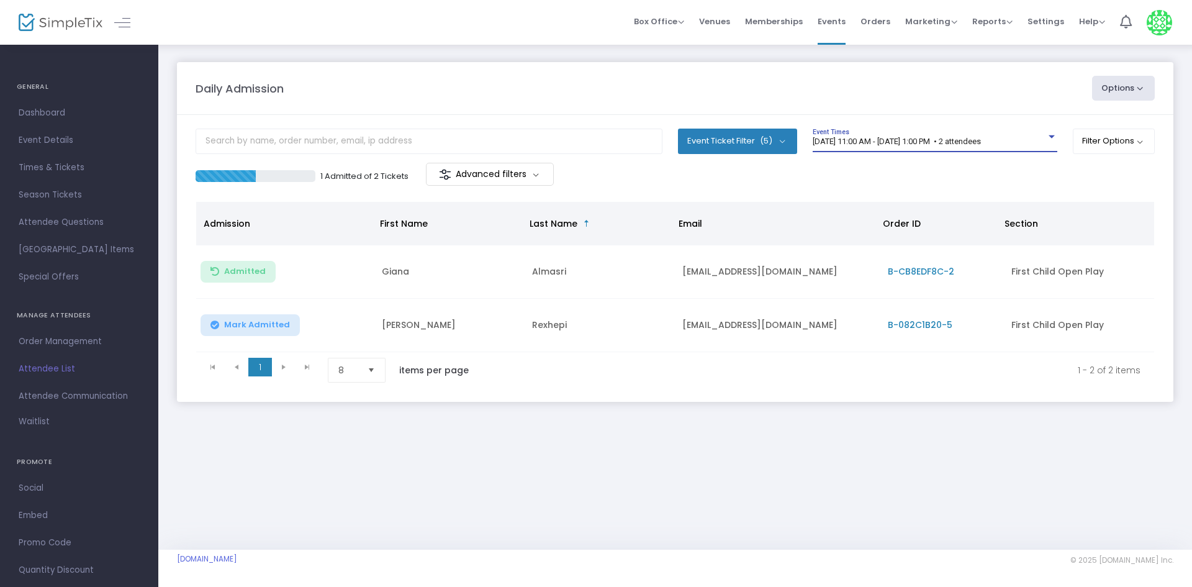
click at [271, 325] on span "Mark Admitted" at bounding box center [257, 325] width 66 height 10
